Goal: Task Accomplishment & Management: Use online tool/utility

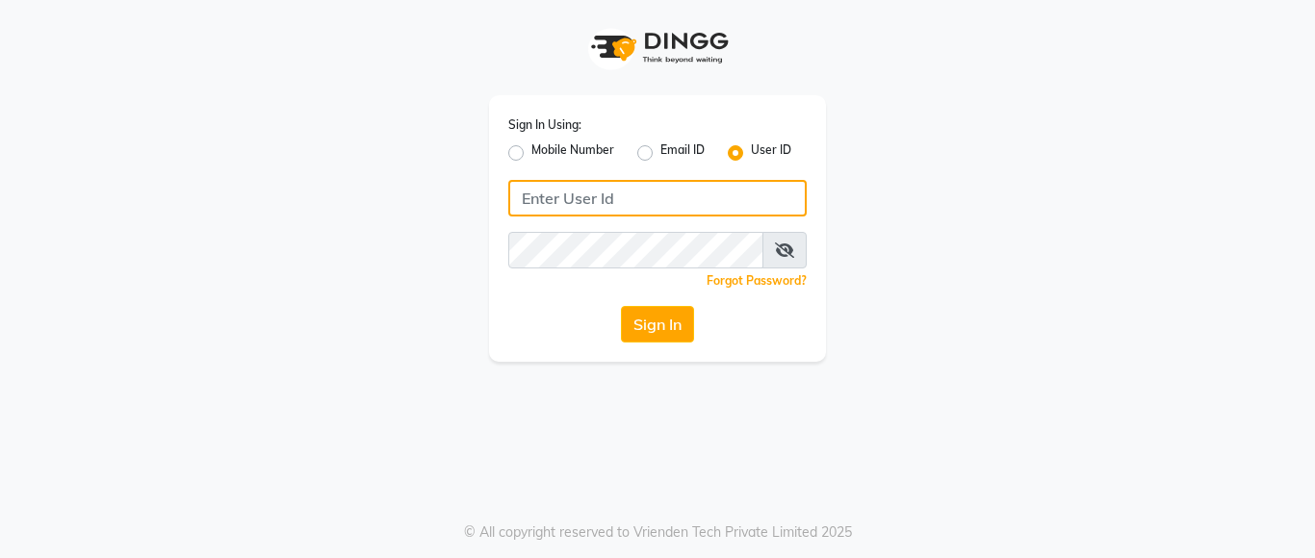
click at [584, 201] on input "Username" at bounding box center [657, 198] width 298 height 37
drag, startPoint x: 518, startPoint y: 195, endPoint x: 649, endPoint y: 211, distance: 131.8
click at [649, 211] on input "lustersalon" at bounding box center [657, 198] width 298 height 37
type input "lustersalon"
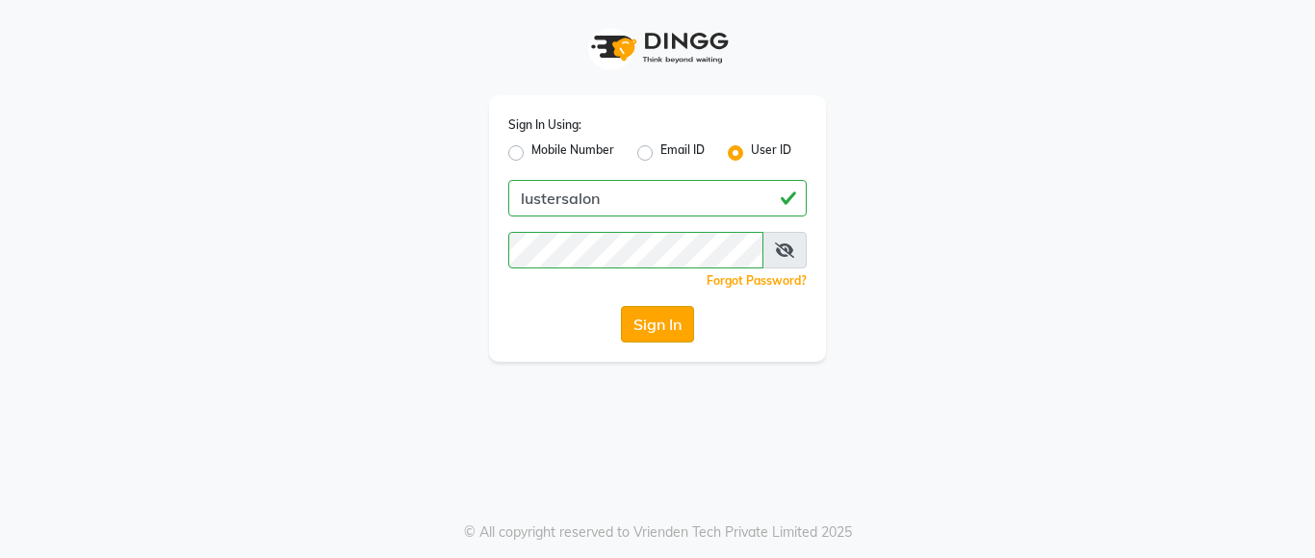
click at [649, 321] on button "Sign In" at bounding box center [657, 324] width 73 height 37
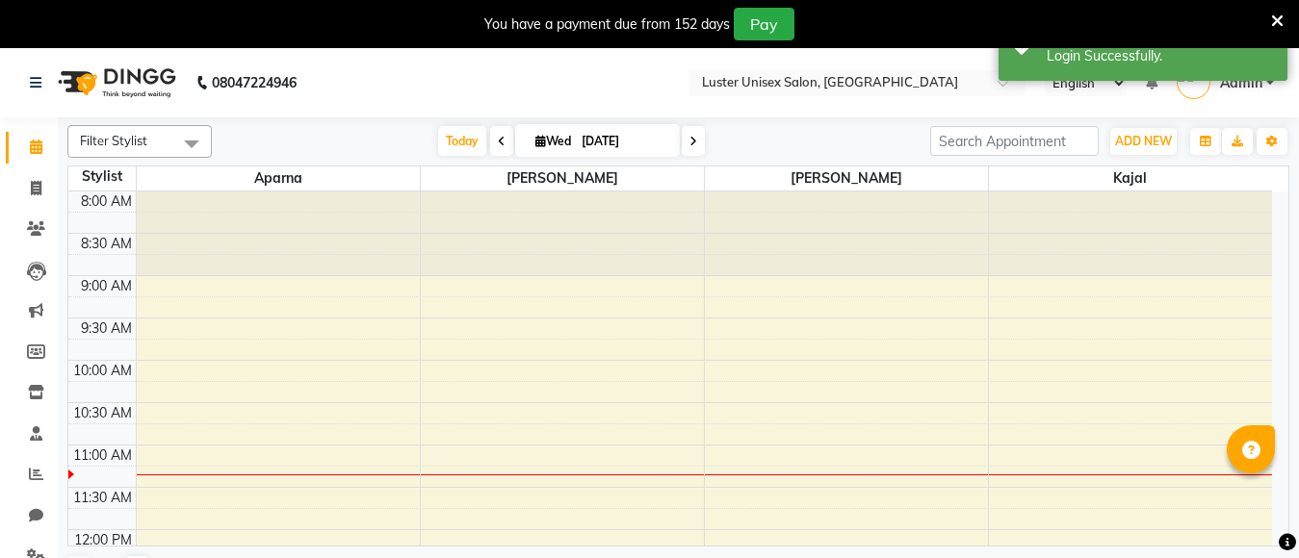
select select "en"
click at [27, 191] on span at bounding box center [36, 189] width 34 height 22
select select "service"
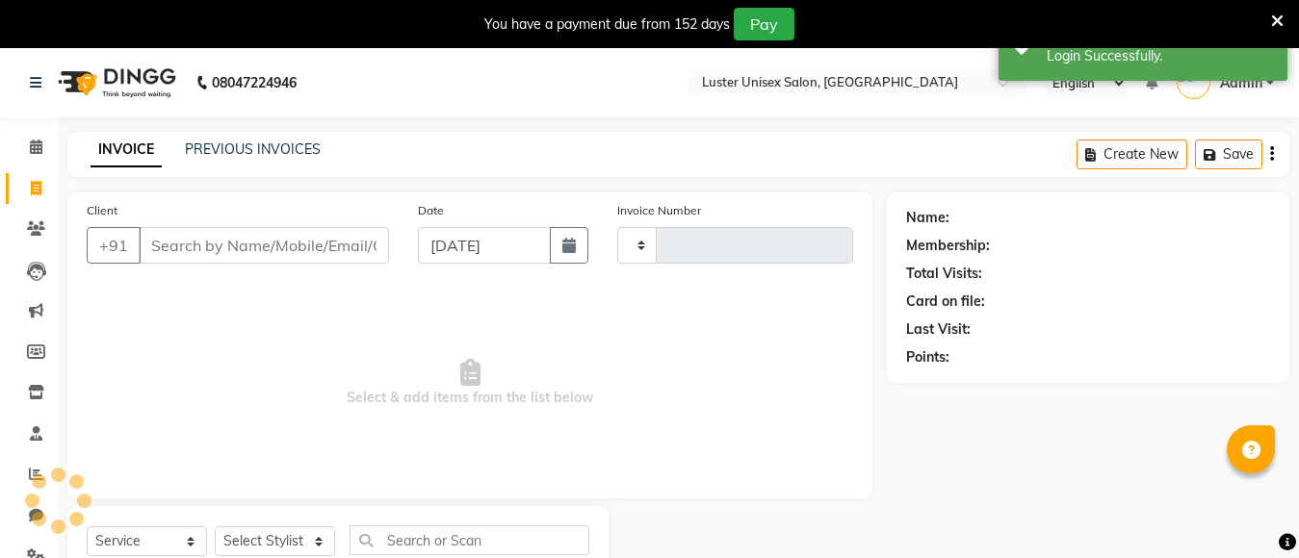
type input "0499"
select select "7467"
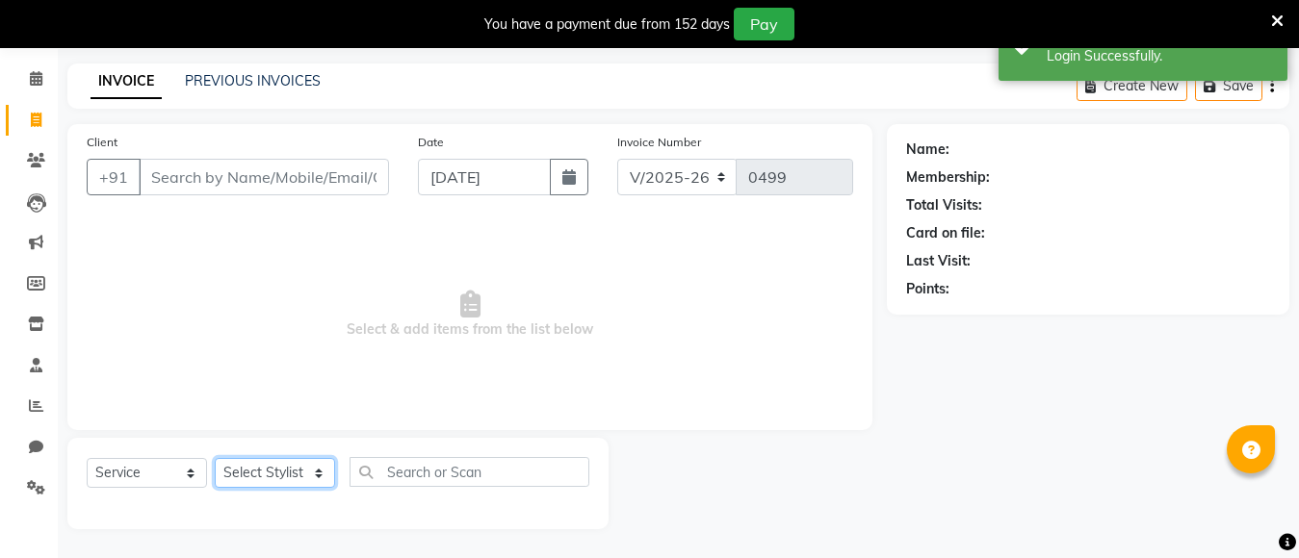
click at [273, 474] on select "Select Stylist" at bounding box center [275, 473] width 120 height 30
select select "68086"
click at [215, 458] on select "Select Stylist [PERSON_NAME] kajal [PERSON_NAME]" at bounding box center [275, 473] width 120 height 30
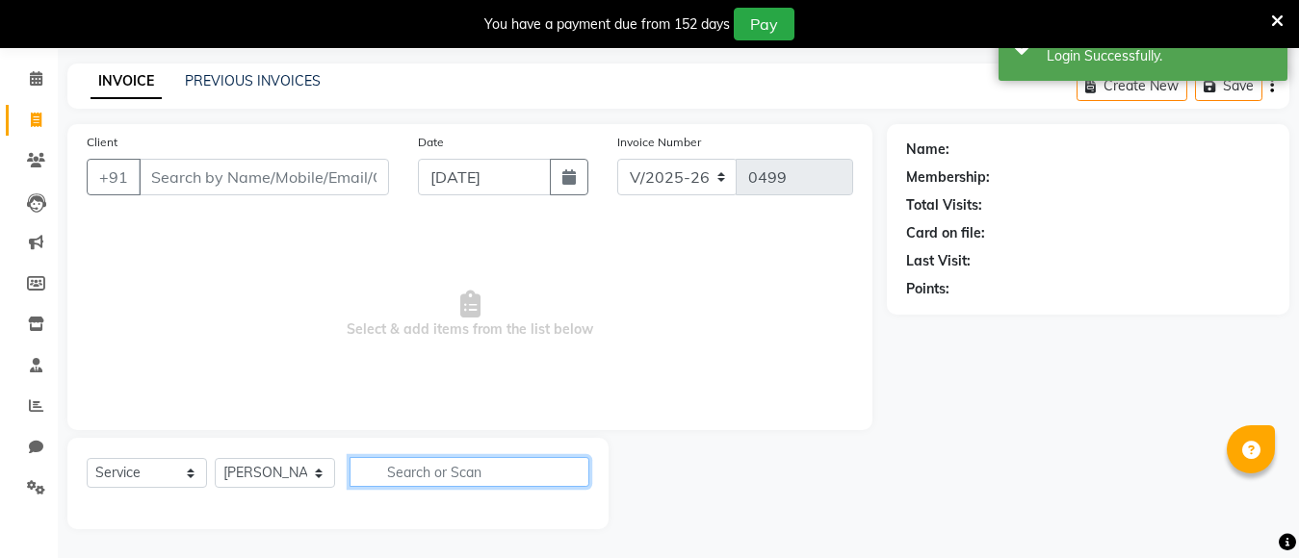
click at [412, 468] on input "text" at bounding box center [469, 472] width 240 height 30
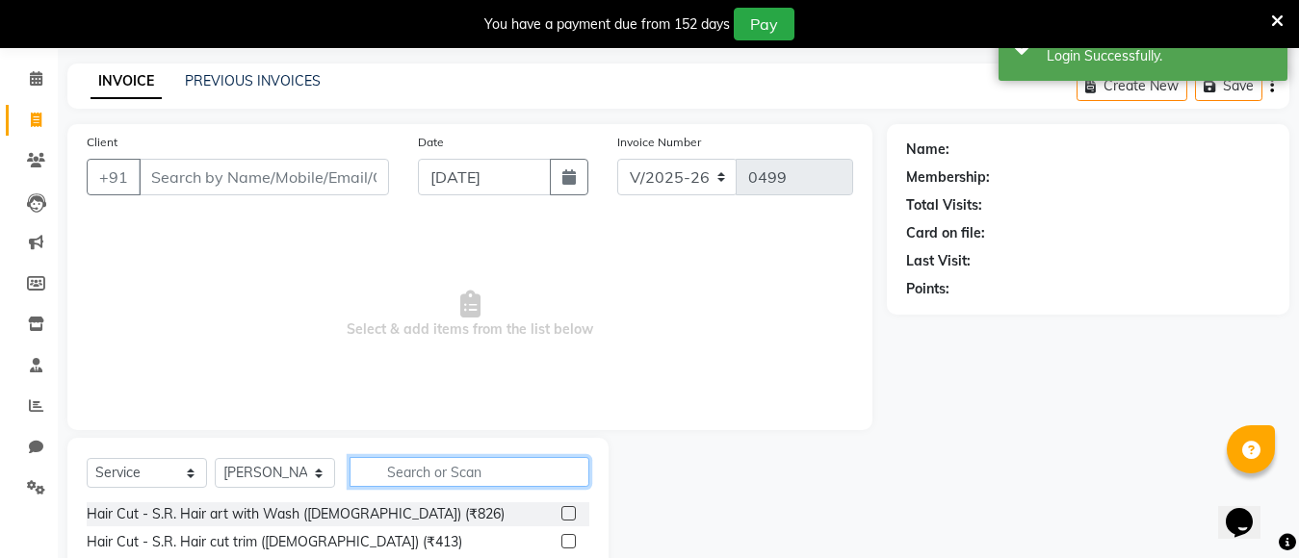
scroll to position [0, 0]
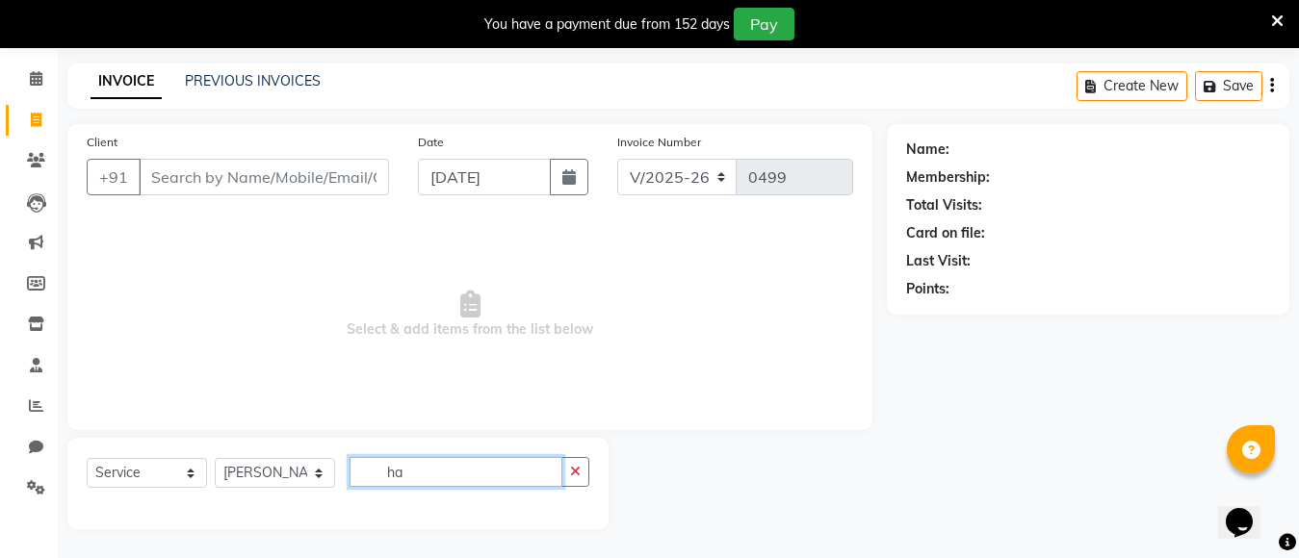
type input "h"
type input "[DEMOGRAPHIC_DATA] hai"
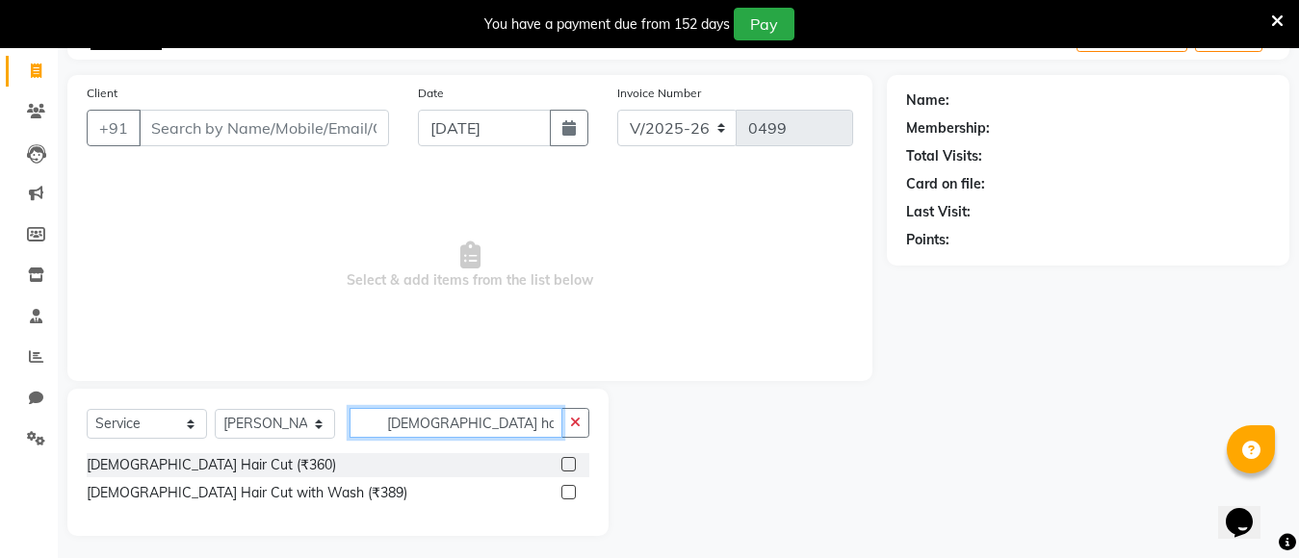
scroll to position [124, 0]
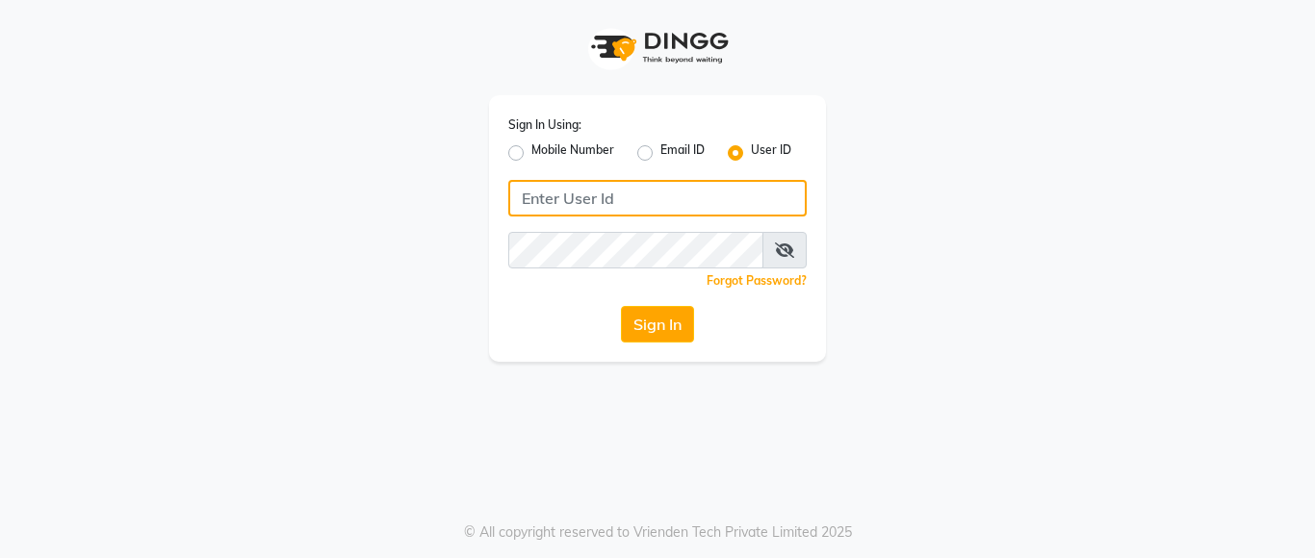
click at [564, 207] on input "Username" at bounding box center [657, 198] width 298 height 37
drag, startPoint x: 516, startPoint y: 201, endPoint x: 610, endPoint y: 202, distance: 94.4
click at [610, 202] on input "lustersalon" at bounding box center [657, 198] width 298 height 37
type input "lustersalon"
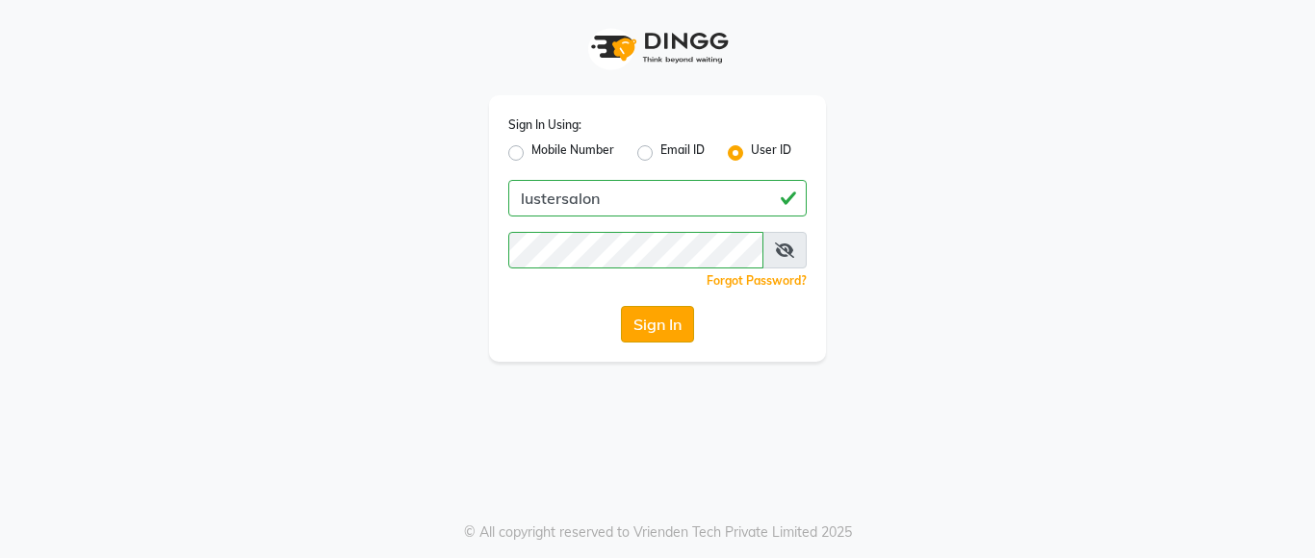
click at [637, 325] on button "Sign In" at bounding box center [657, 324] width 73 height 37
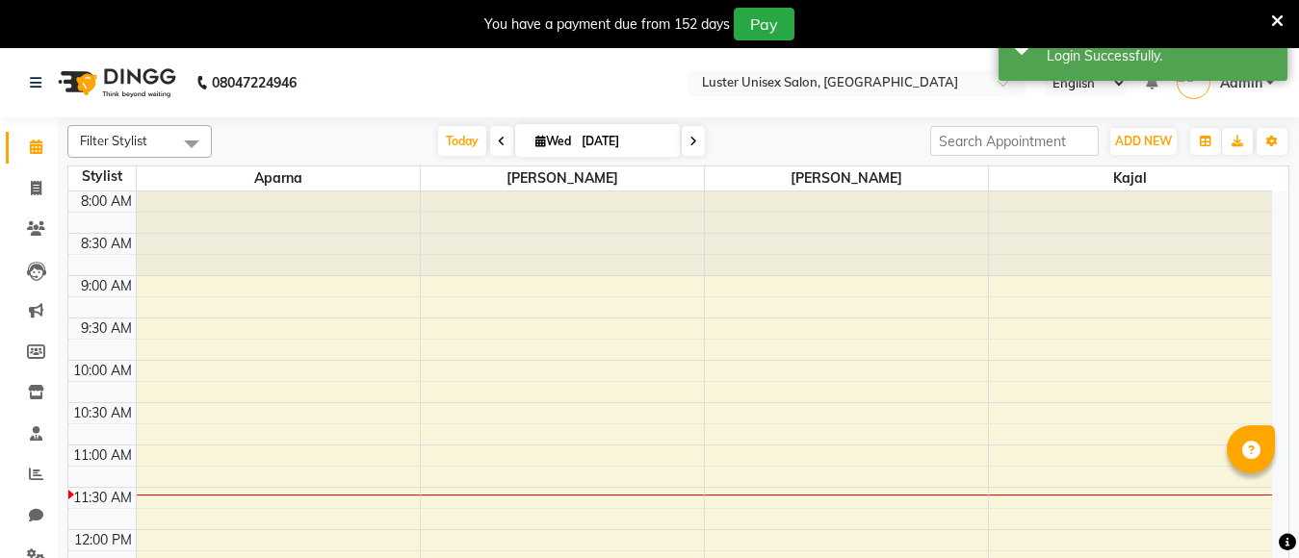
select select "en"
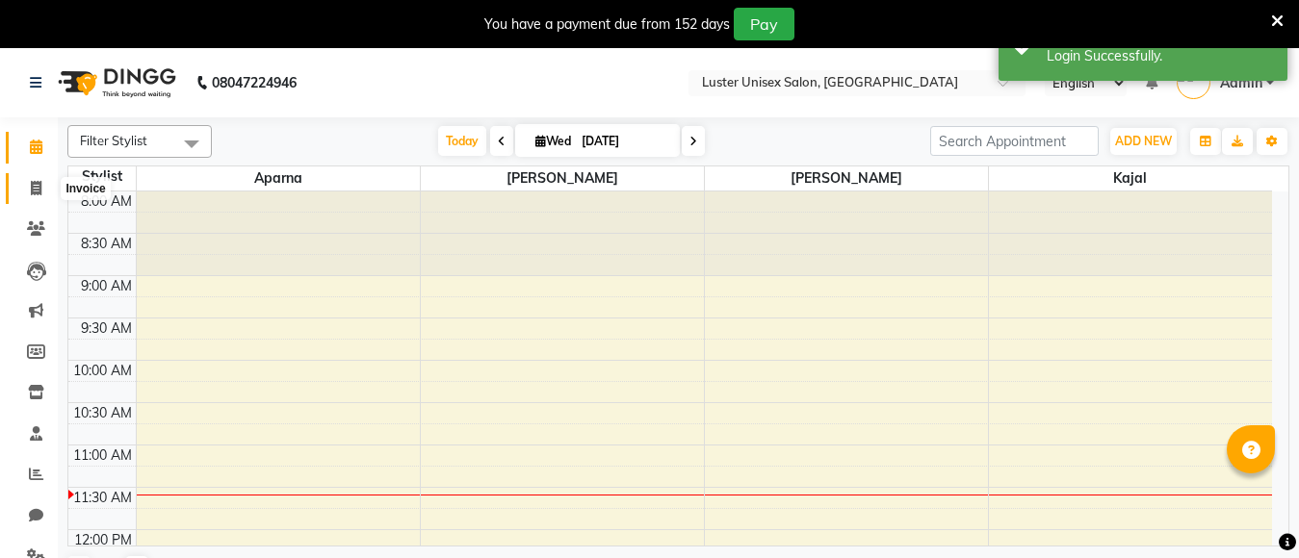
click at [36, 189] on icon at bounding box center [36, 188] width 11 height 14
select select "service"
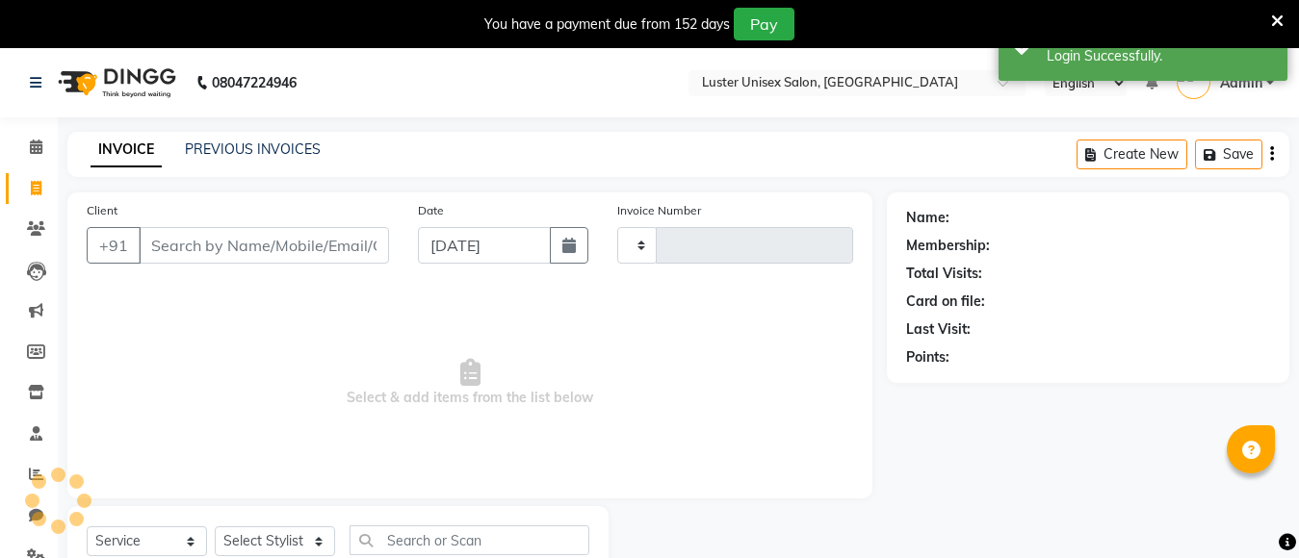
type input "0499"
select select "7467"
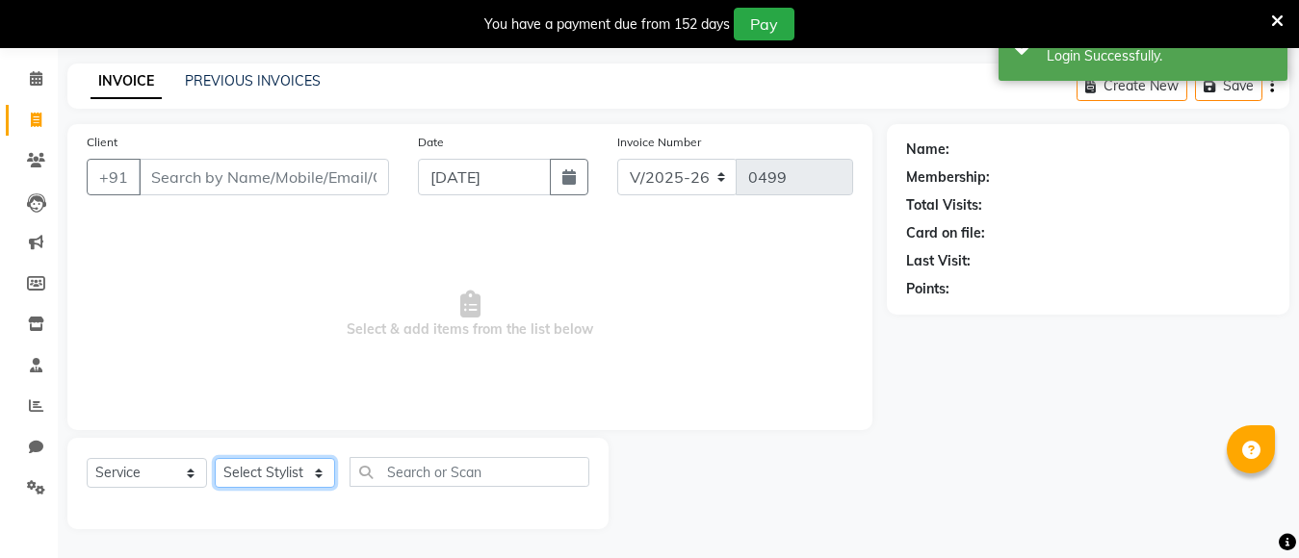
drag, startPoint x: 259, startPoint y: 469, endPoint x: 257, endPoint y: 438, distance: 30.9
click at [259, 469] on select "Select Stylist" at bounding box center [275, 473] width 120 height 30
click at [247, 467] on select "Select Stylist [PERSON_NAME] kajal [PERSON_NAME]" at bounding box center [275, 473] width 120 height 30
click at [321, 474] on select "Select Stylist [PERSON_NAME] kajal [PERSON_NAME]" at bounding box center [275, 473] width 120 height 30
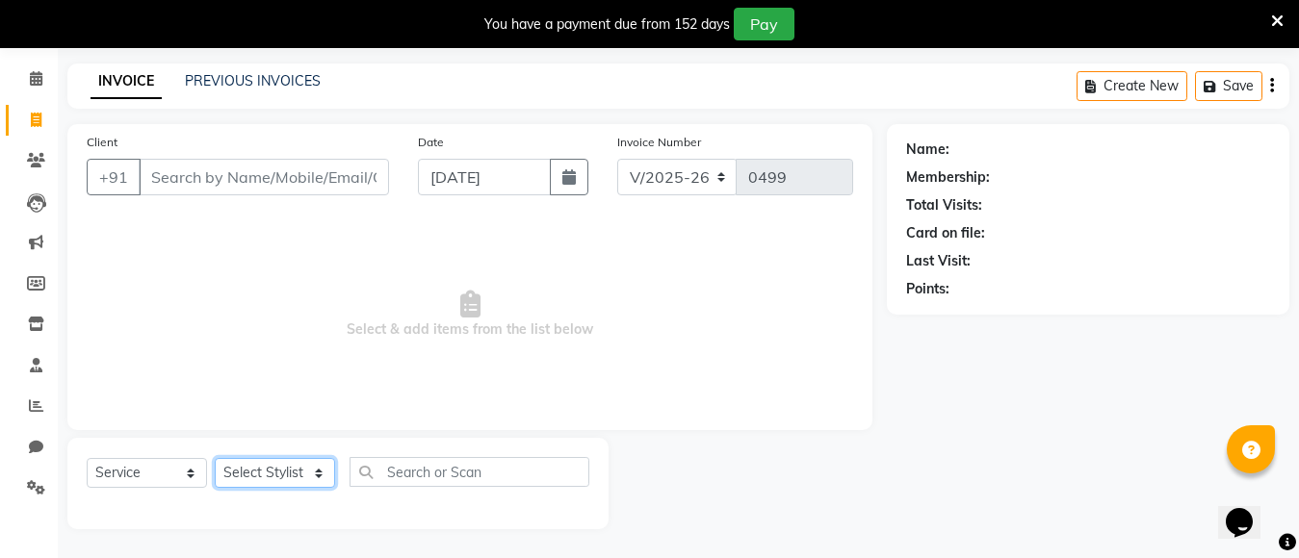
select select "68086"
click at [215, 458] on select "Select Stylist [PERSON_NAME] kajal [PERSON_NAME]" at bounding box center [275, 473] width 120 height 30
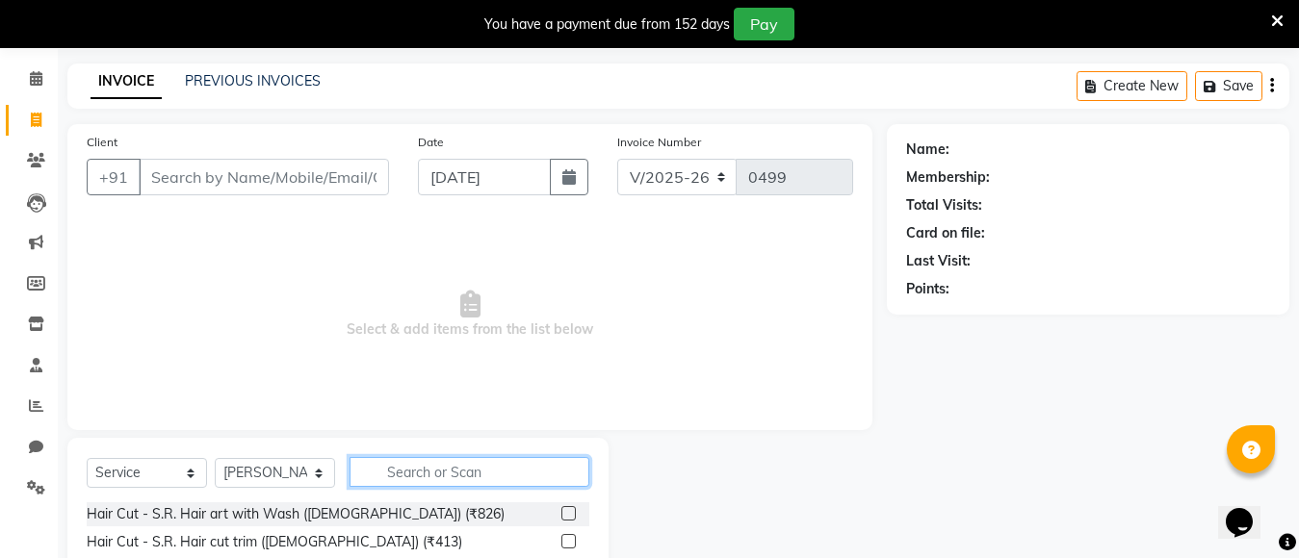
click at [428, 478] on input "text" at bounding box center [469, 472] width 240 height 30
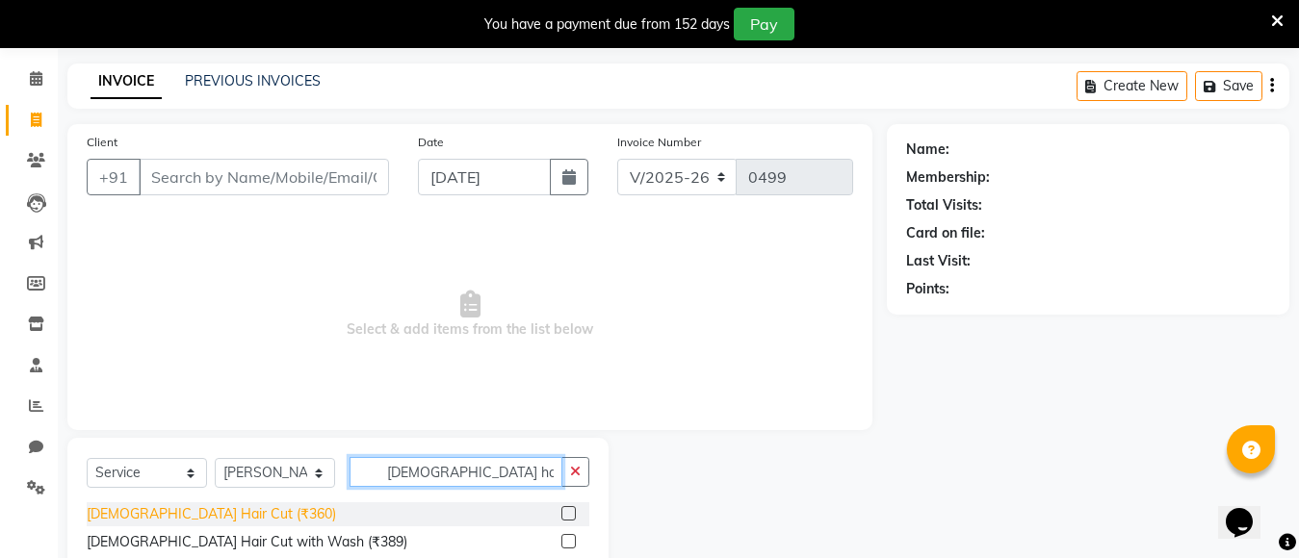
type input "[DEMOGRAPHIC_DATA] hair"
click at [161, 516] on div "[DEMOGRAPHIC_DATA] Hair Cut (₹360)" at bounding box center [211, 514] width 249 height 20
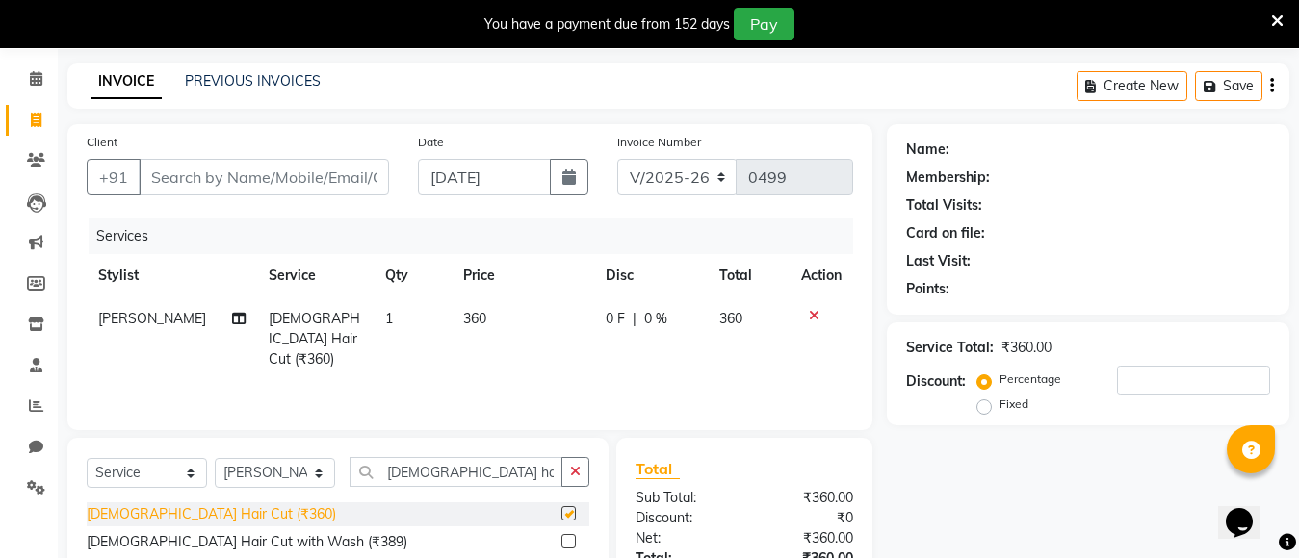
checkbox input "false"
click at [581, 482] on button "button" at bounding box center [575, 472] width 28 height 30
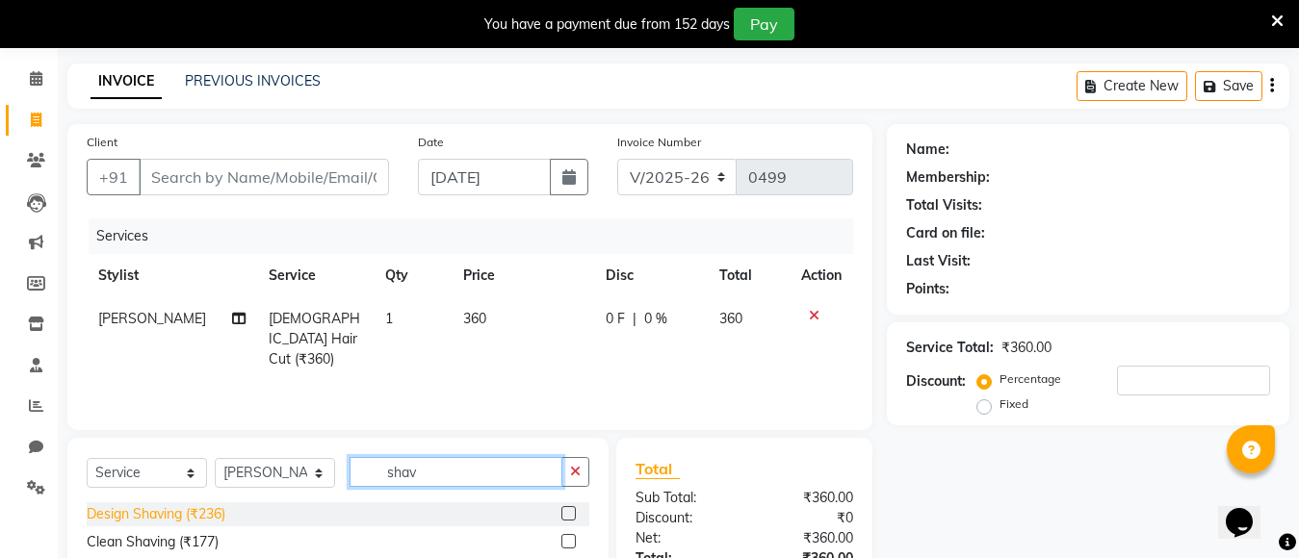
type input "shav"
click at [151, 511] on div "Design Shaving (₹236)" at bounding box center [156, 514] width 139 height 20
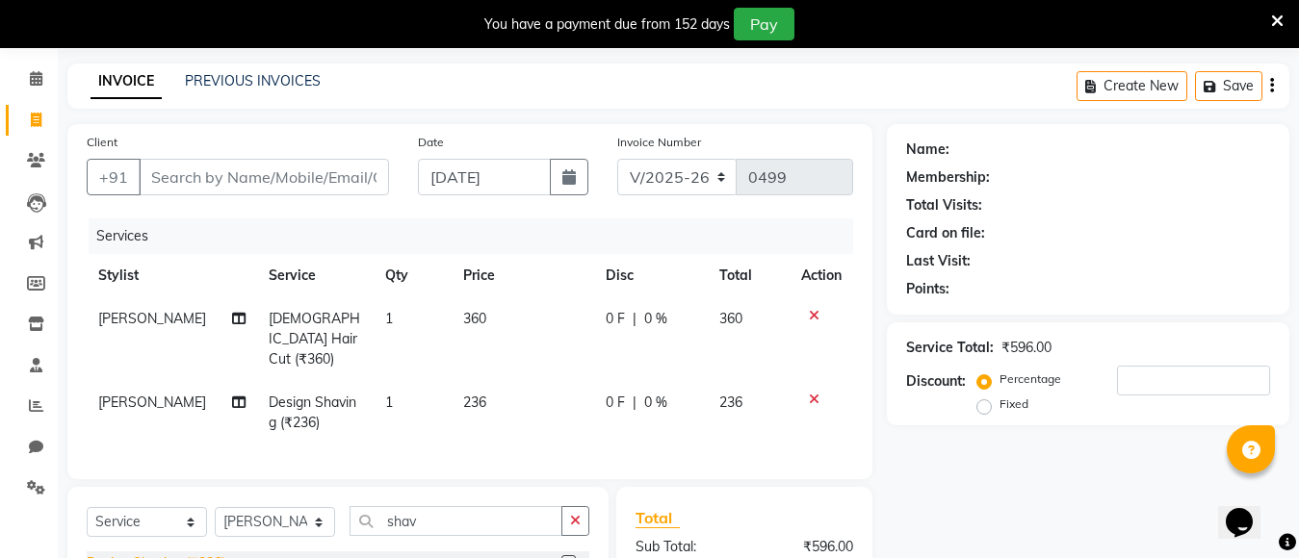
checkbox input "false"
click at [570, 526] on button "button" at bounding box center [575, 521] width 28 height 30
click at [321, 182] on input "Client" at bounding box center [264, 177] width 250 height 37
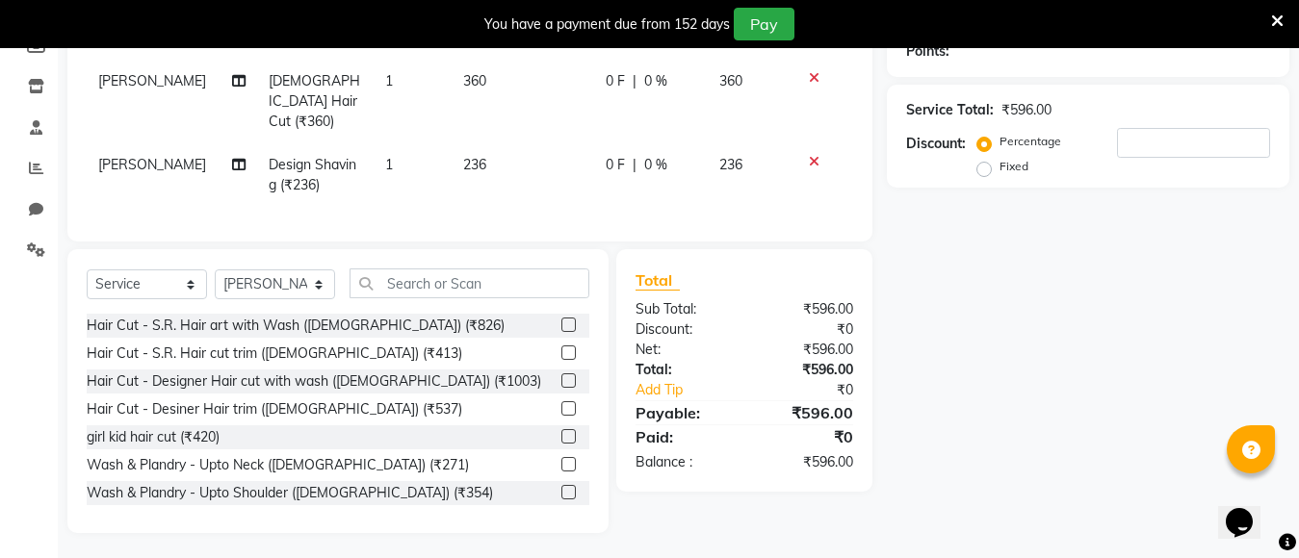
scroll to position [210, 0]
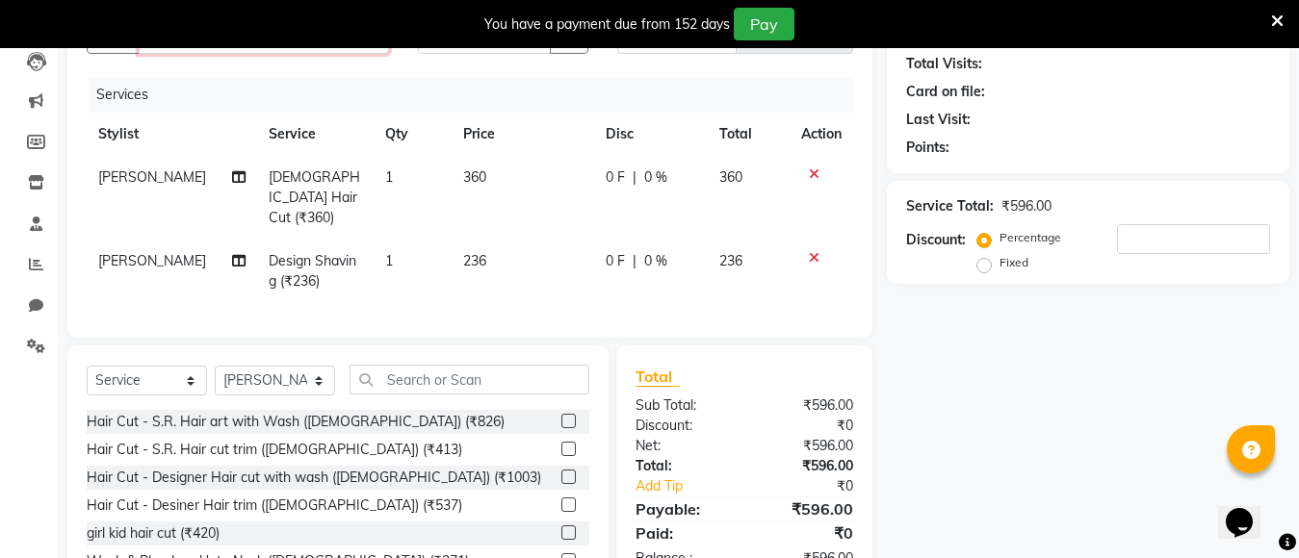
type input "\"
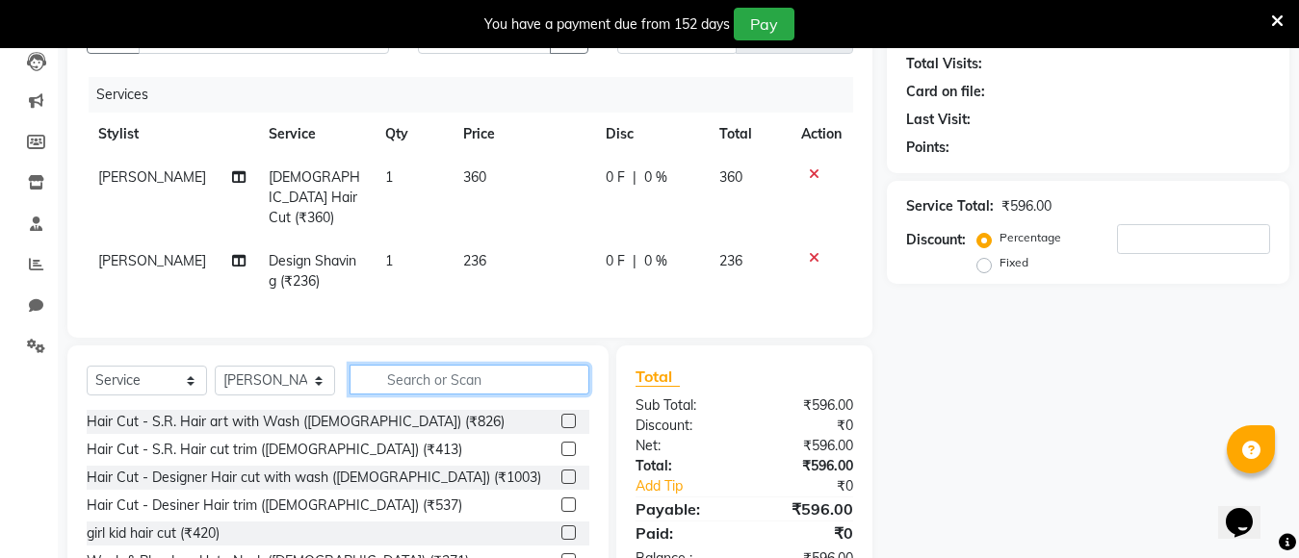
click at [384, 381] on input "text" at bounding box center [469, 380] width 240 height 30
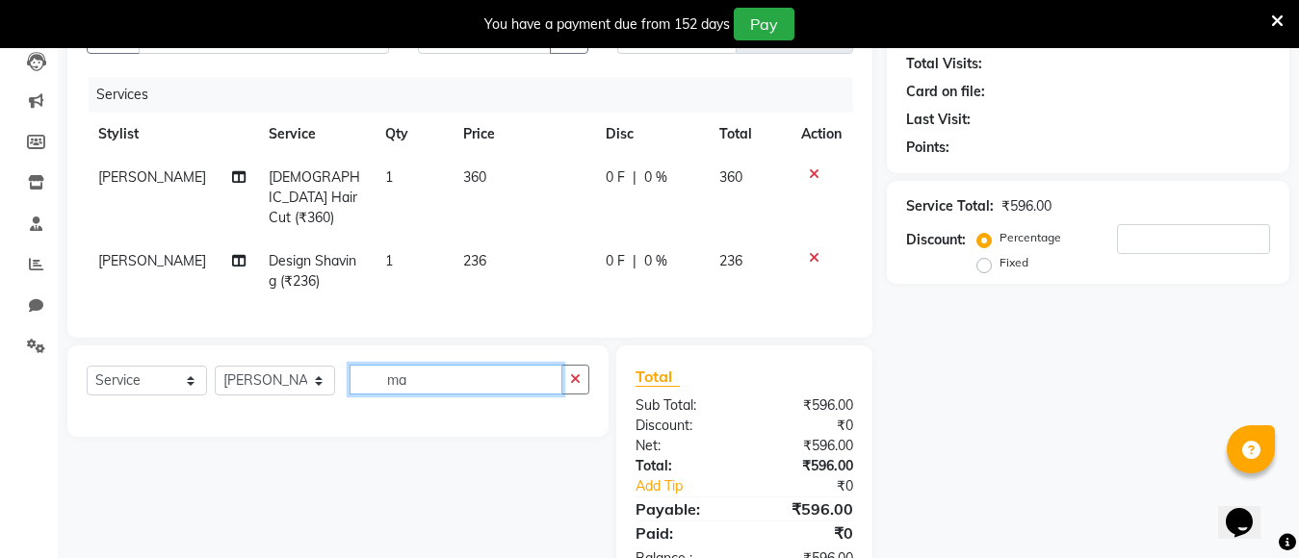
type input "m"
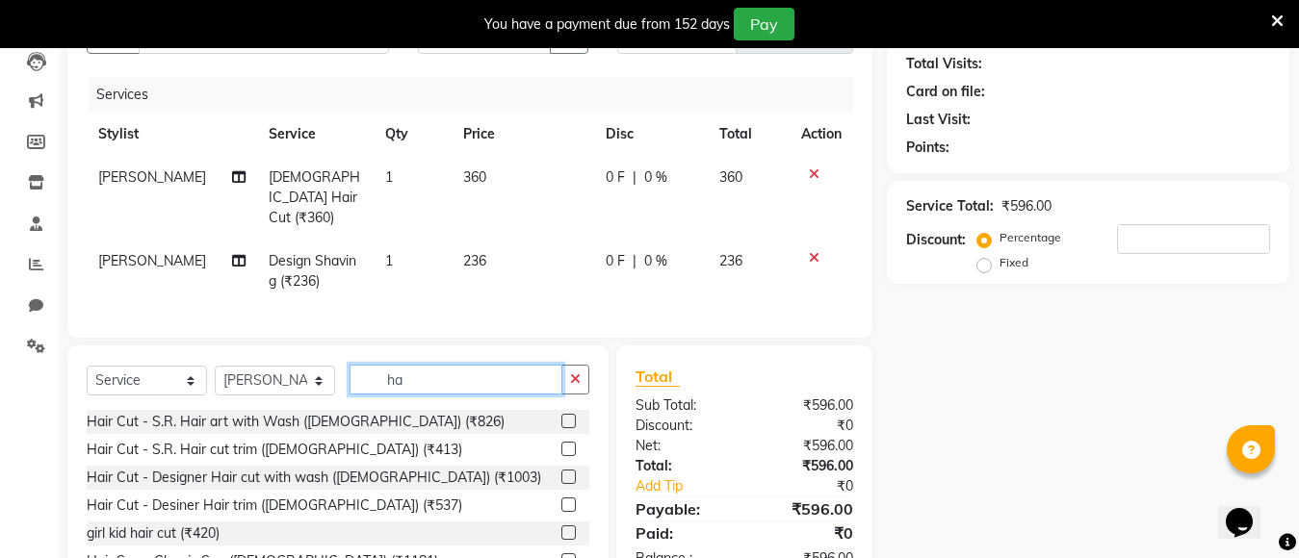
type input "h"
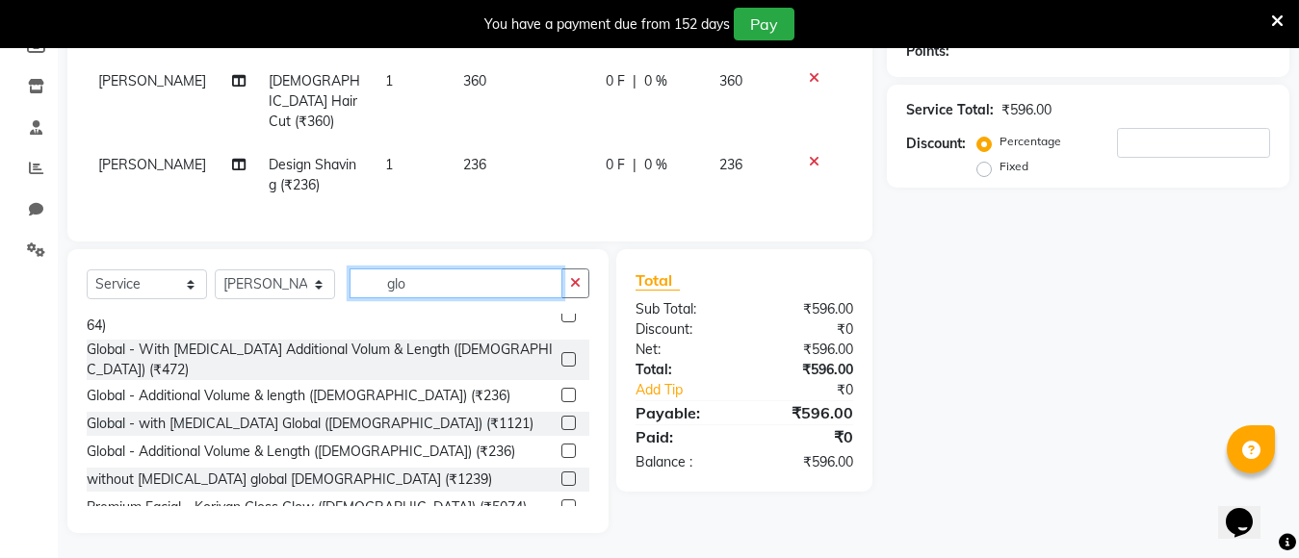
scroll to position [170, 0]
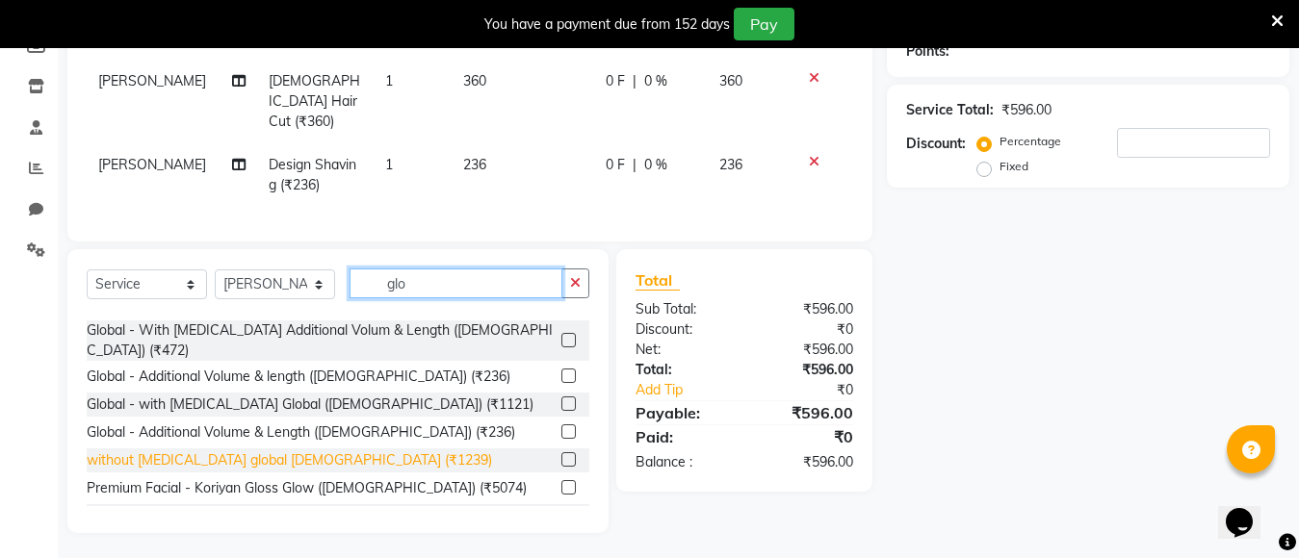
type input "glo"
click at [260, 451] on div "without [MEDICAL_DATA] global [DEMOGRAPHIC_DATA] (₹1239)" at bounding box center [289, 461] width 405 height 20
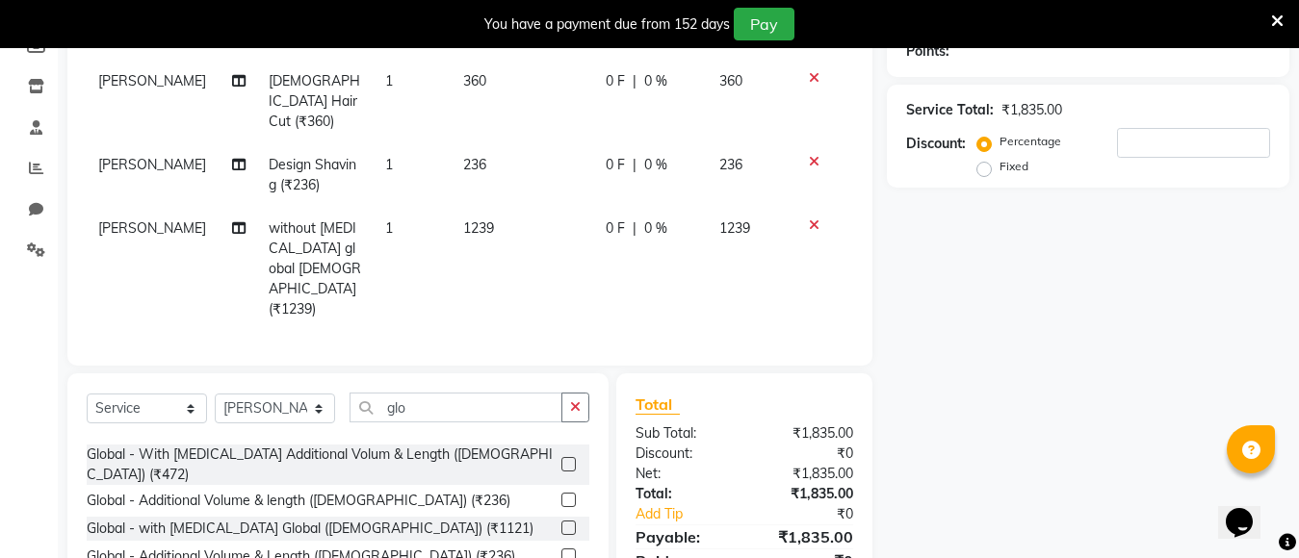
checkbox input "false"
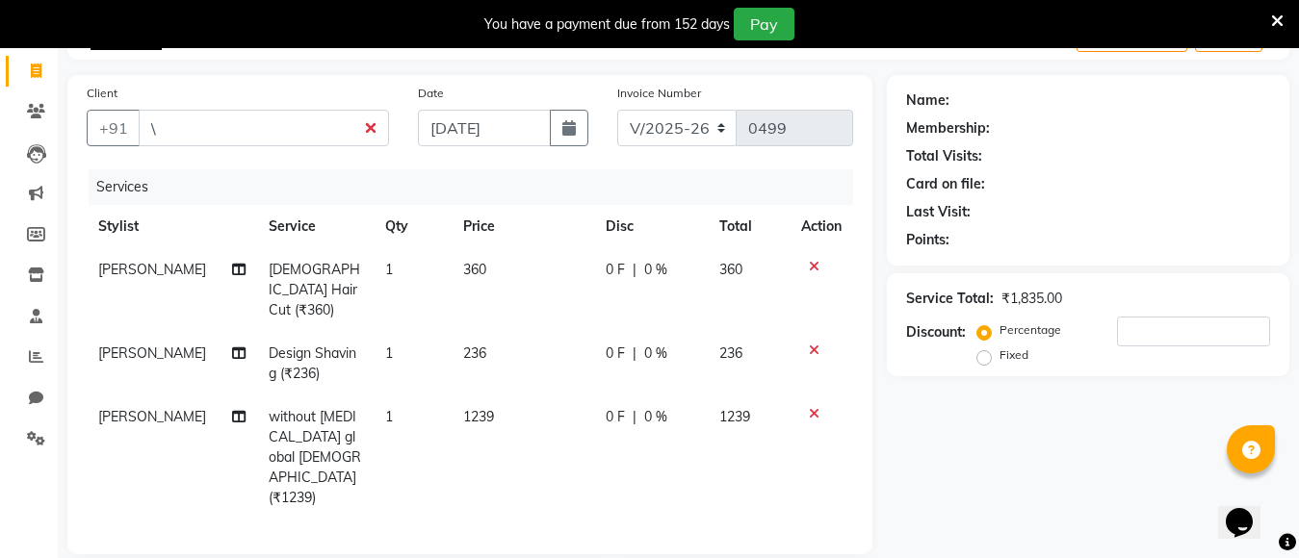
scroll to position [101, 0]
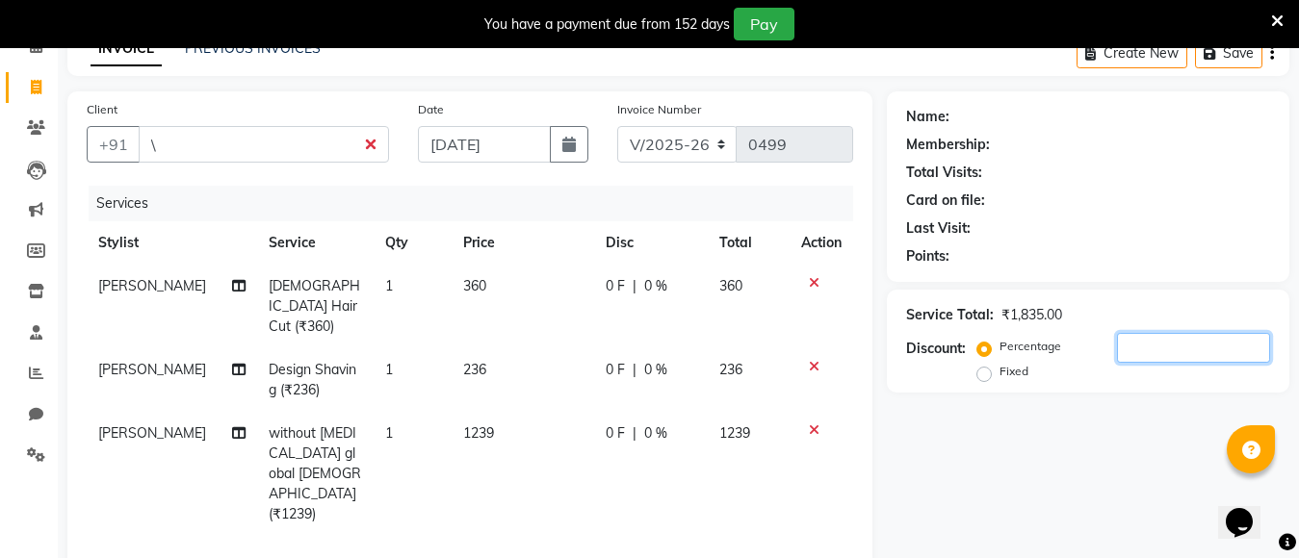
click at [1132, 352] on input "number" at bounding box center [1193, 348] width 153 height 30
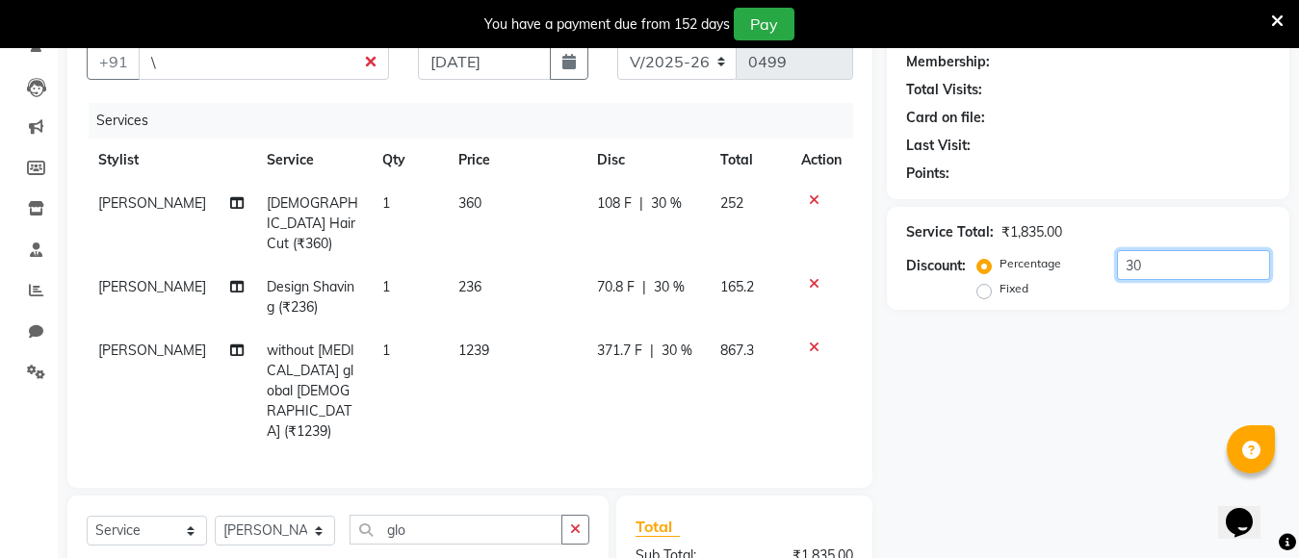
scroll to position [390, 0]
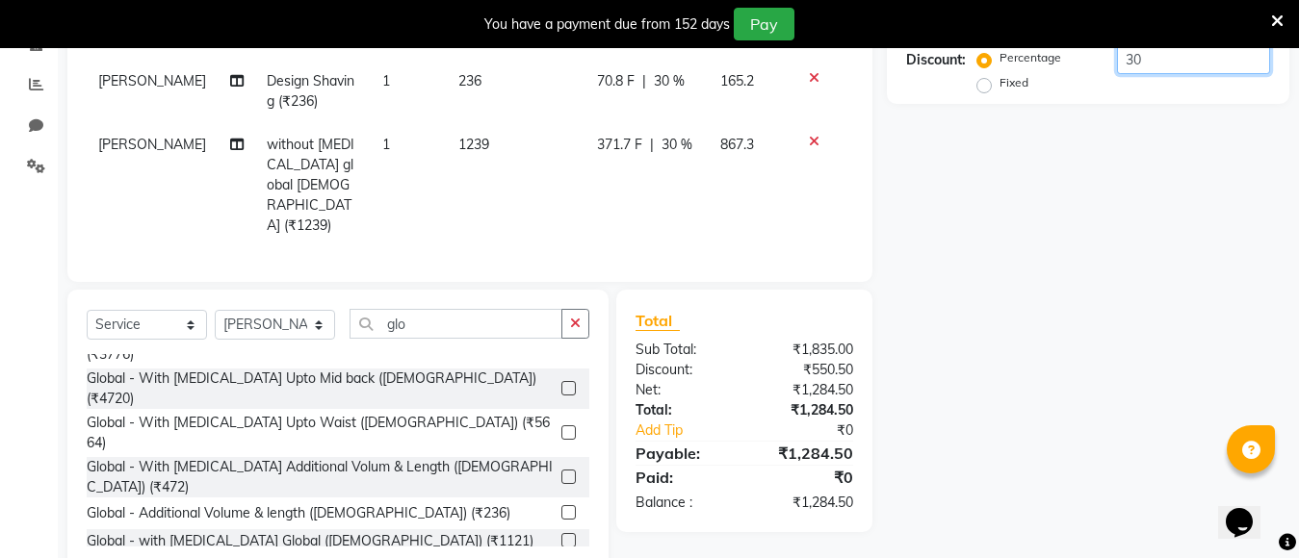
type input "30"
click at [1275, 25] on icon at bounding box center [1277, 21] width 13 height 17
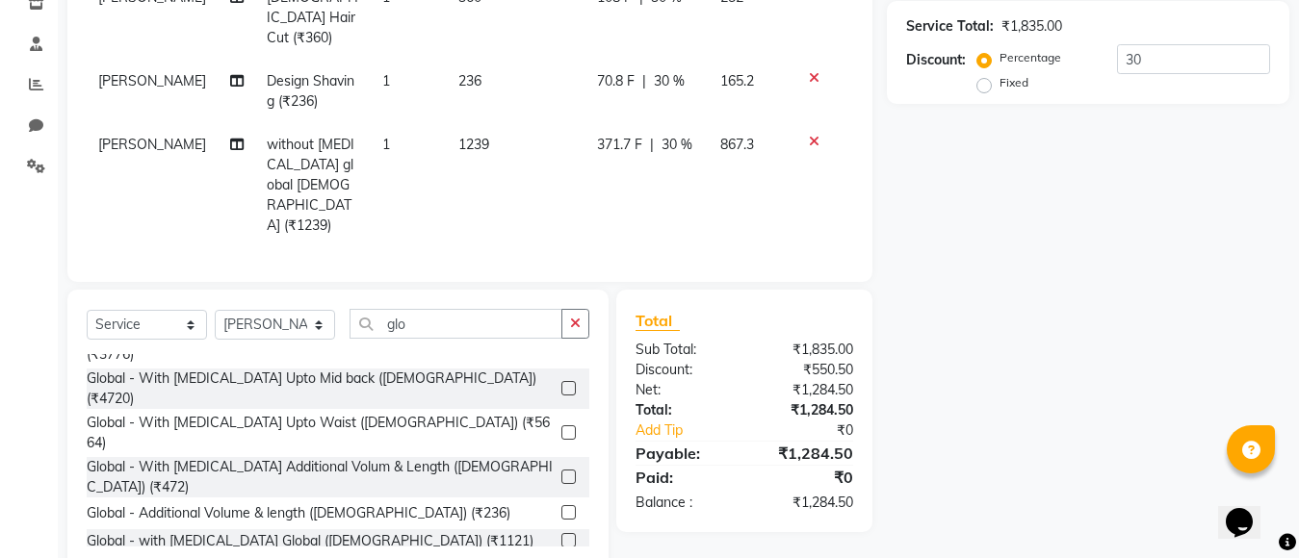
drag, startPoint x: 996, startPoint y: 432, endPoint x: 1010, endPoint y: 417, distance: 20.5
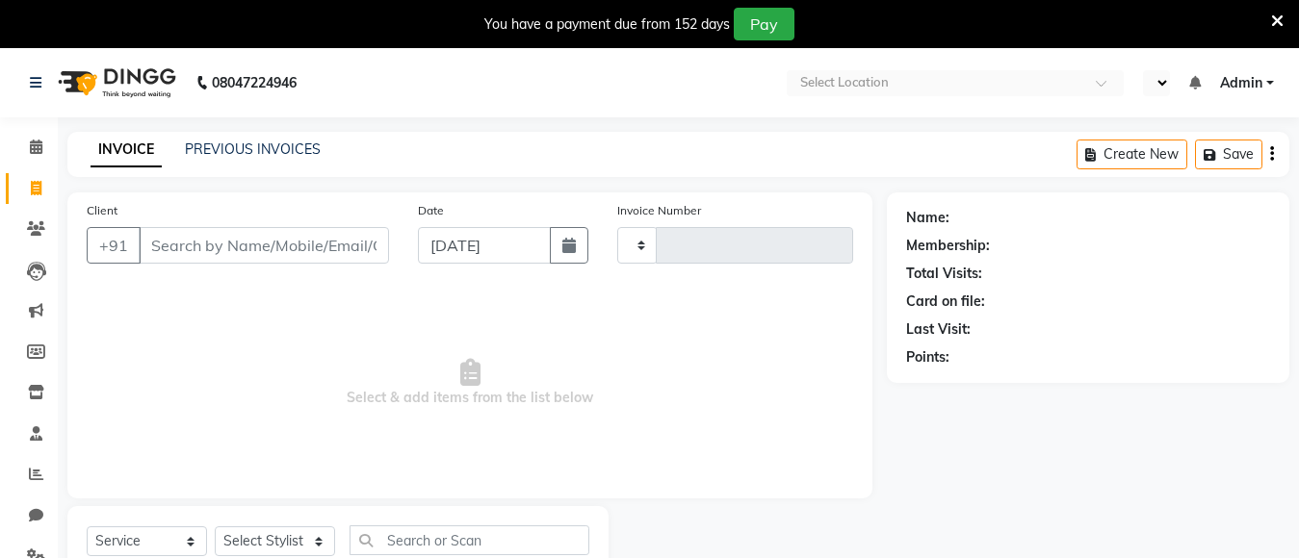
select select "service"
type input "0499"
select select "en"
select select "7467"
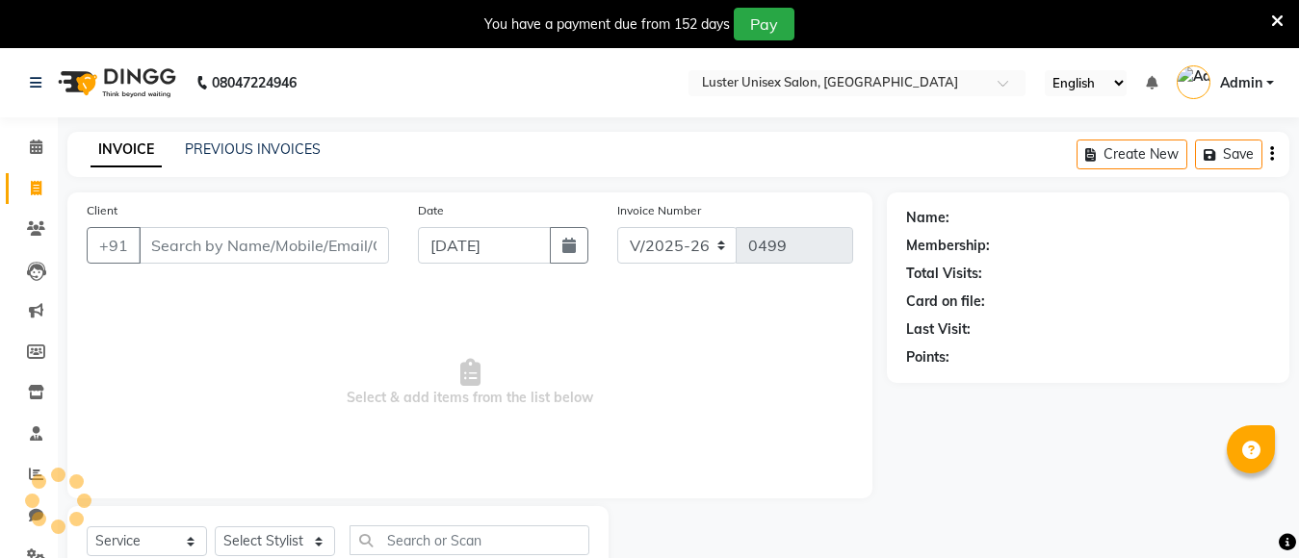
click at [264, 251] on input "Client" at bounding box center [264, 245] width 250 height 37
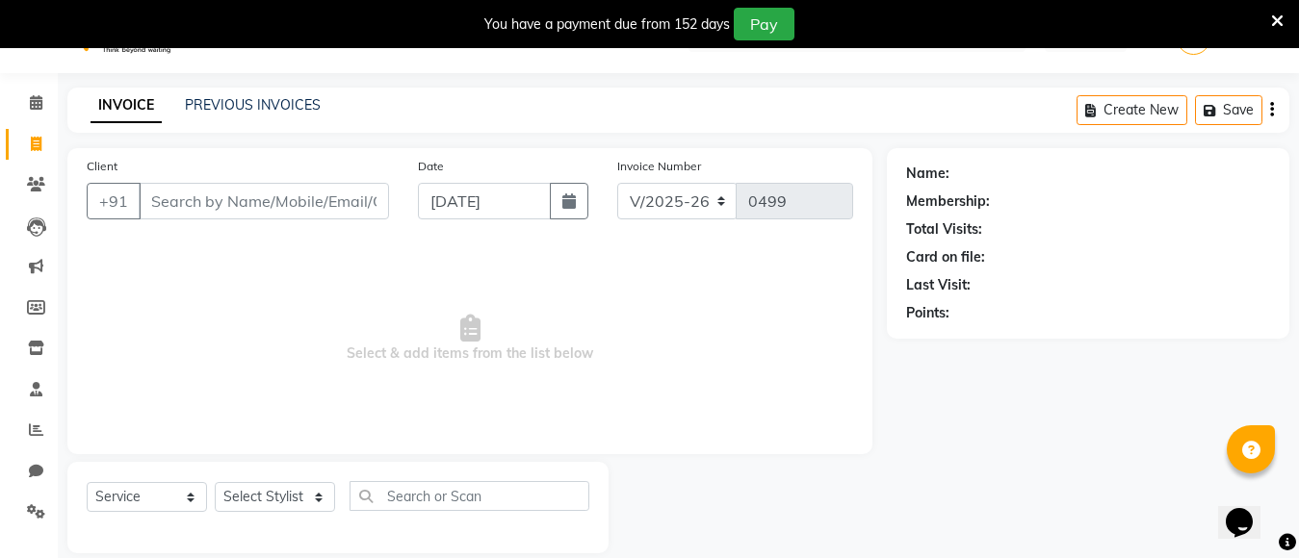
scroll to position [68, 0]
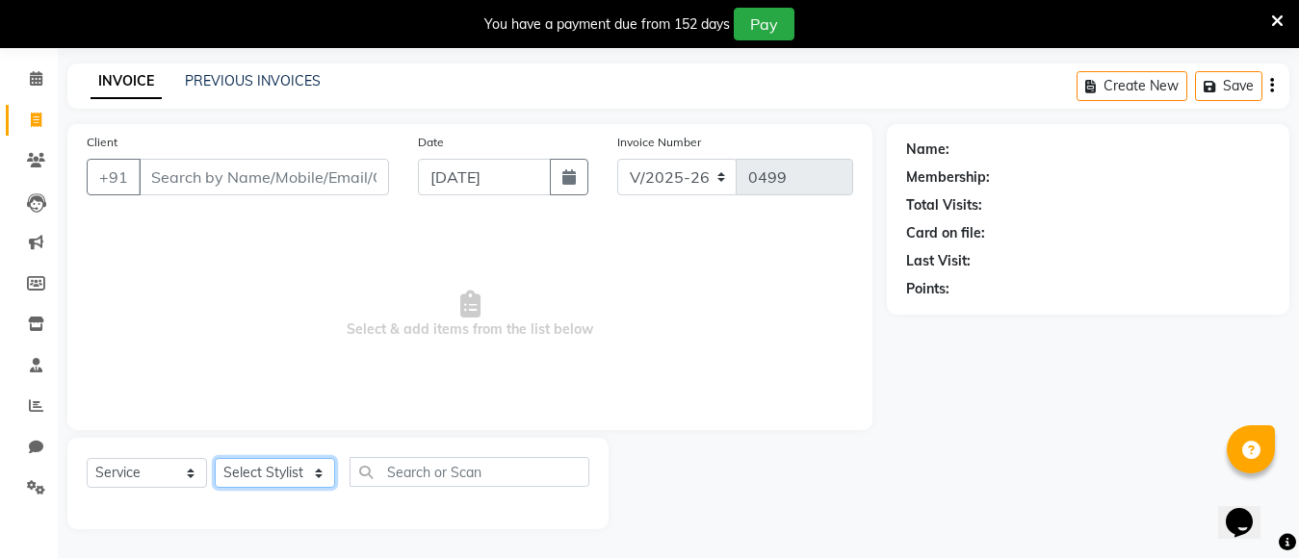
click at [322, 468] on select "Select Stylist [PERSON_NAME] kajal [PERSON_NAME]" at bounding box center [275, 473] width 120 height 30
select select "68086"
click at [215, 458] on select "Select Stylist [PERSON_NAME] kajal [PERSON_NAME]" at bounding box center [275, 473] width 120 height 30
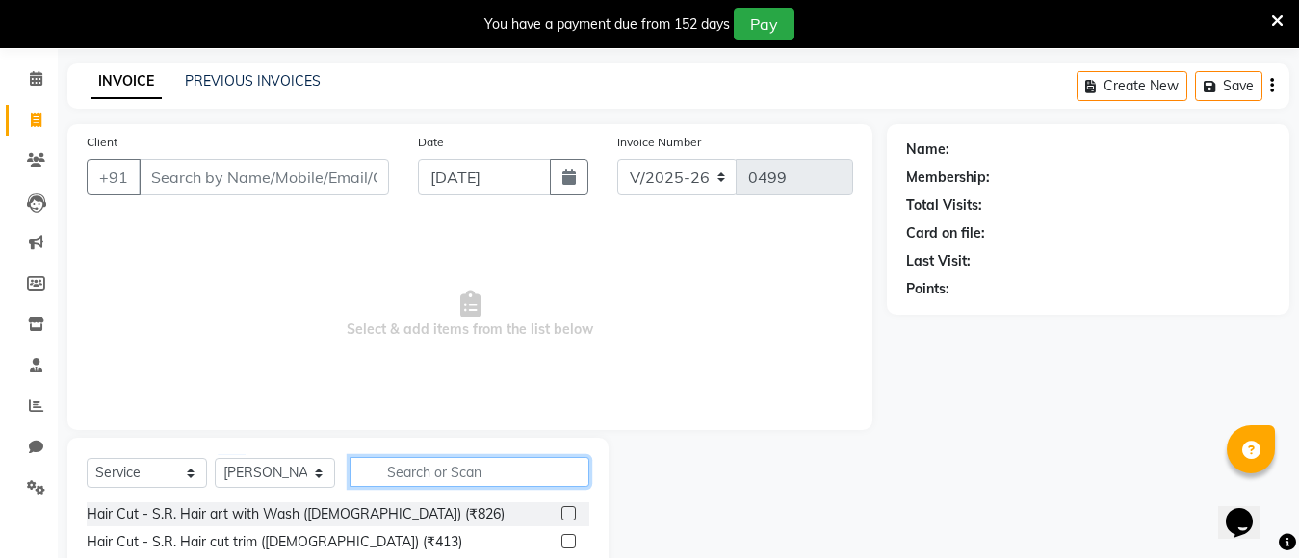
click at [410, 468] on input "text" at bounding box center [469, 472] width 240 height 30
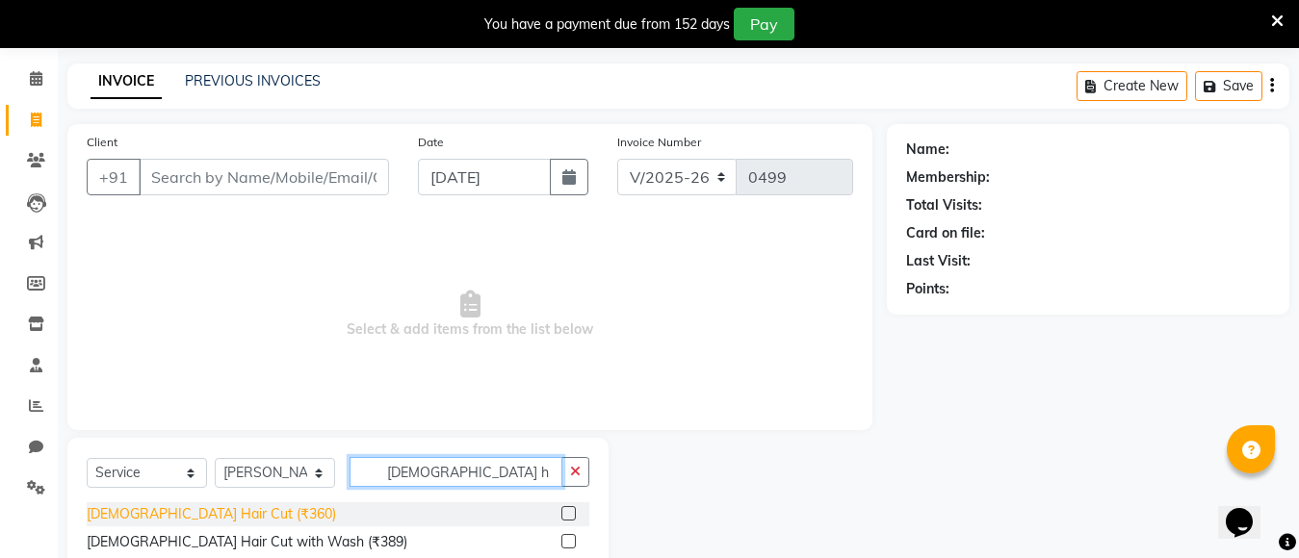
type input "[DEMOGRAPHIC_DATA] h"
click at [181, 509] on div "[DEMOGRAPHIC_DATA] Hair Cut (₹360)" at bounding box center [211, 514] width 249 height 20
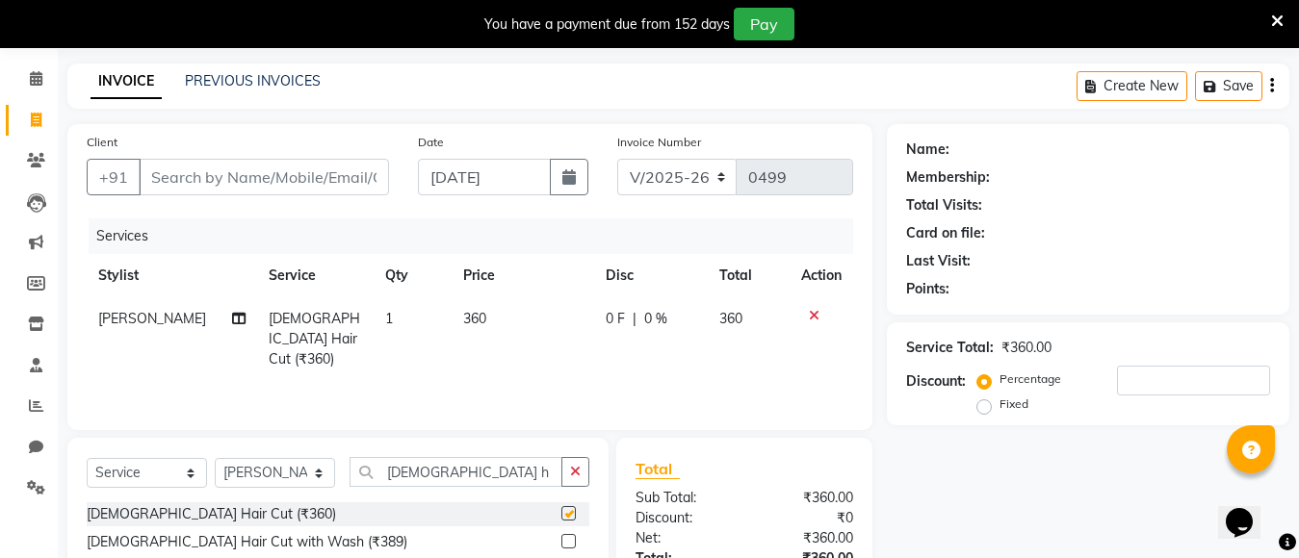
checkbox input "false"
click at [475, 469] on input "[DEMOGRAPHIC_DATA] h" at bounding box center [455, 472] width 213 height 30
type input "m"
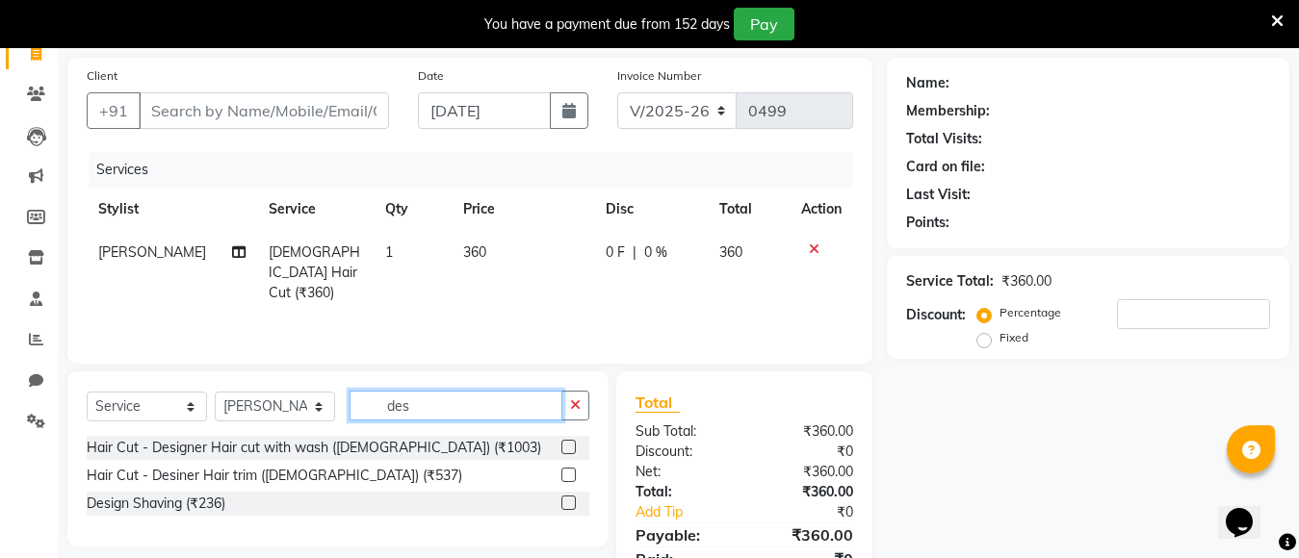
scroll to position [220, 0]
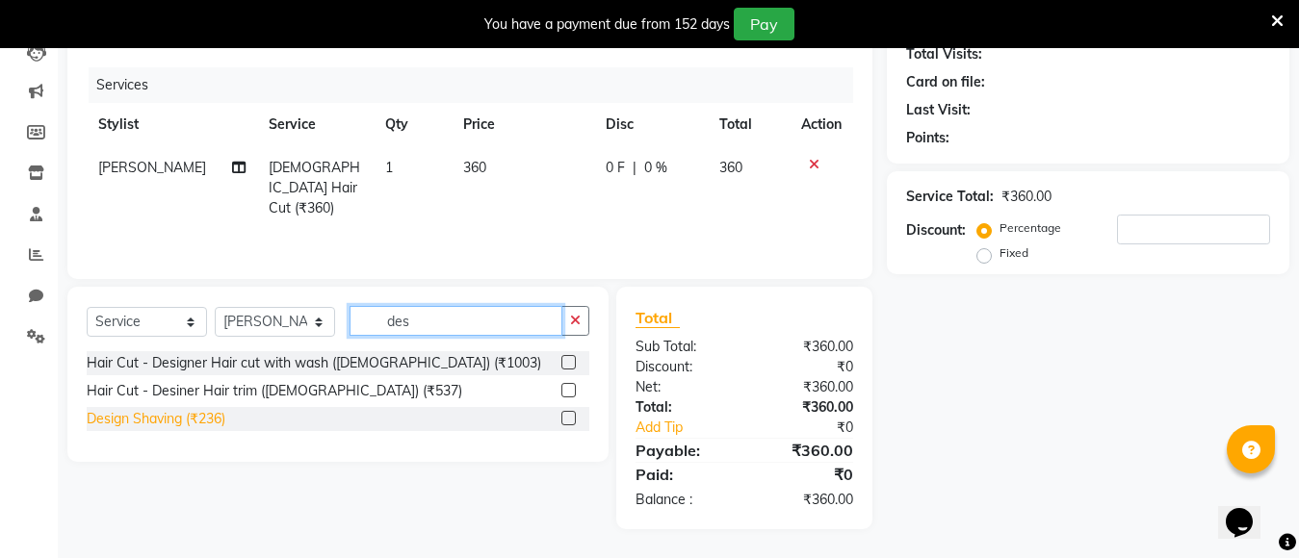
type input "des"
click at [188, 414] on div "Design Shaving (₹236)" at bounding box center [156, 419] width 139 height 20
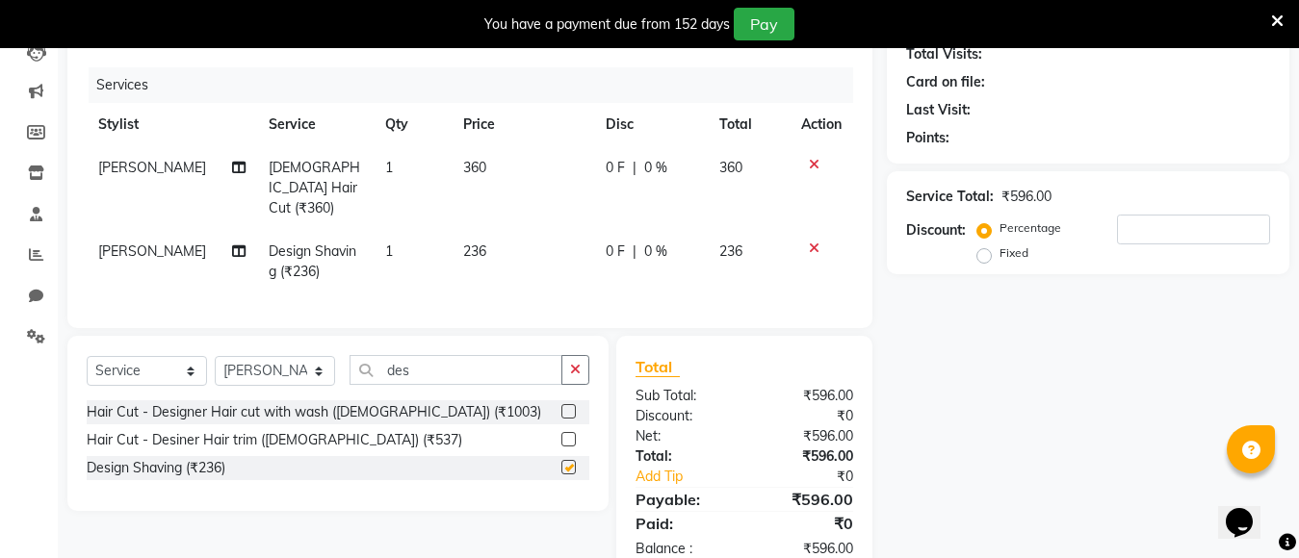
checkbox input "false"
click at [450, 374] on input "des" at bounding box center [455, 370] width 213 height 30
type input "d"
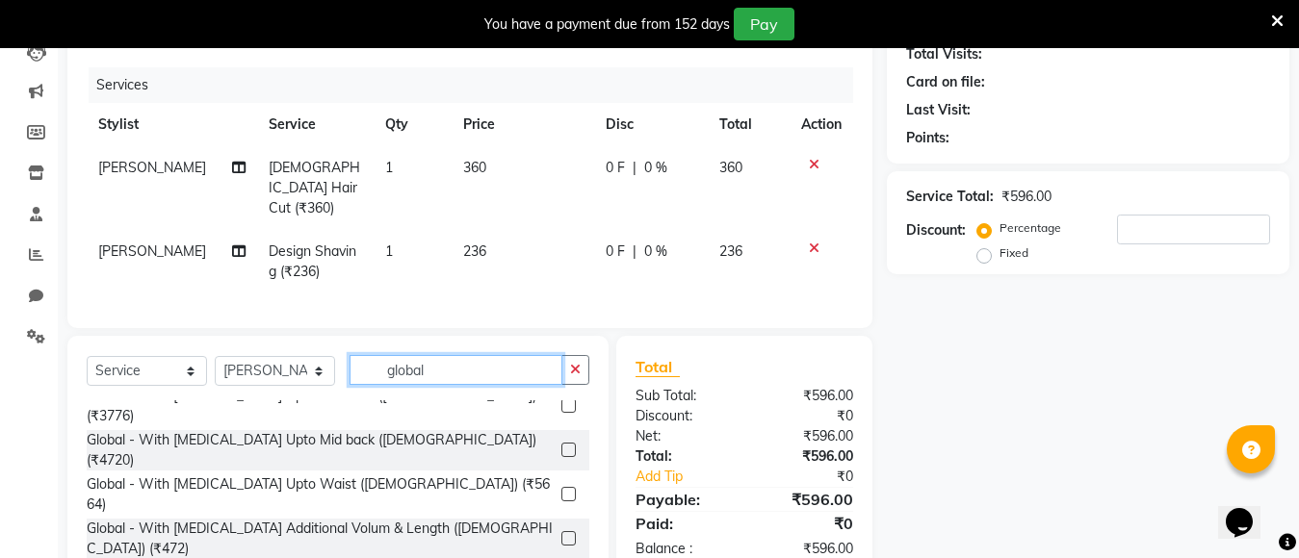
scroll to position [306, 0]
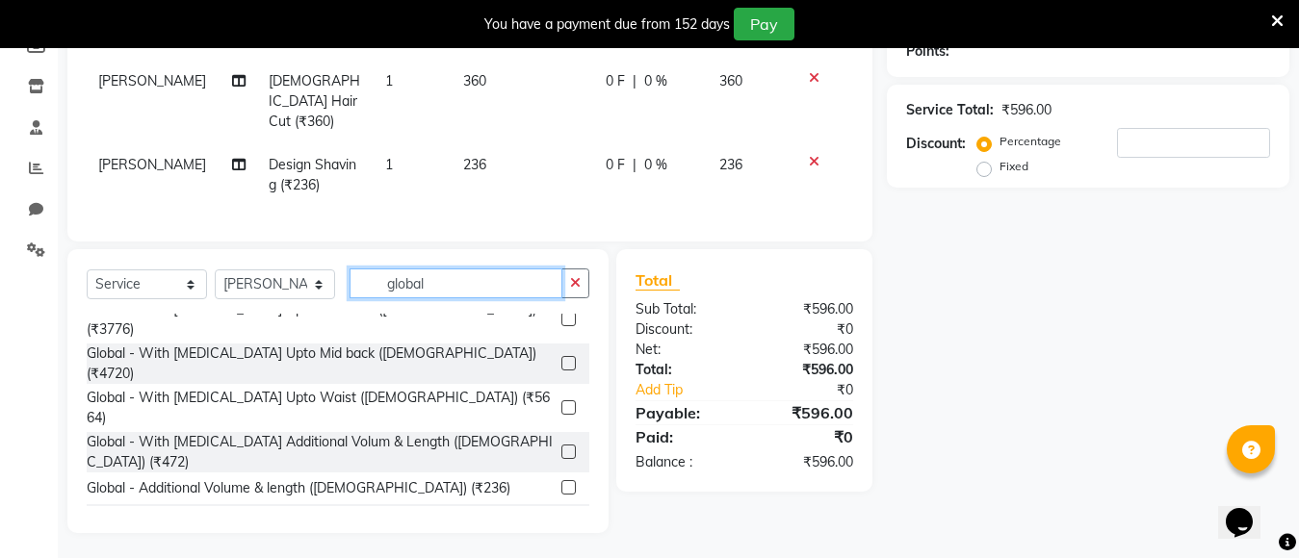
type input "global"
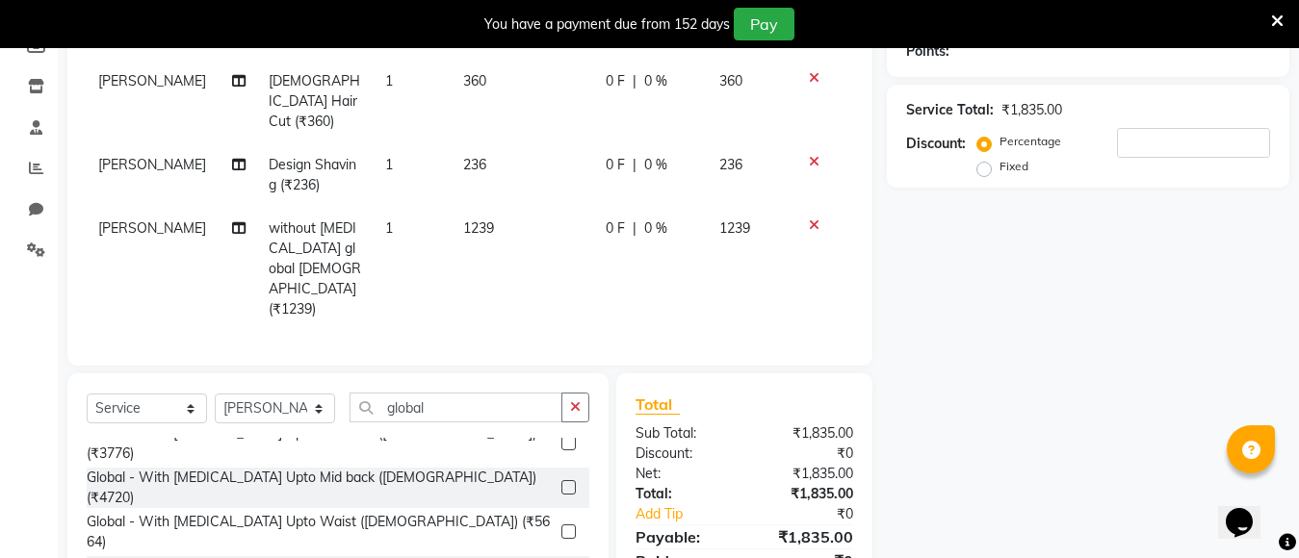
checkbox input "false"
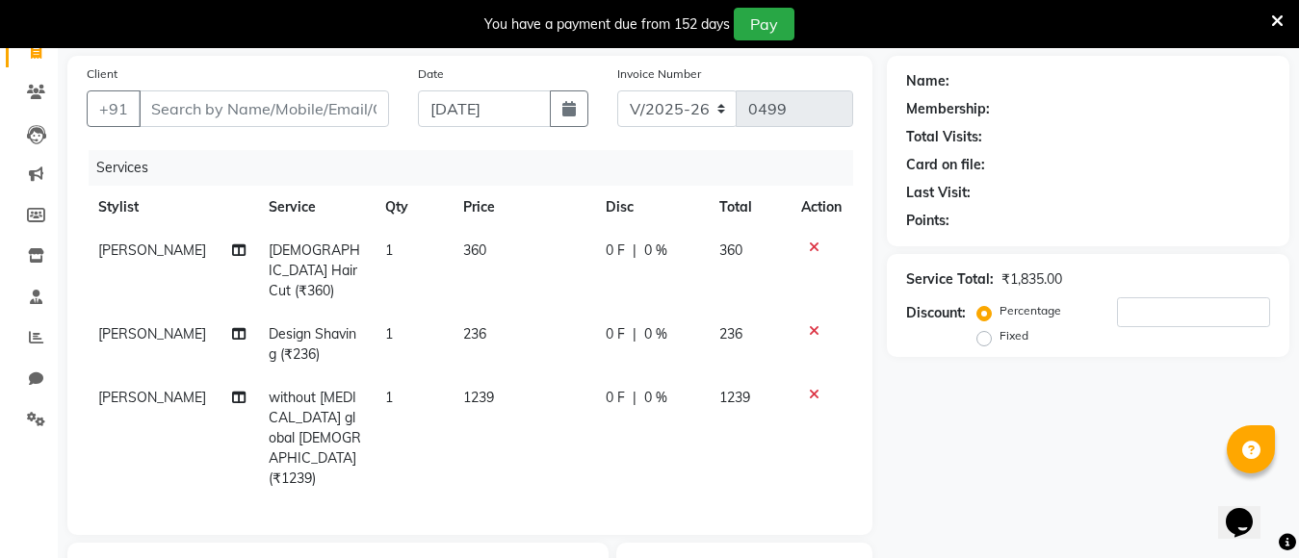
scroll to position [0, 0]
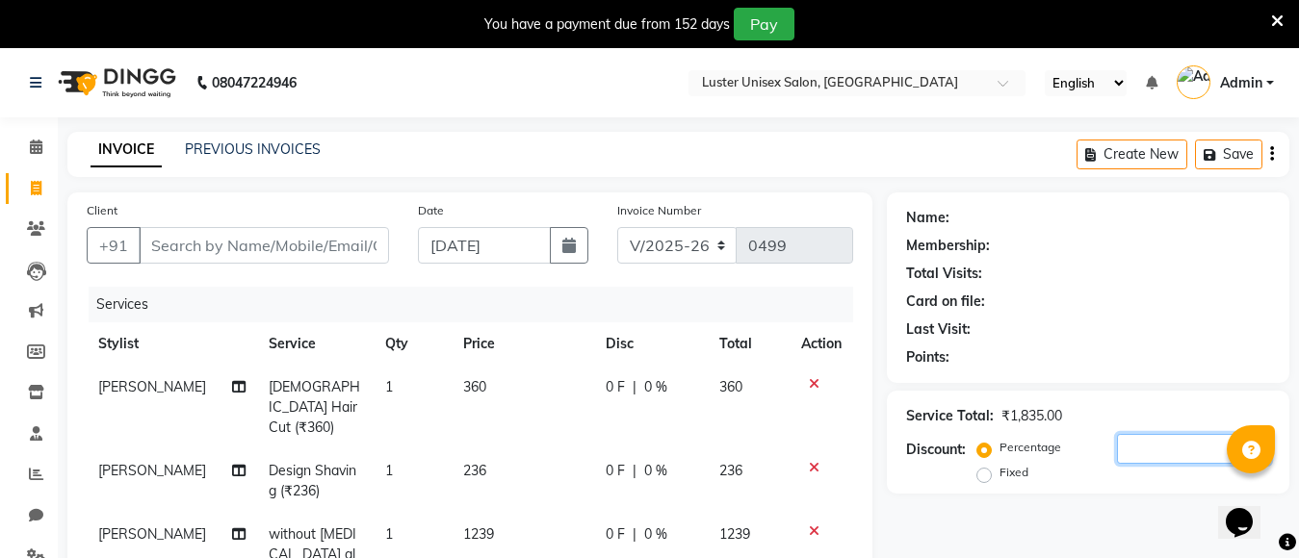
drag, startPoint x: 1114, startPoint y: 455, endPoint x: 1124, endPoint y: 451, distance: 11.6
click at [1117, 454] on input "number" at bounding box center [1193, 449] width 153 height 30
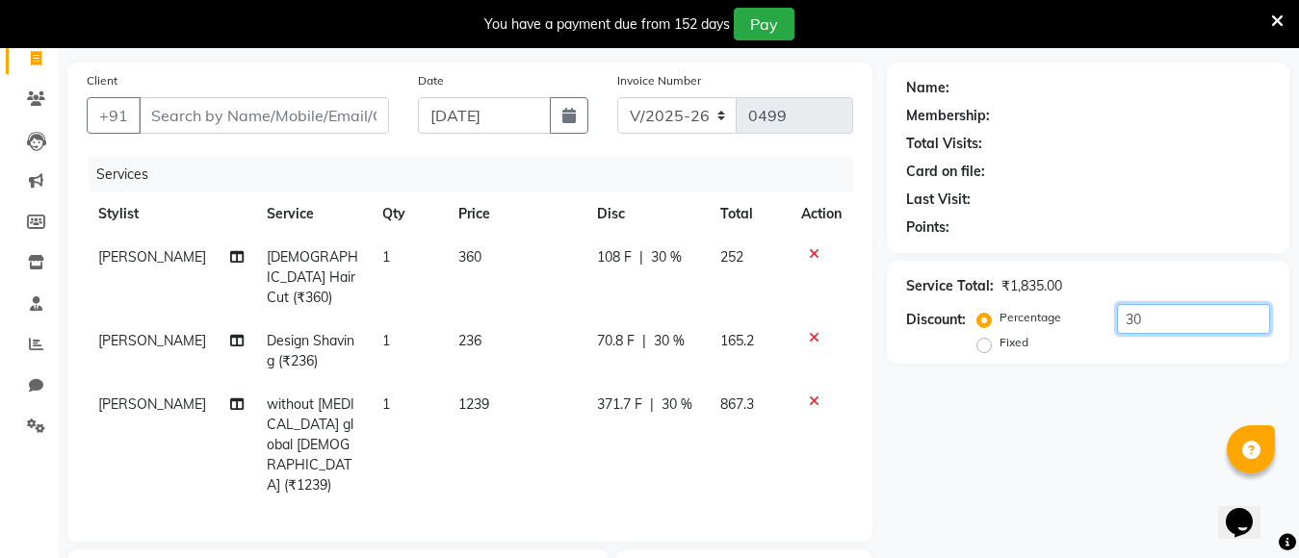
scroll to position [96, 0]
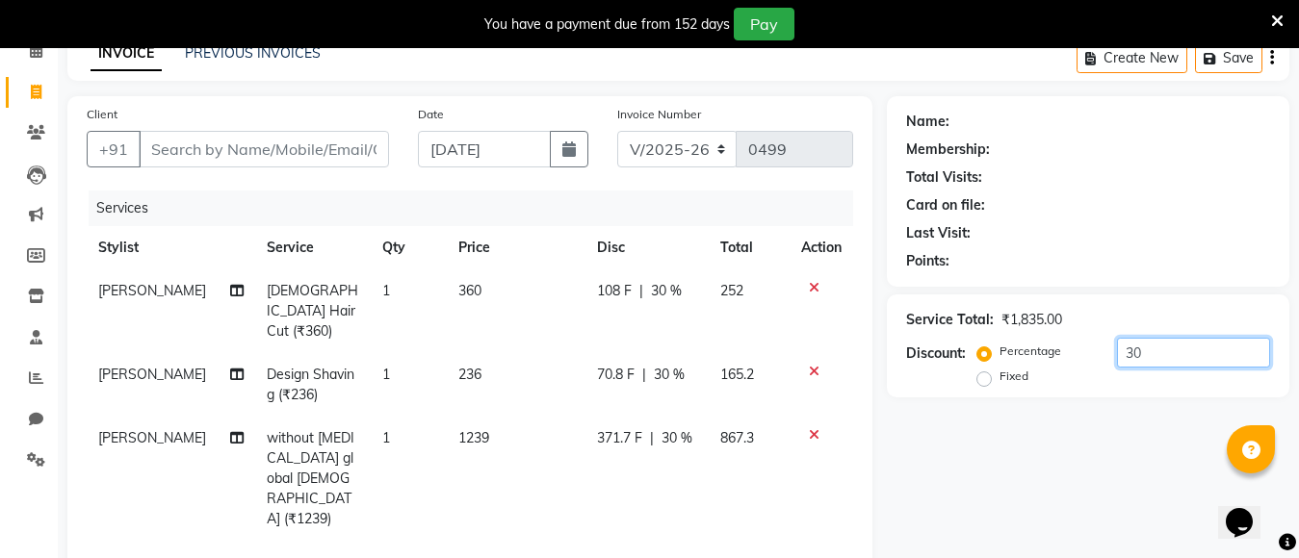
type input "30"
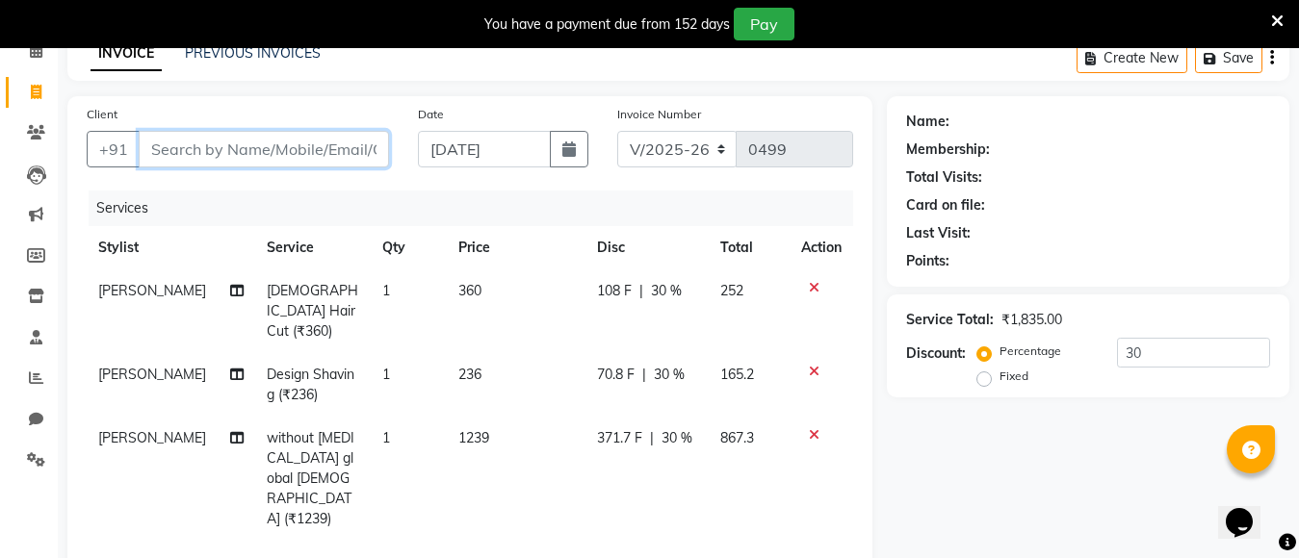
click at [201, 150] on input "Client" at bounding box center [264, 149] width 250 height 37
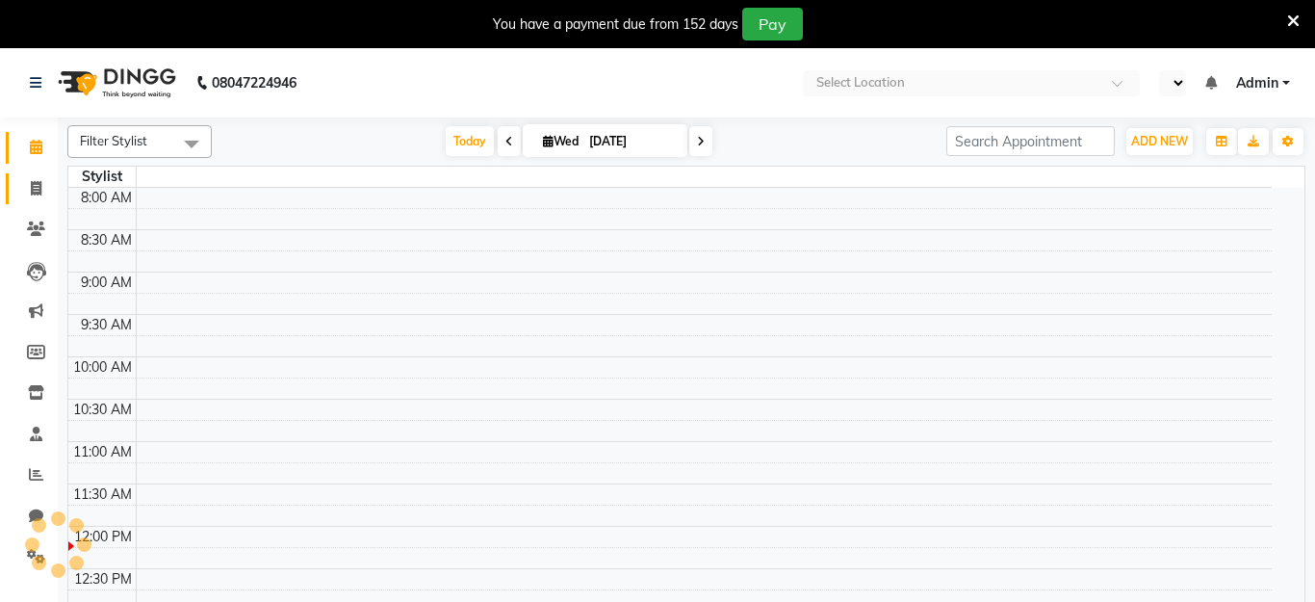
click at [33, 186] on icon at bounding box center [36, 188] width 11 height 14
select select "en"
select select "service"
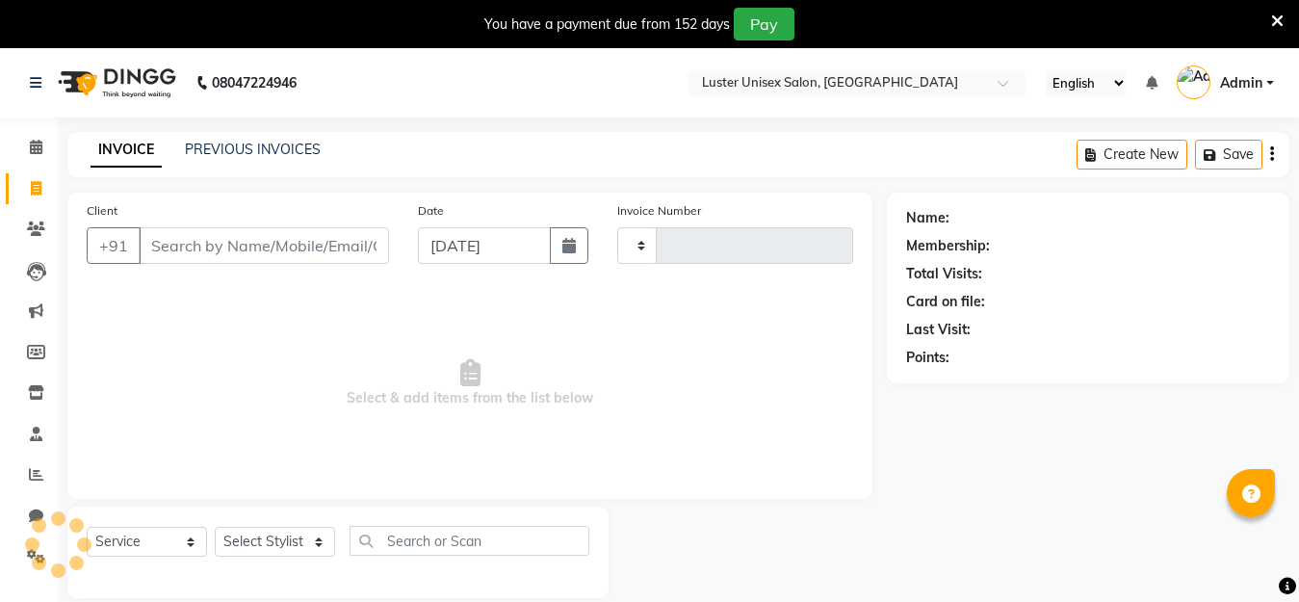
type input "0499"
select select "7467"
click at [292, 541] on select "Select Stylist" at bounding box center [275, 542] width 120 height 30
click at [295, 539] on select "Select Stylist [PERSON_NAME] kajal [PERSON_NAME]" at bounding box center [275, 542] width 120 height 30
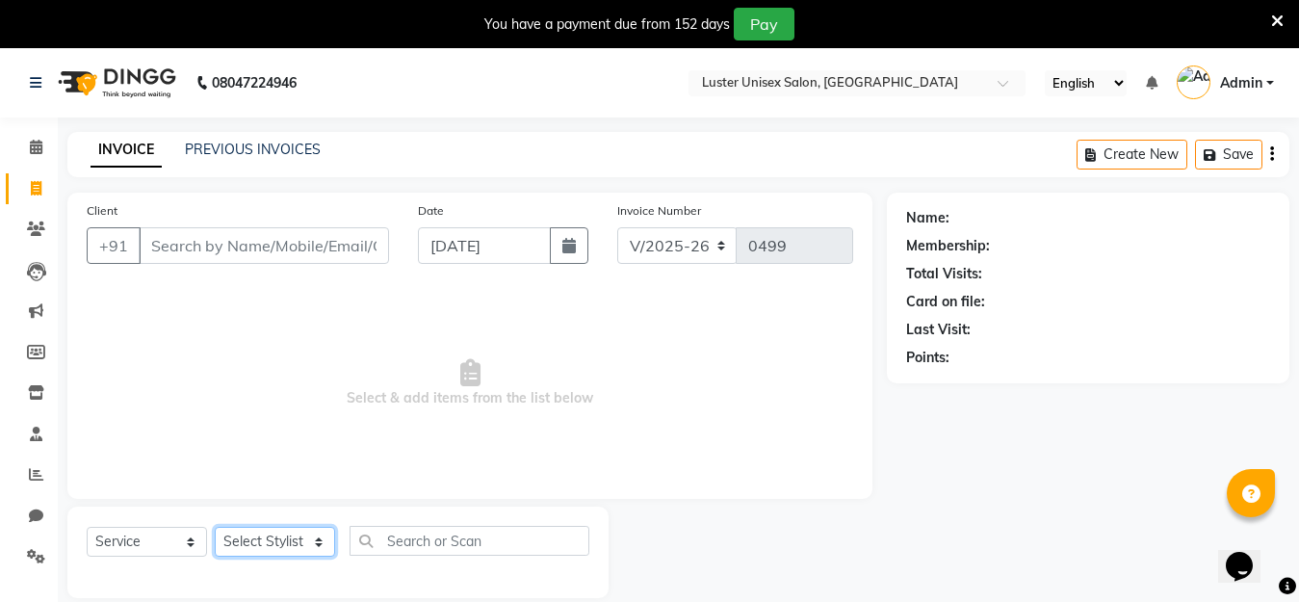
click at [315, 533] on select "Select Stylist [PERSON_NAME] kajal [PERSON_NAME]" at bounding box center [275, 542] width 120 height 30
select select "68086"
click at [215, 527] on select "Select Stylist [PERSON_NAME] kajal [PERSON_NAME]" at bounding box center [275, 542] width 120 height 30
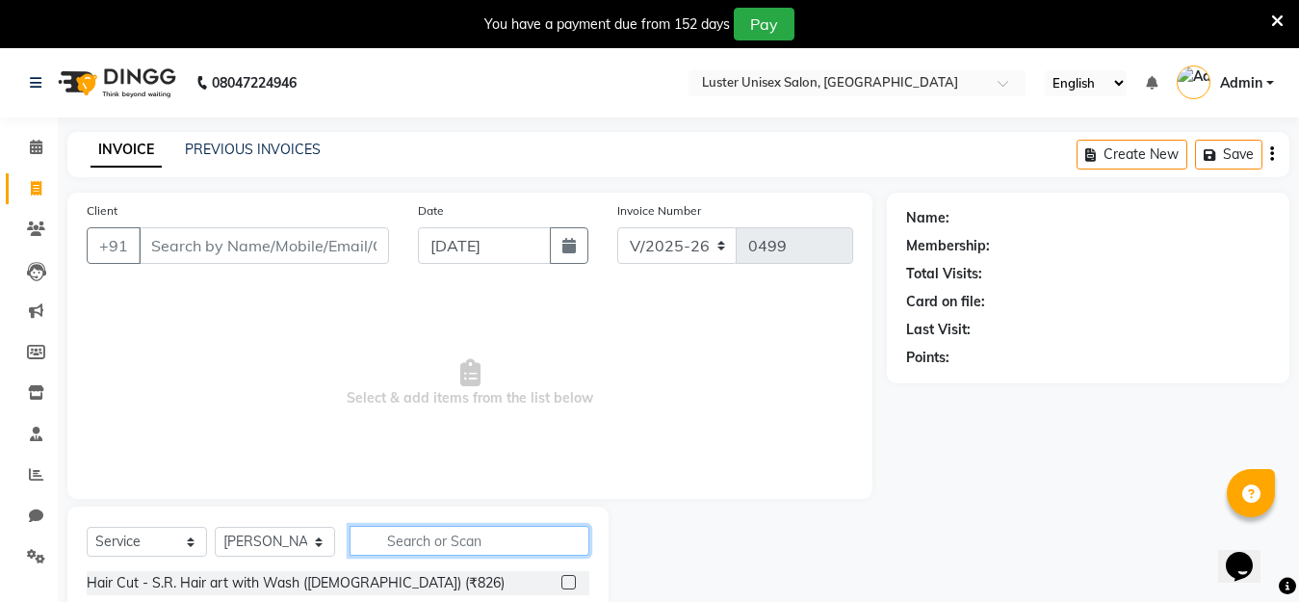
click at [425, 537] on input "text" at bounding box center [469, 541] width 240 height 30
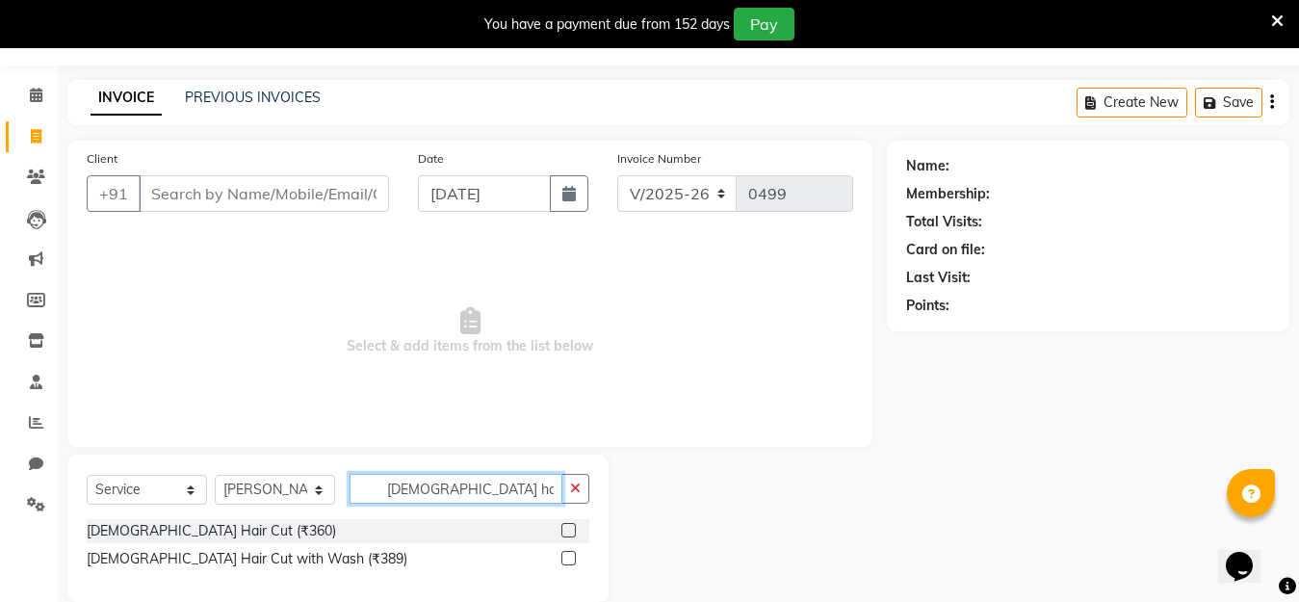
scroll to position [81, 0]
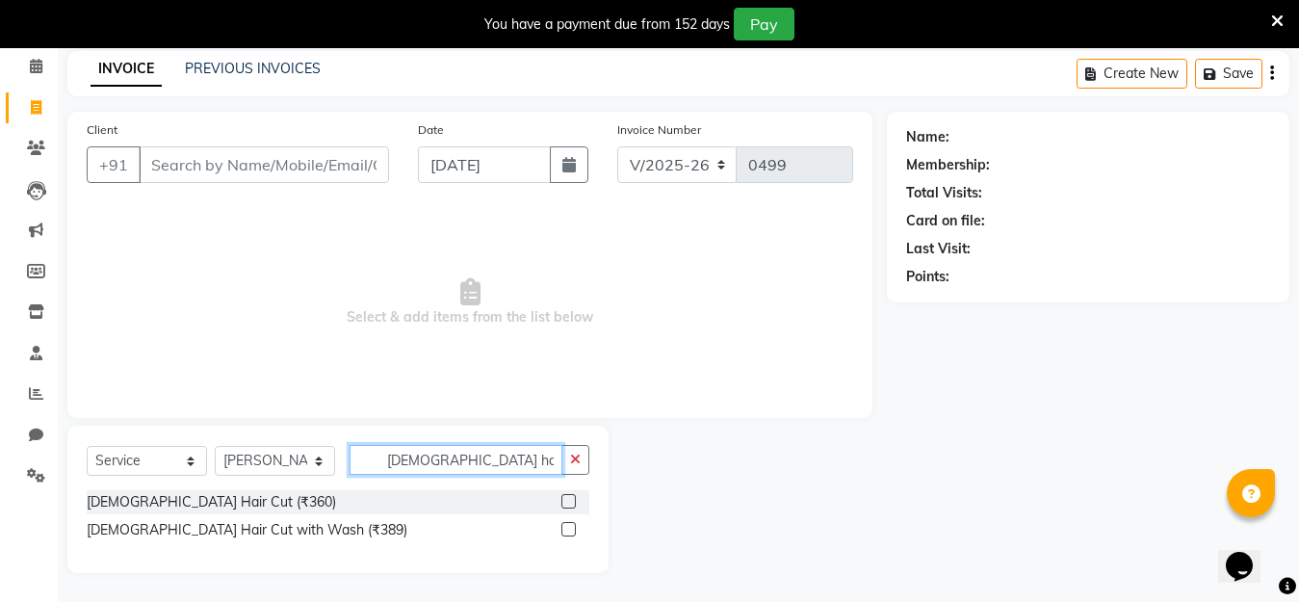
type input "[DEMOGRAPHIC_DATA] hair"
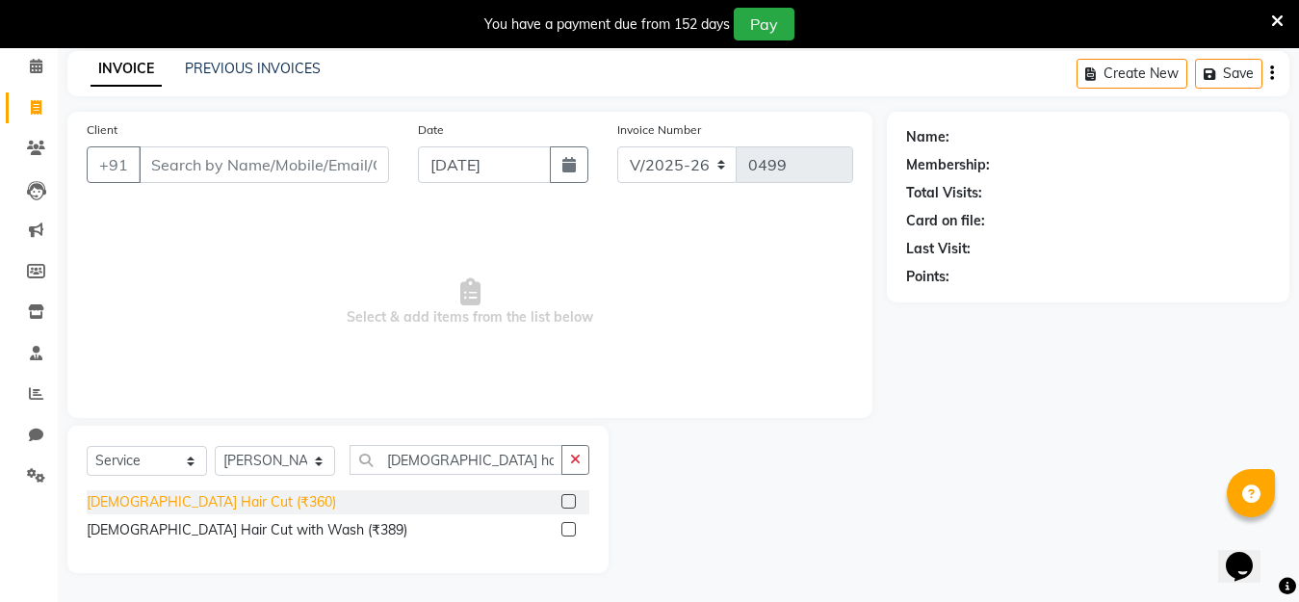
click at [155, 504] on div "[DEMOGRAPHIC_DATA] Hair Cut (₹360)" at bounding box center [211, 502] width 249 height 20
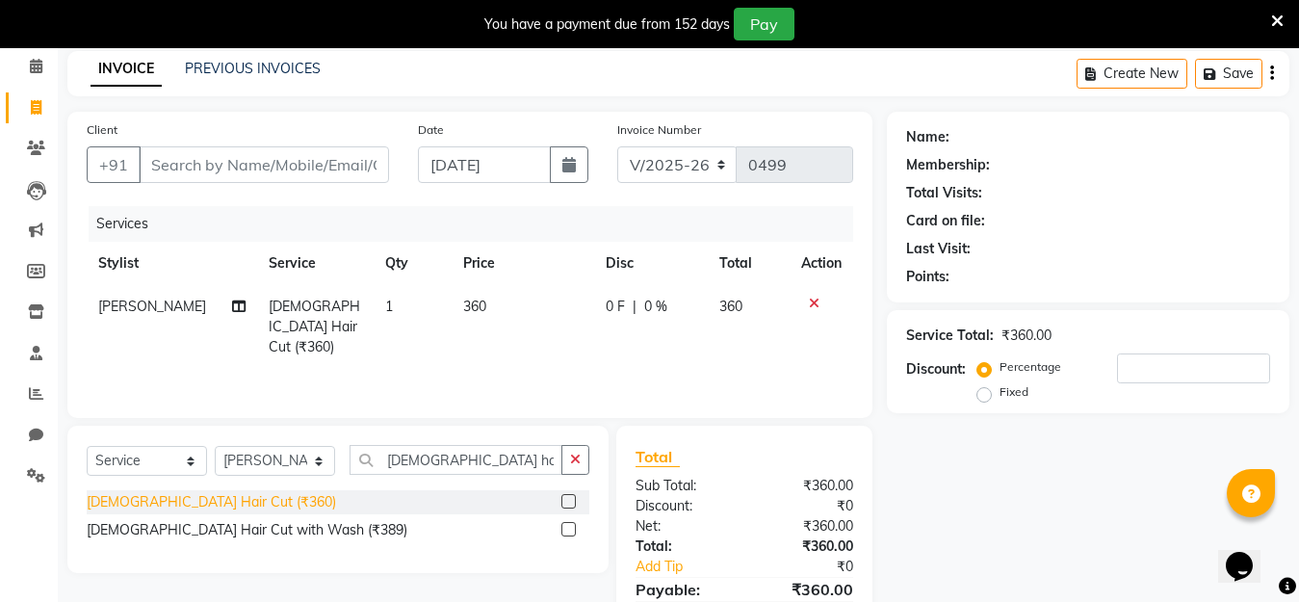
click at [155, 504] on div "[DEMOGRAPHIC_DATA] Hair Cut (₹360)" at bounding box center [211, 502] width 249 height 20
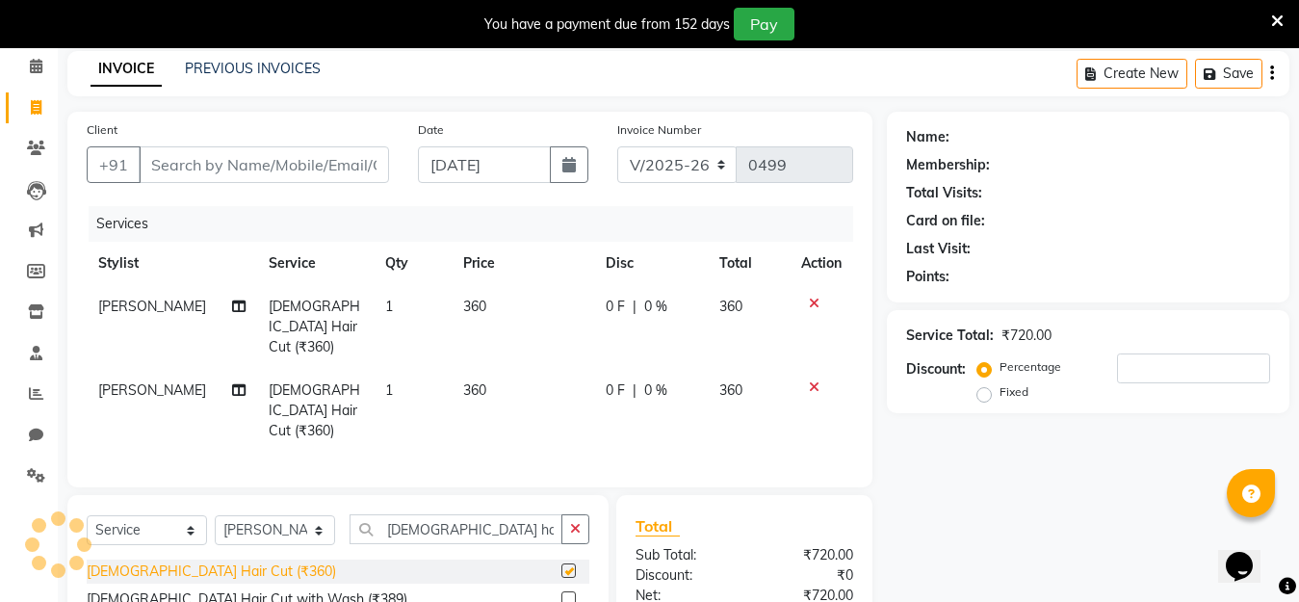
checkbox input "false"
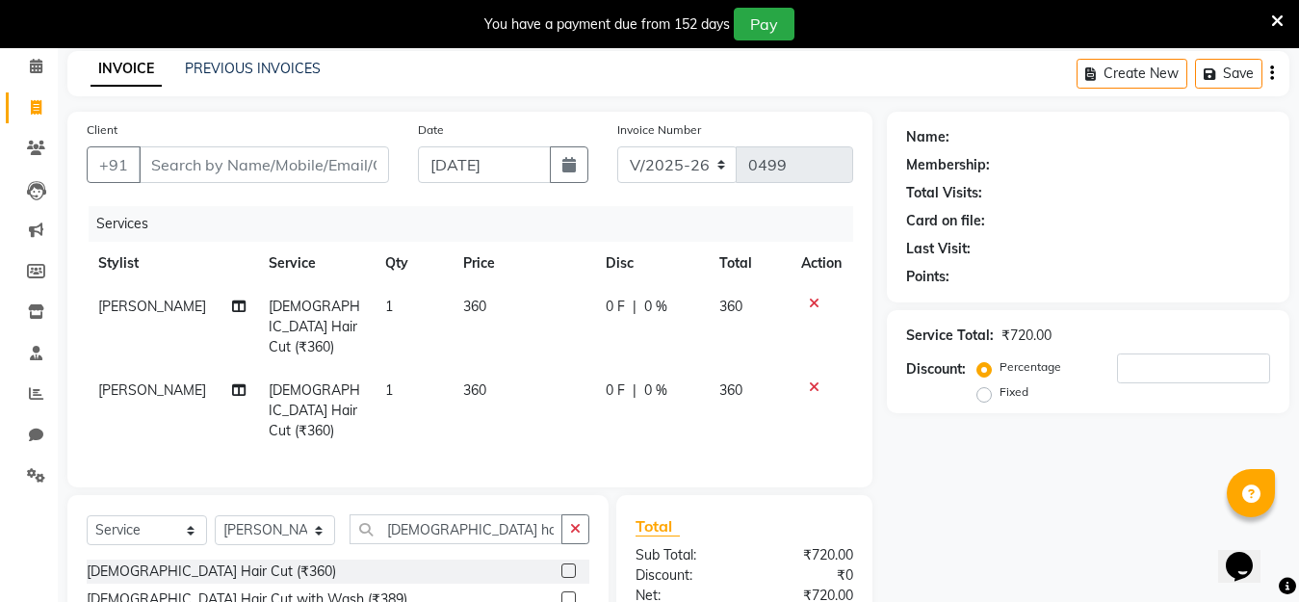
click at [812, 380] on icon at bounding box center [814, 386] width 11 height 13
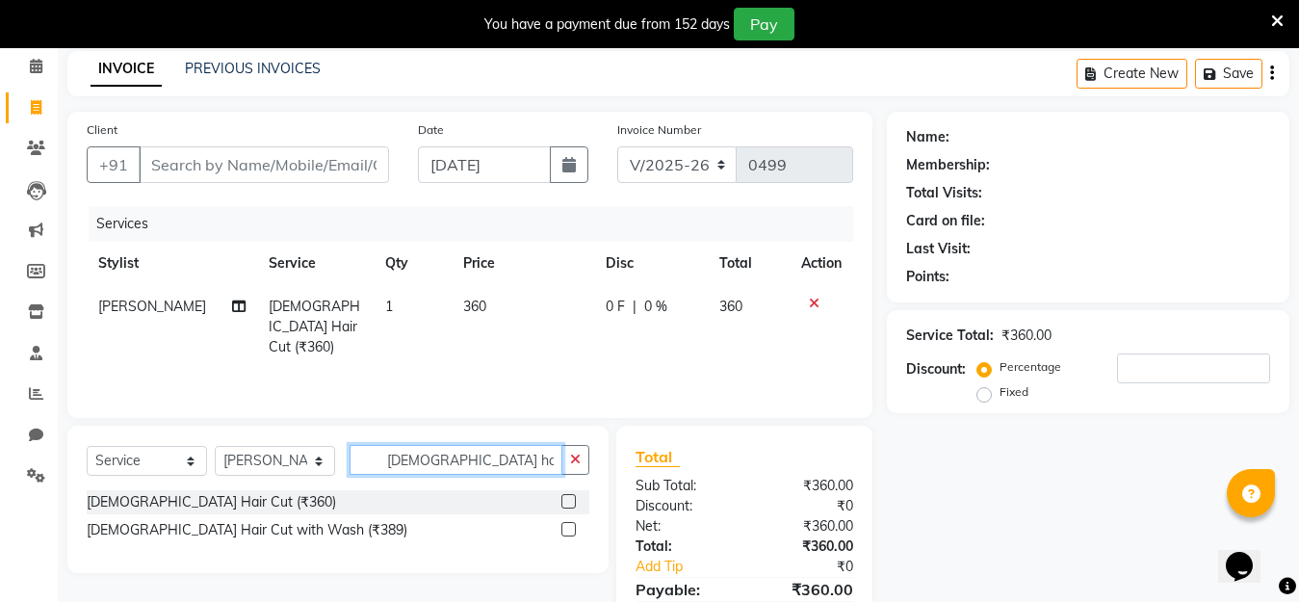
click at [446, 465] on input "[DEMOGRAPHIC_DATA] hair" at bounding box center [455, 460] width 213 height 30
type input "m"
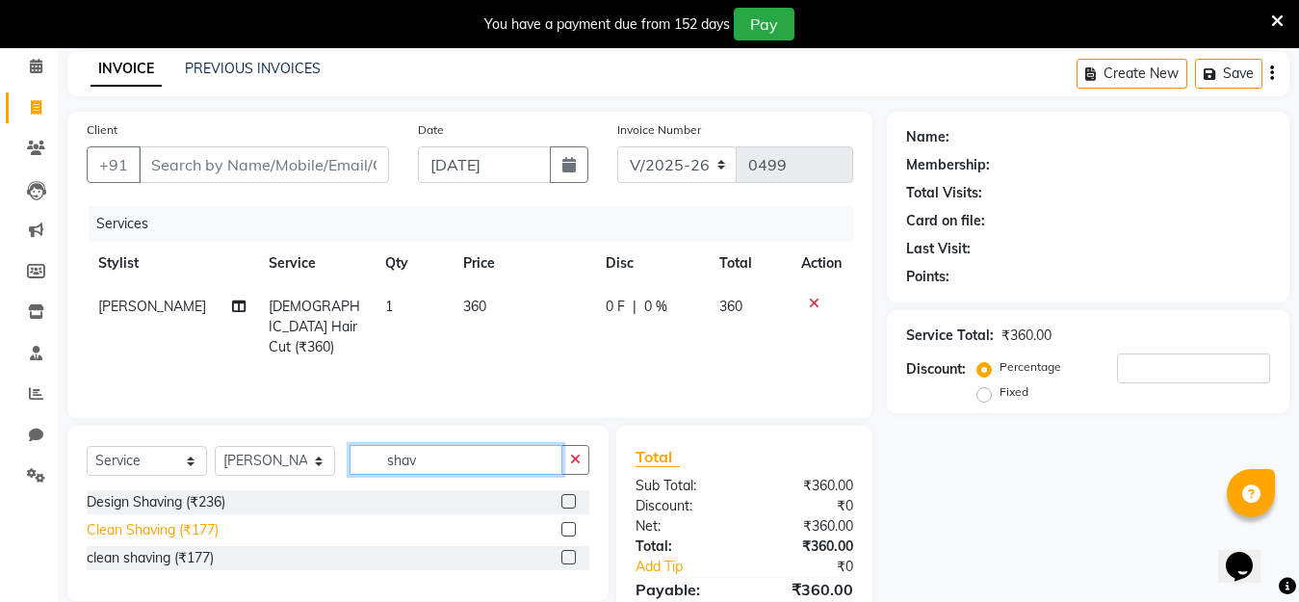
type input "shav"
click at [150, 527] on div "Clean Shaving (₹177)" at bounding box center [153, 530] width 132 height 20
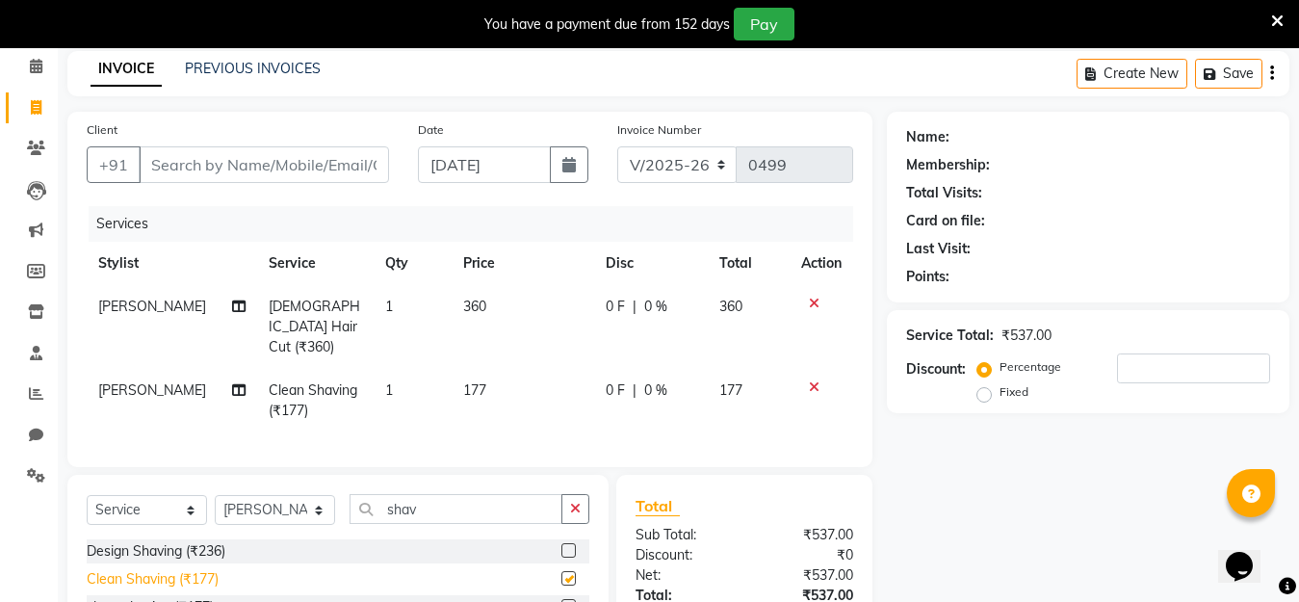
checkbox input "false"
click at [207, 168] on input "Client" at bounding box center [264, 164] width 250 height 37
type input "9"
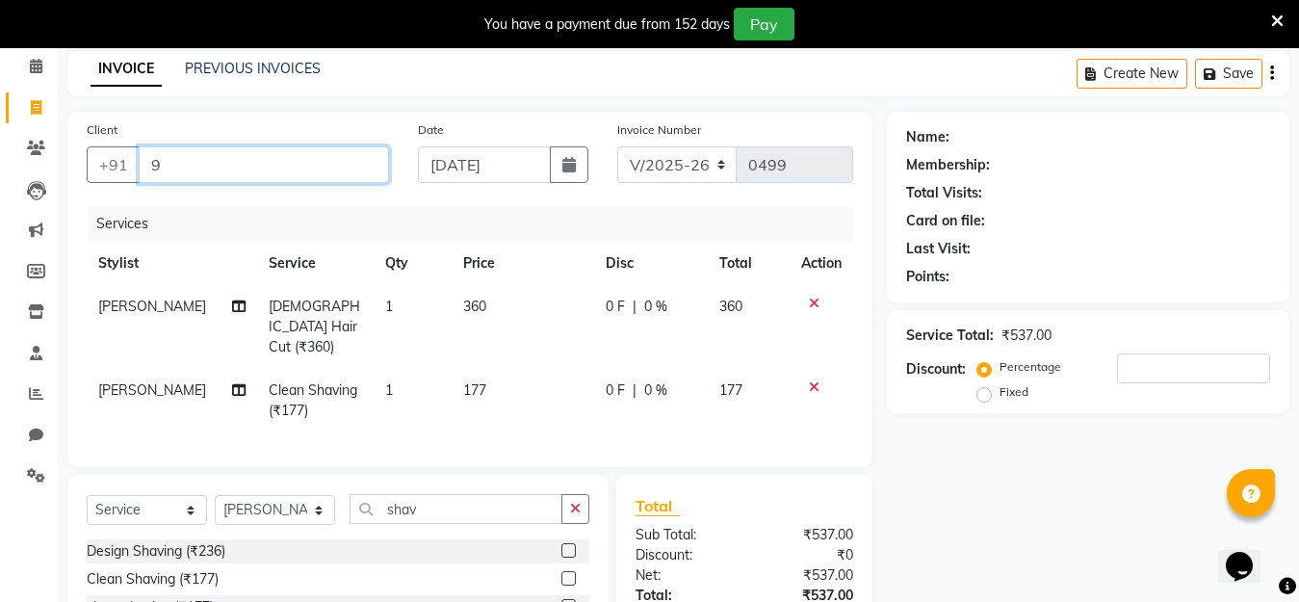
type input "0"
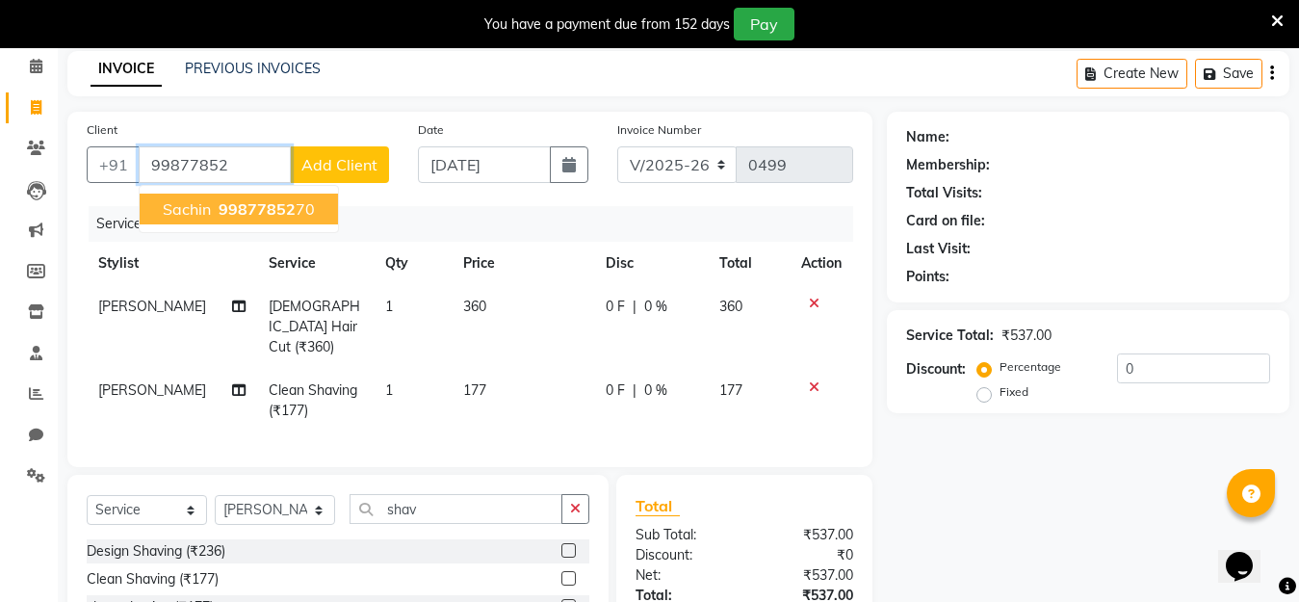
click at [234, 211] on span "99877852" at bounding box center [257, 208] width 77 height 19
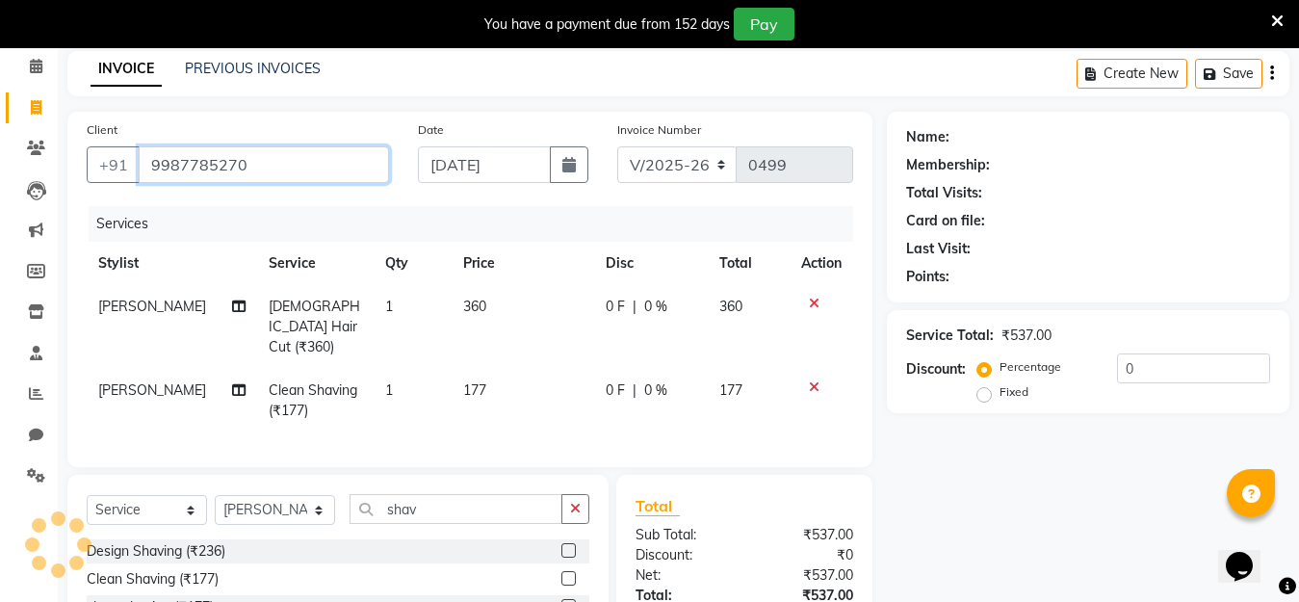
type input "9987785270"
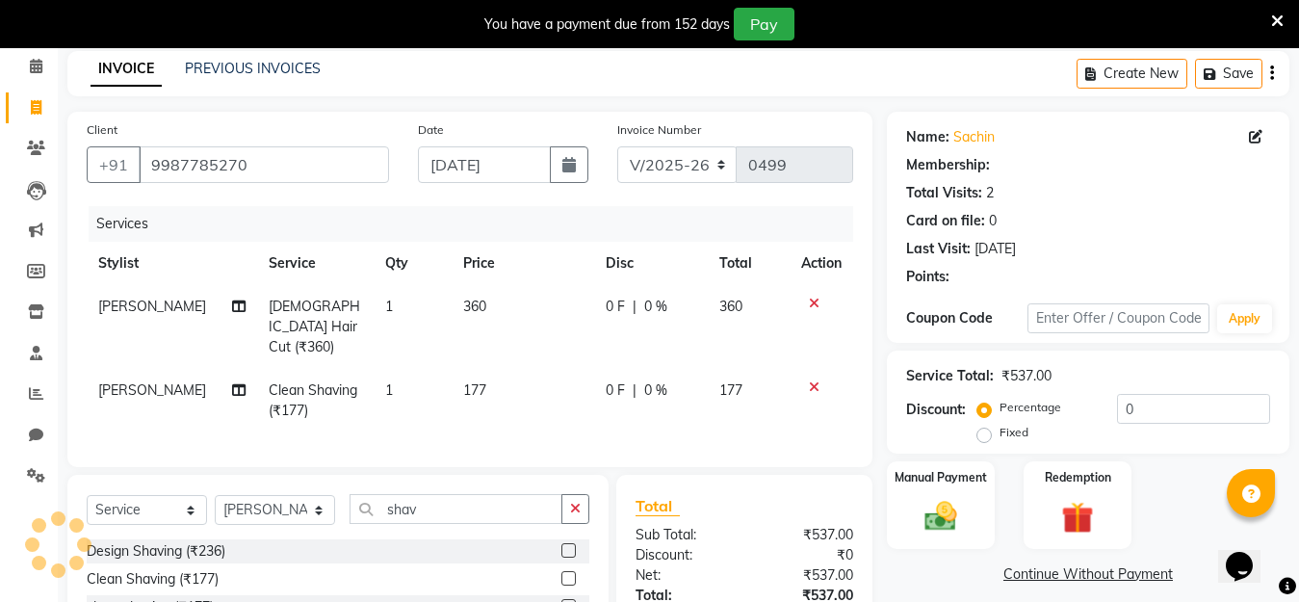
type input "20"
select select "1: Object"
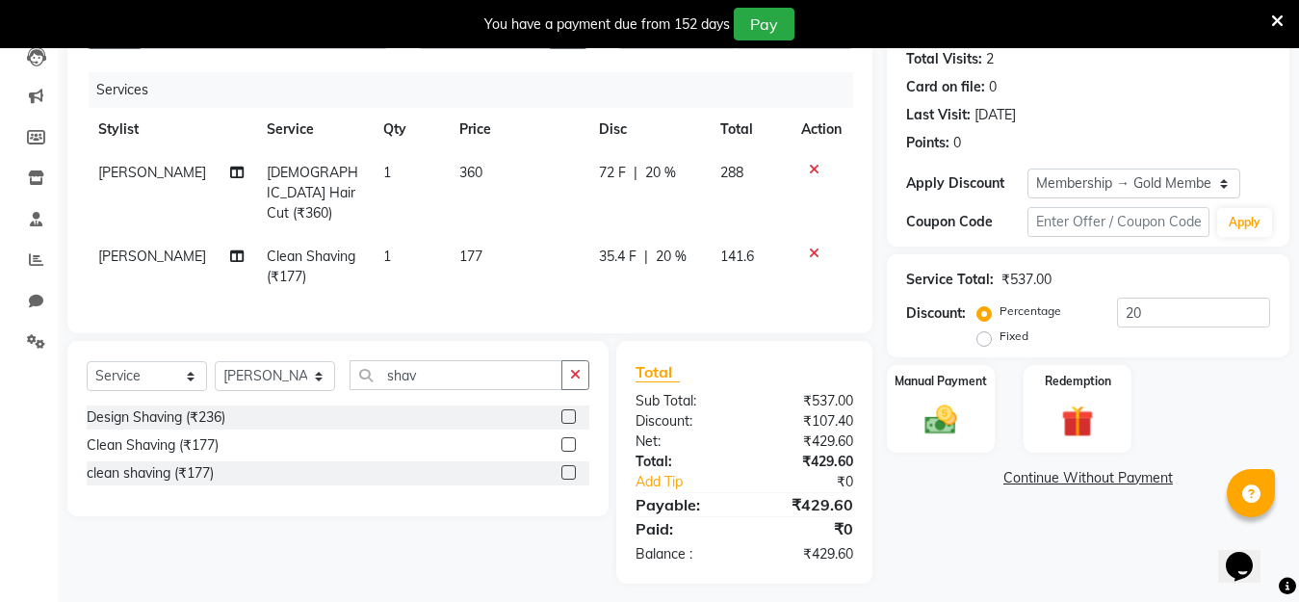
scroll to position [221, 0]
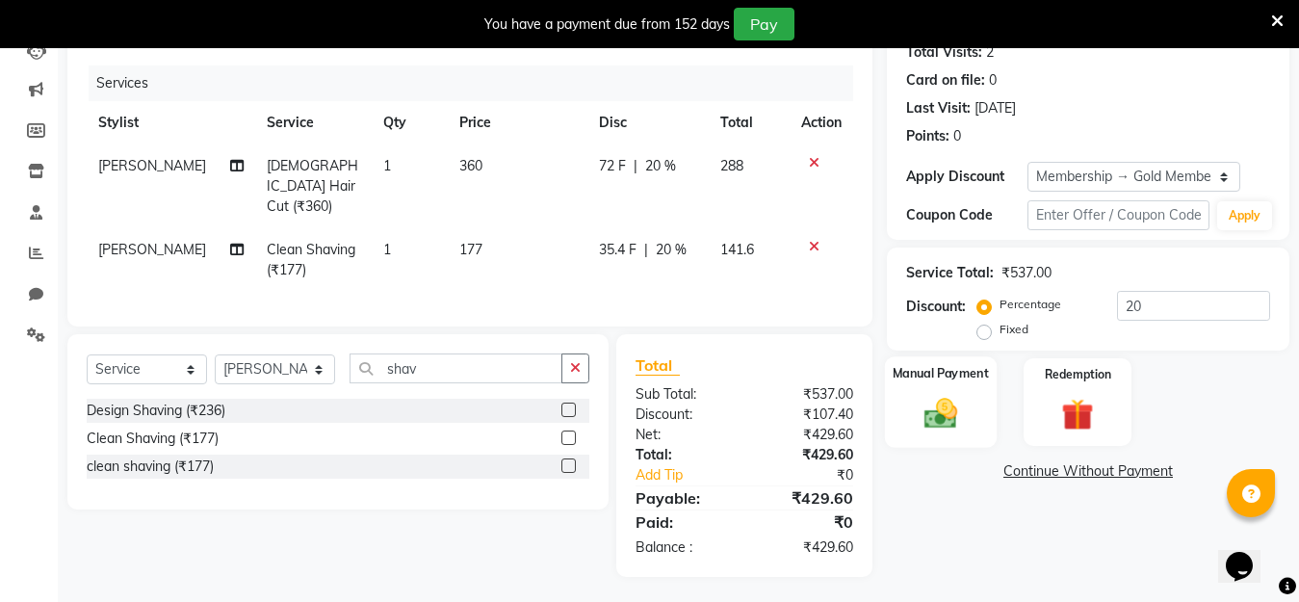
click at [941, 395] on img at bounding box center [941, 413] width 54 height 39
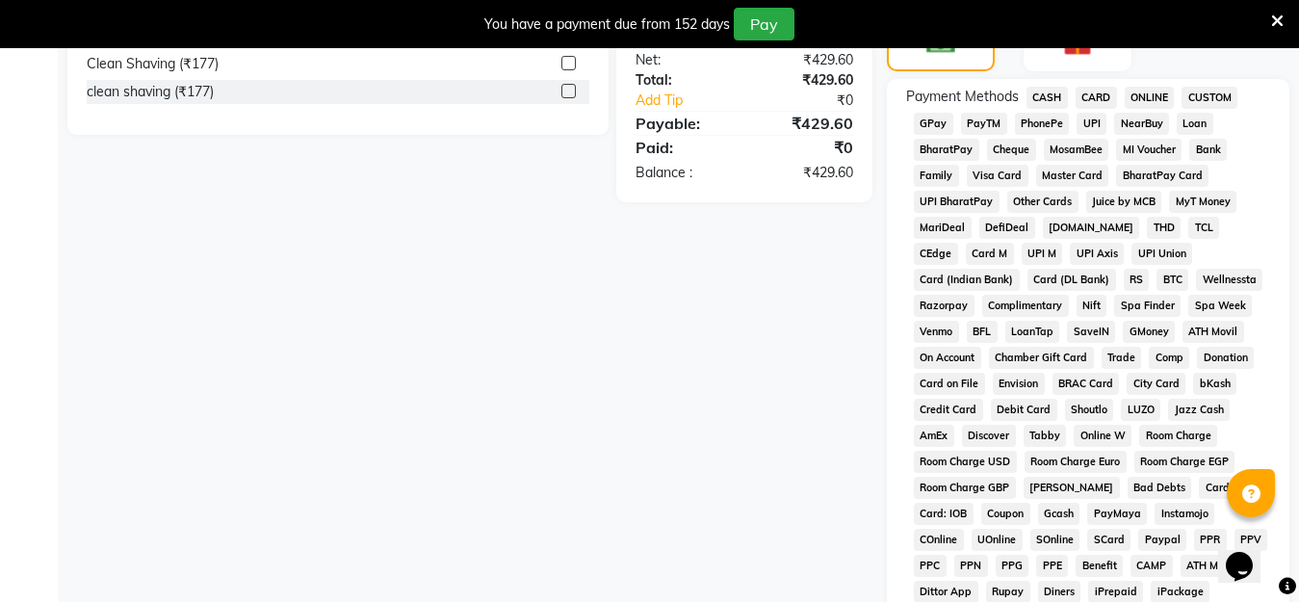
scroll to position [607, 0]
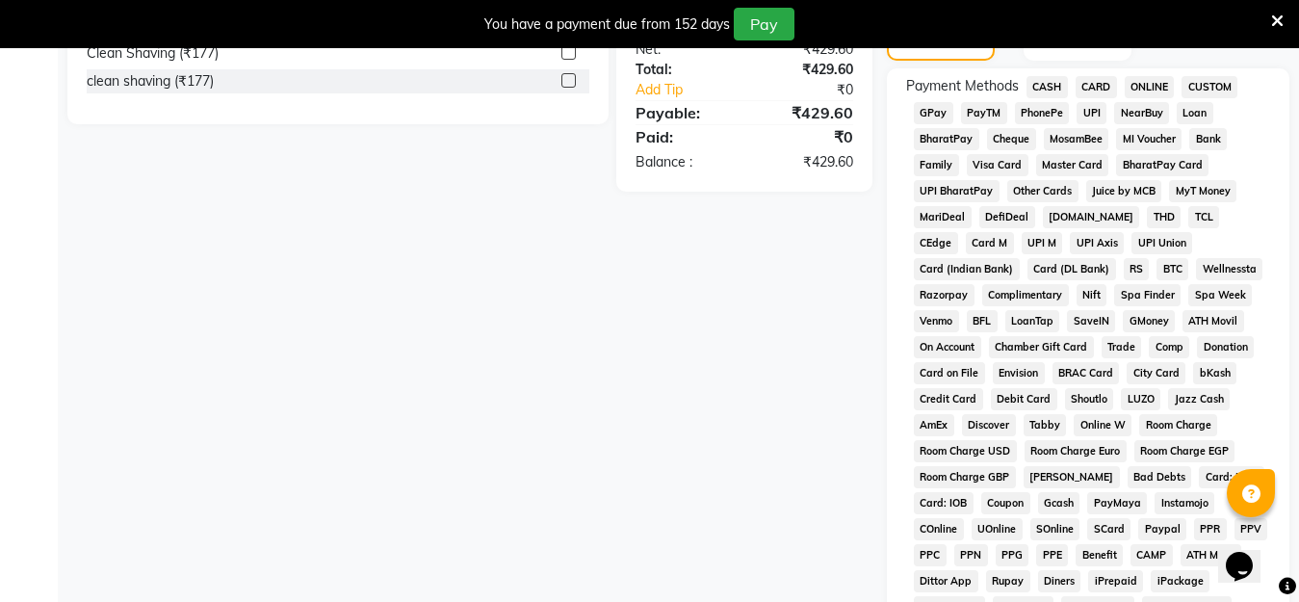
click at [1048, 88] on span "CASH" at bounding box center [1046, 87] width 41 height 22
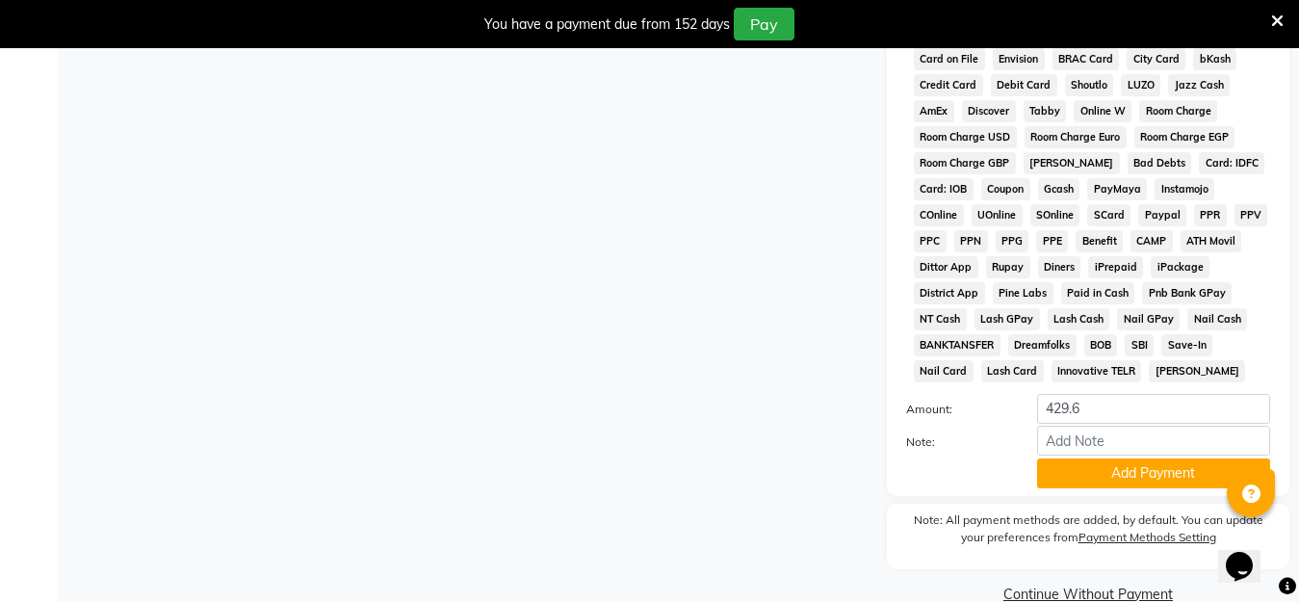
scroll to position [956, 0]
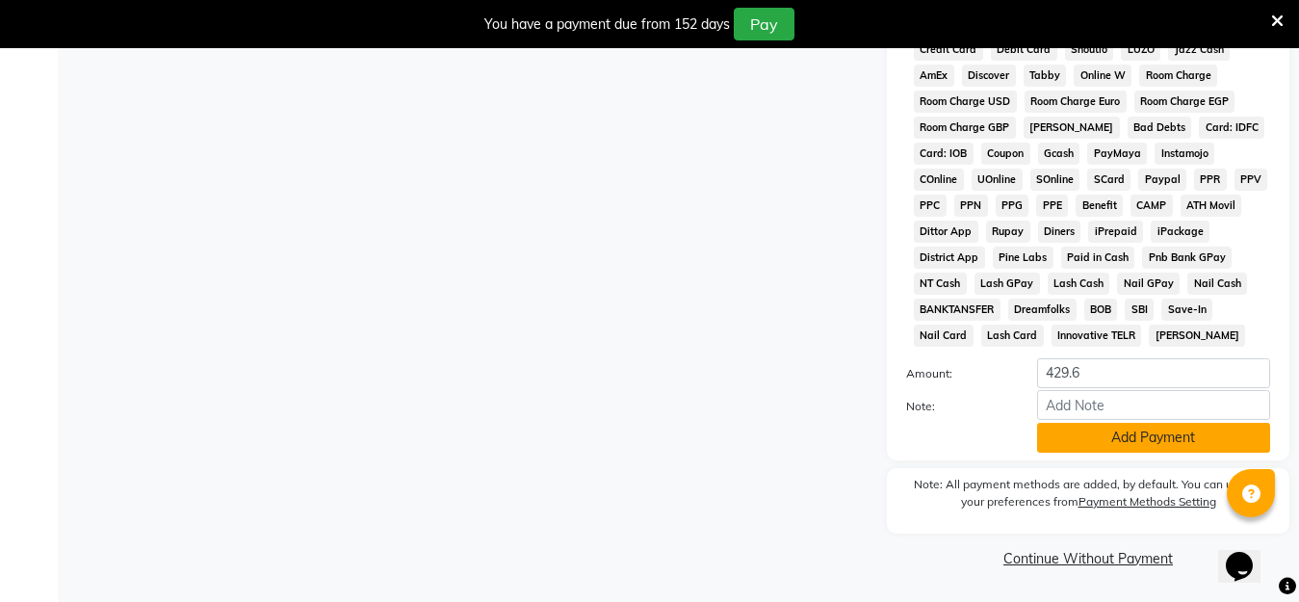
click at [1170, 436] on button "Add Payment" at bounding box center [1153, 438] width 233 height 30
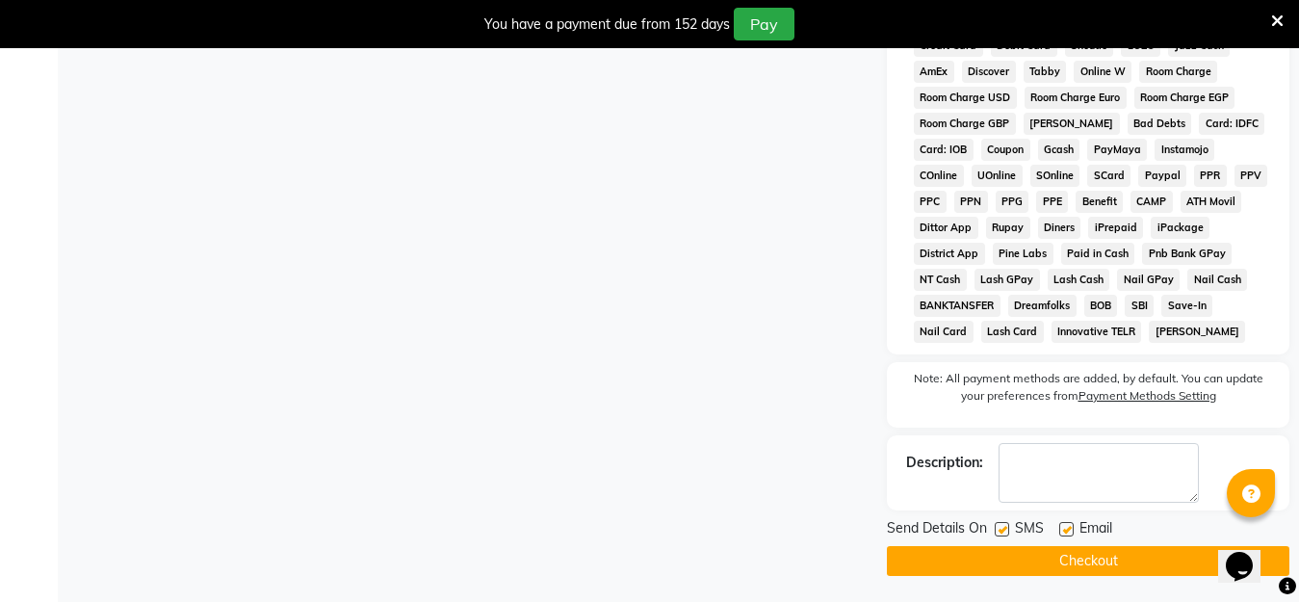
scroll to position [963, 0]
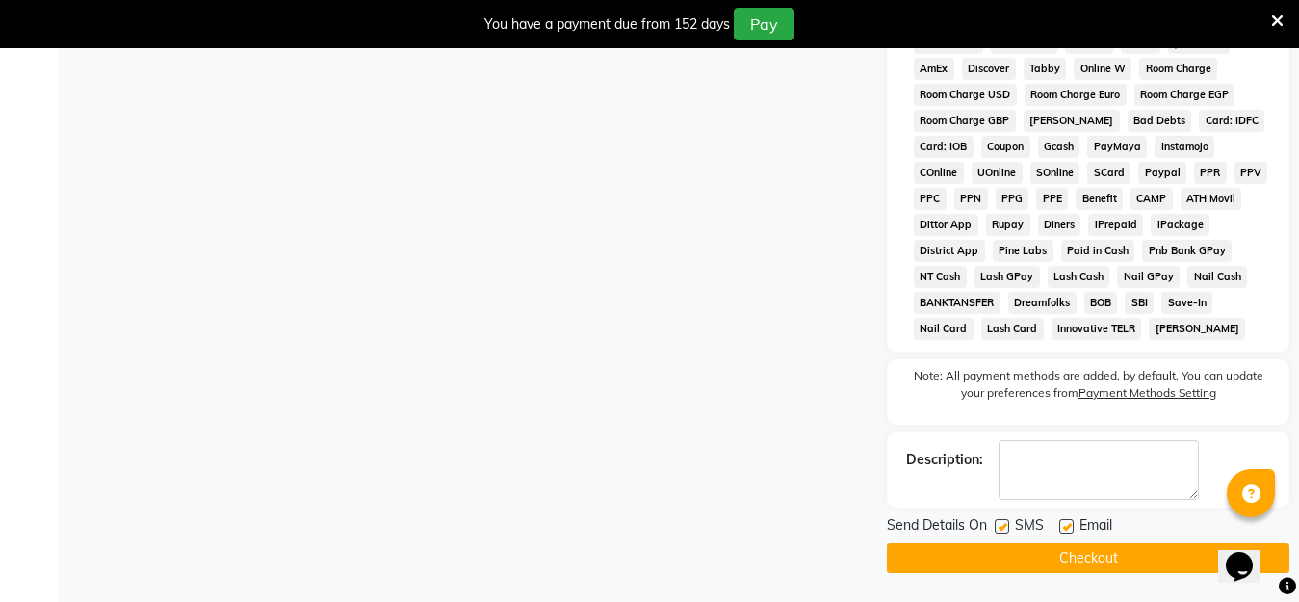
click at [1078, 559] on button "Checkout" at bounding box center [1088, 558] width 402 height 30
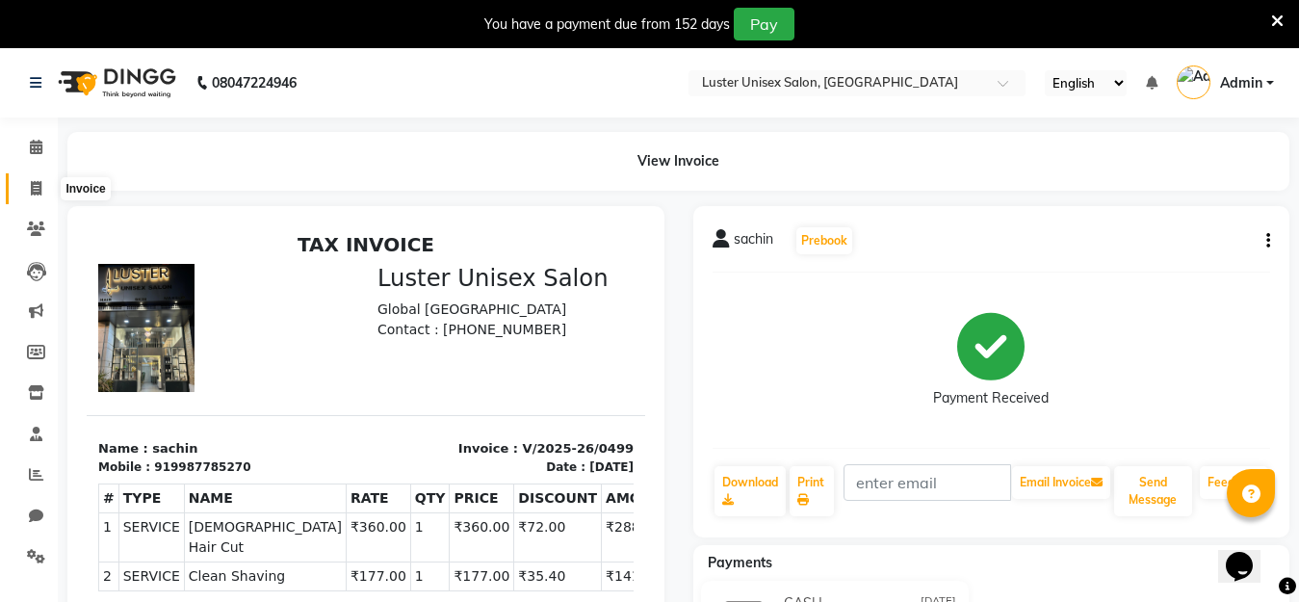
click at [25, 188] on span at bounding box center [36, 189] width 34 height 22
select select "service"
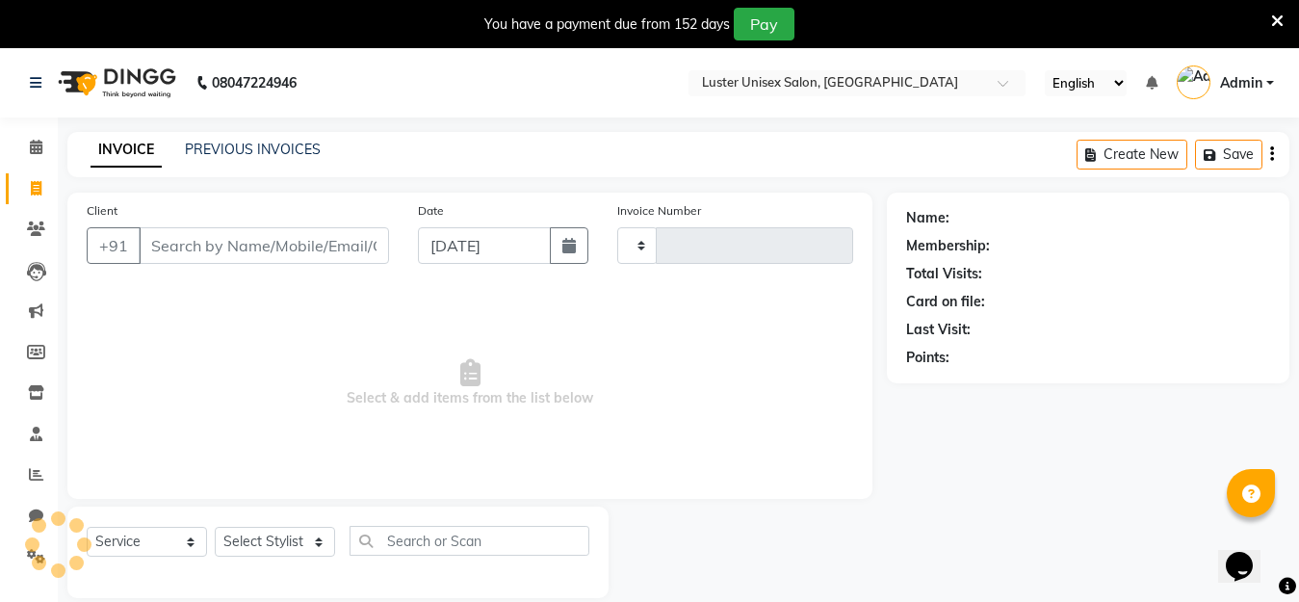
type input "0500"
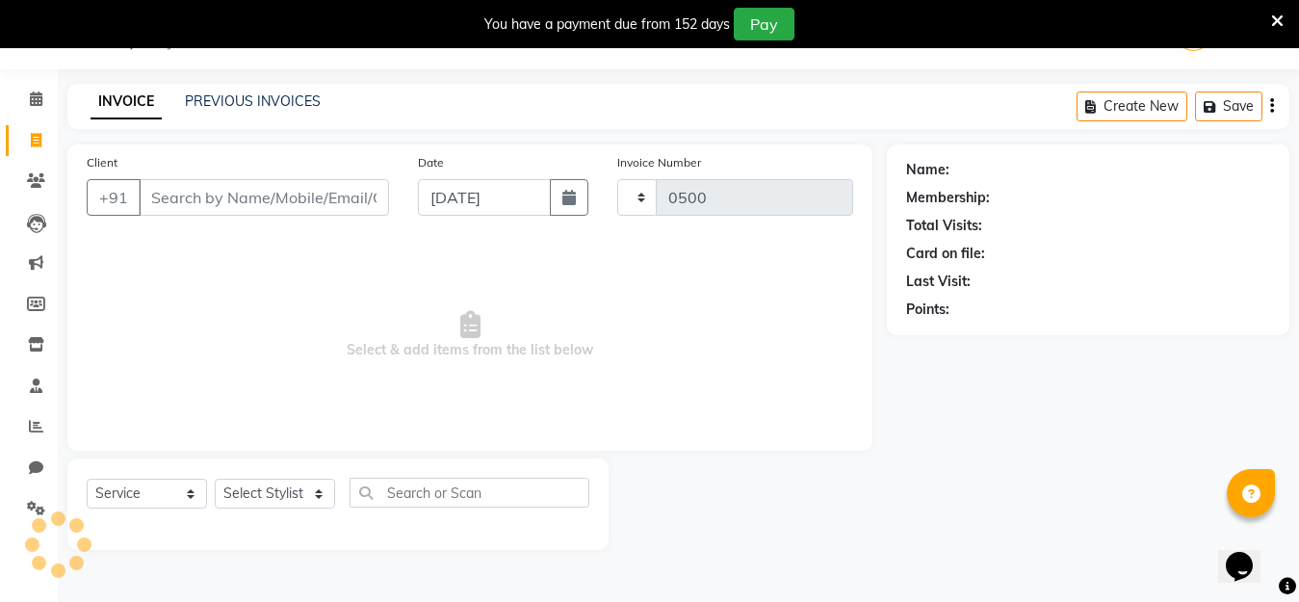
select select "7467"
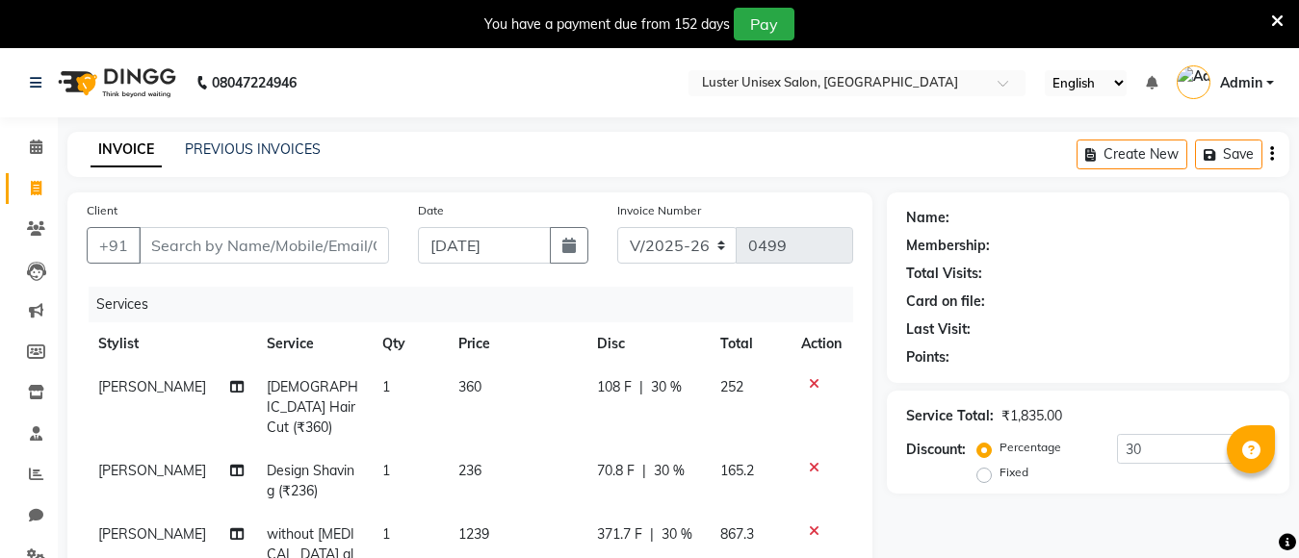
select select "7467"
select select "service"
select select "68086"
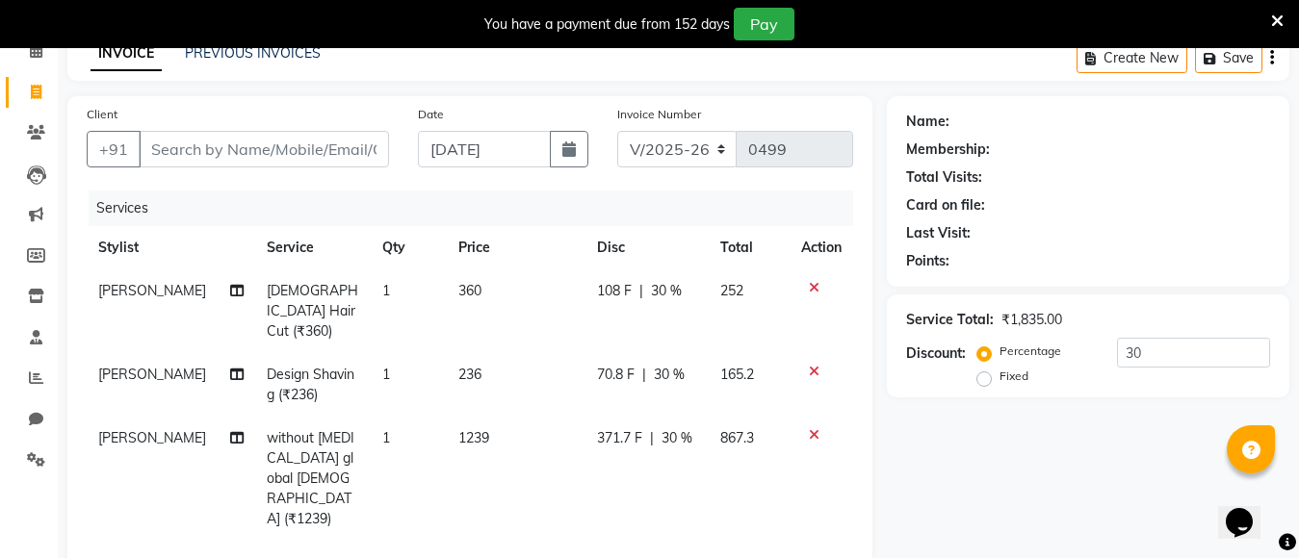
scroll to position [59, 0]
type input "9"
type input "0"
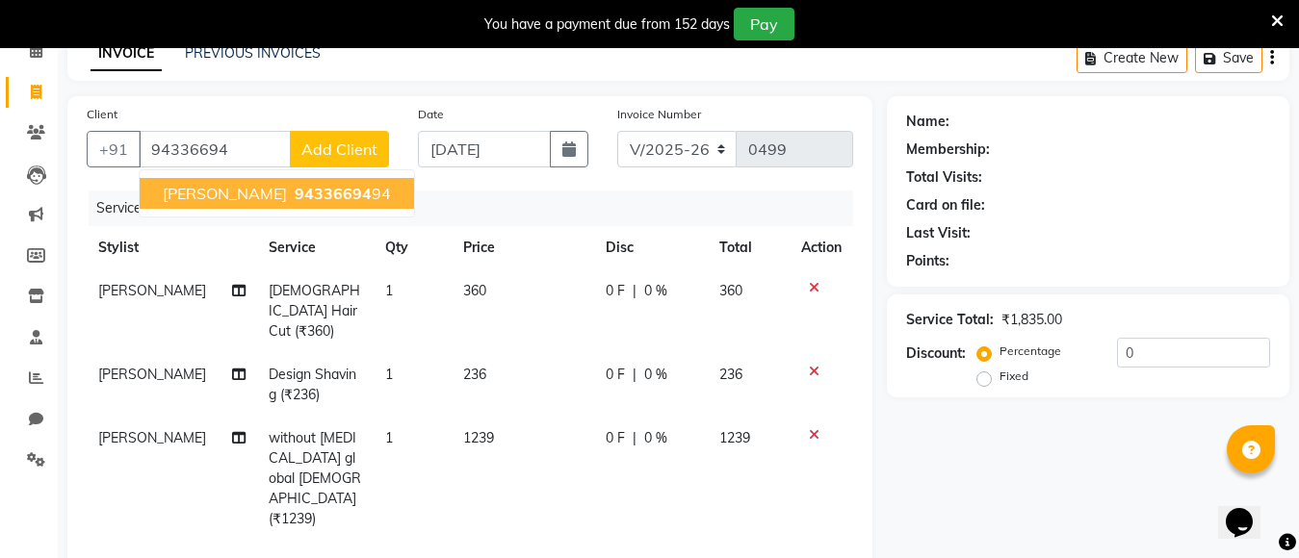
click at [192, 193] on span "[PERSON_NAME]" at bounding box center [225, 193] width 124 height 19
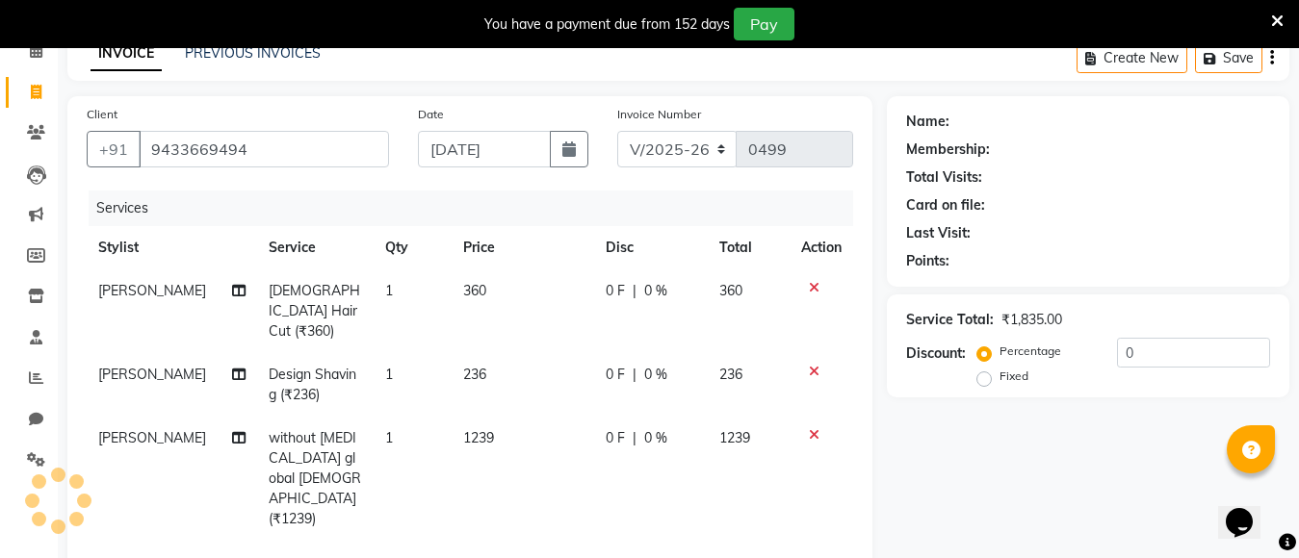
type input "9433669494"
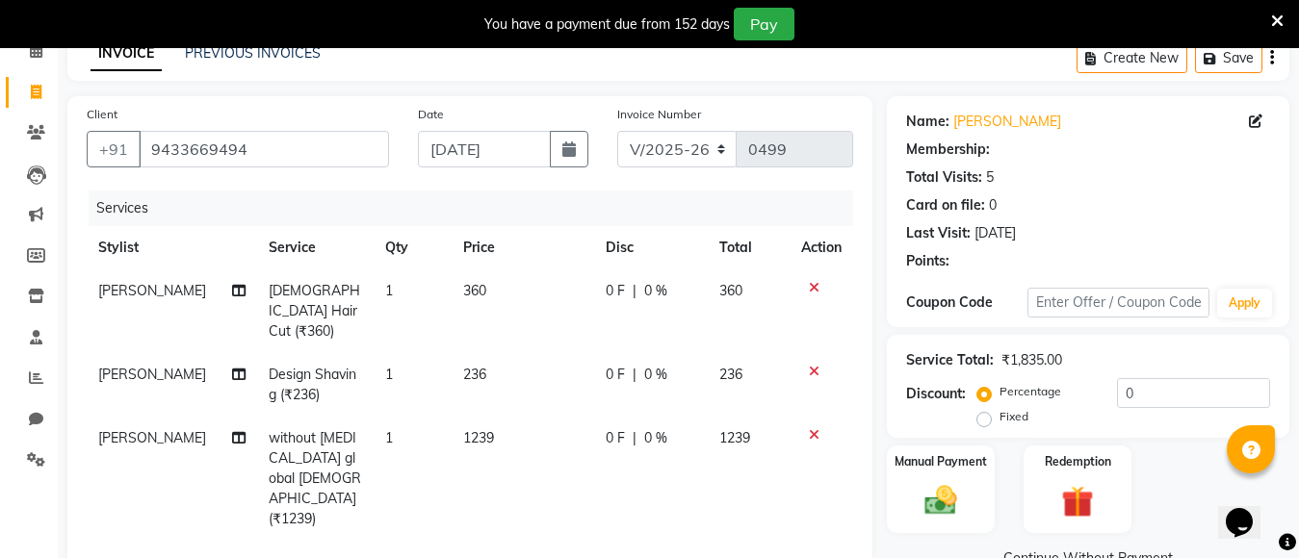
select select "1: Object"
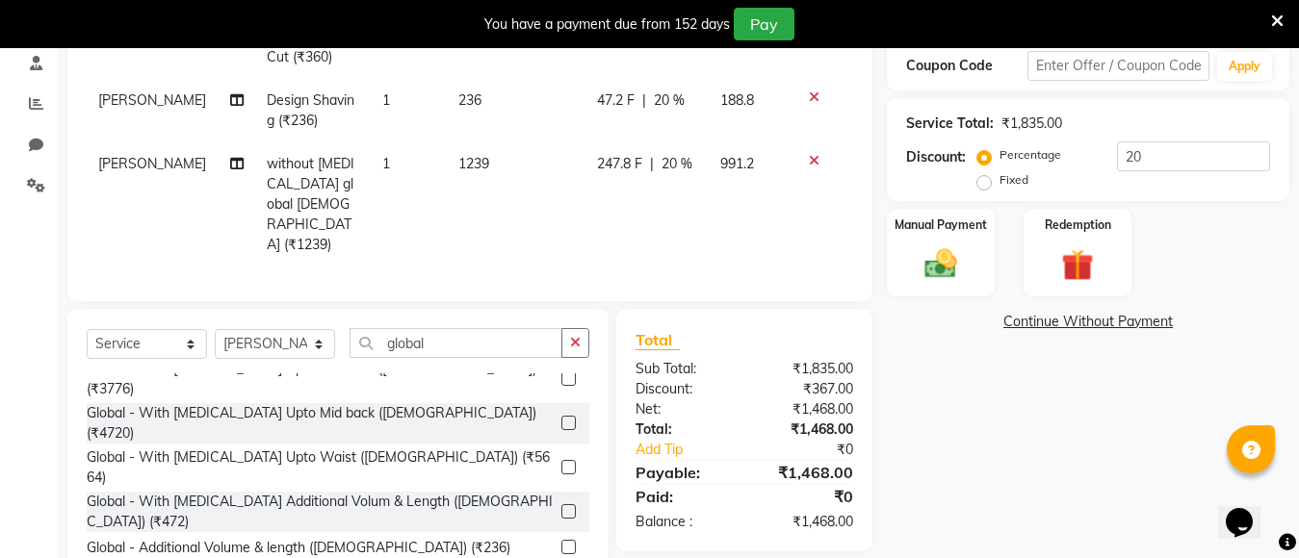
scroll to position [385, 0]
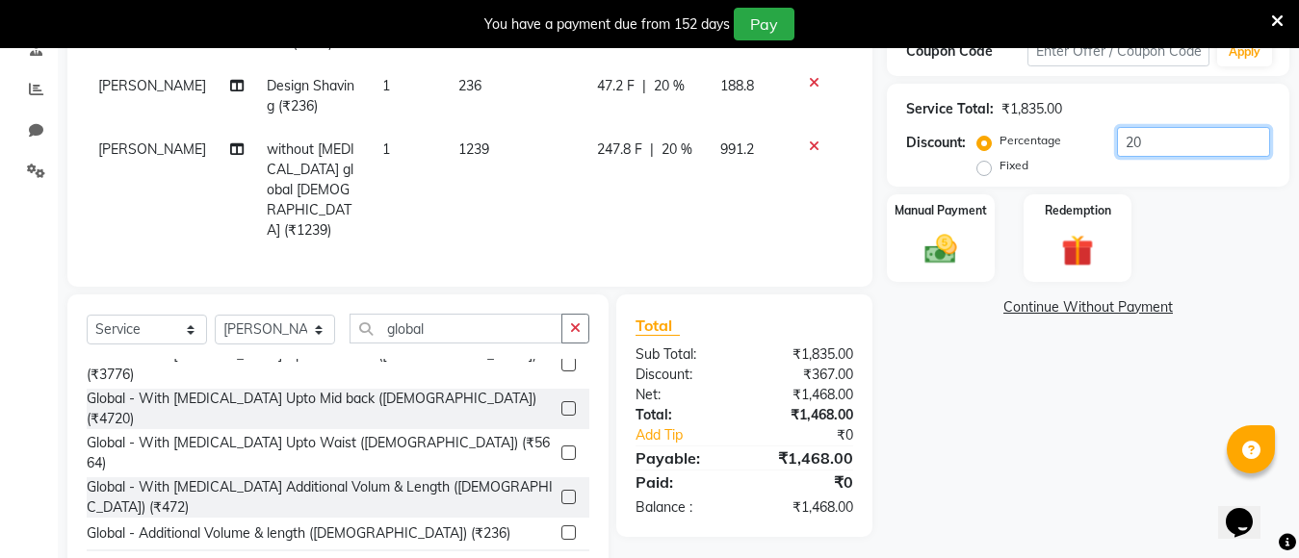
click at [1149, 138] on input "20" at bounding box center [1193, 142] width 153 height 30
type input "2"
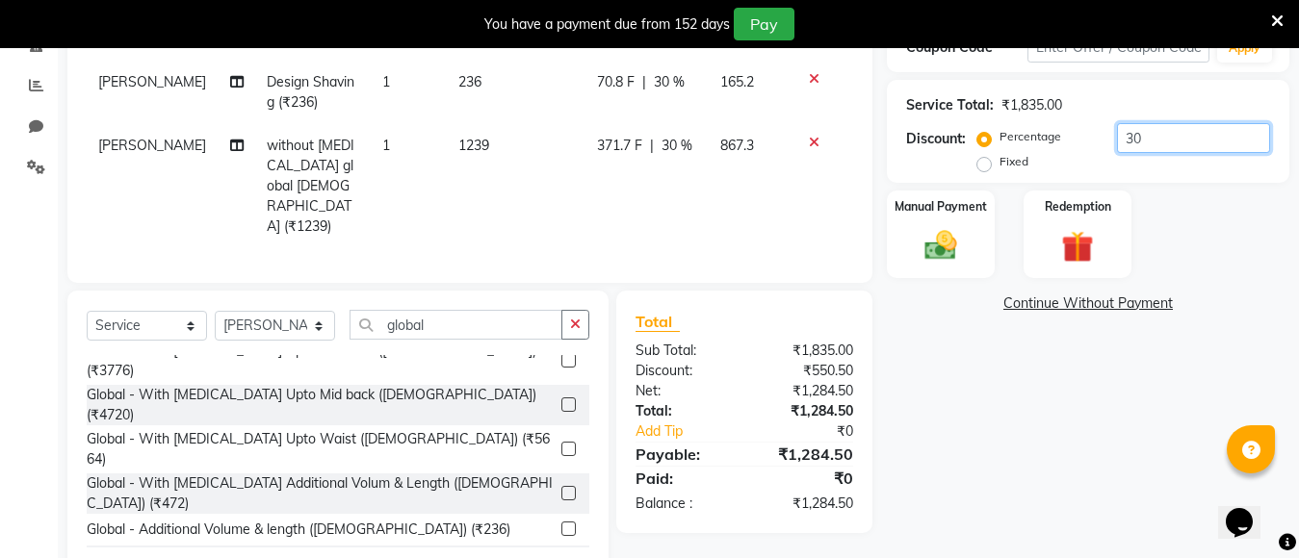
scroll to position [390, 0]
type input "30"
click at [931, 246] on img at bounding box center [941, 244] width 54 height 39
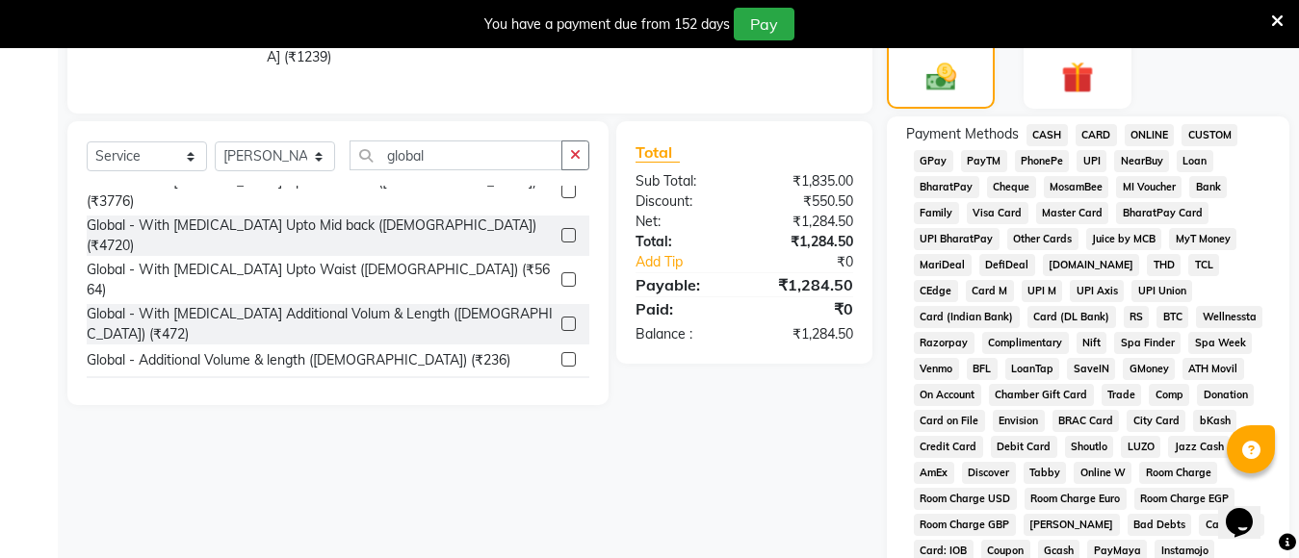
scroll to position [486, 0]
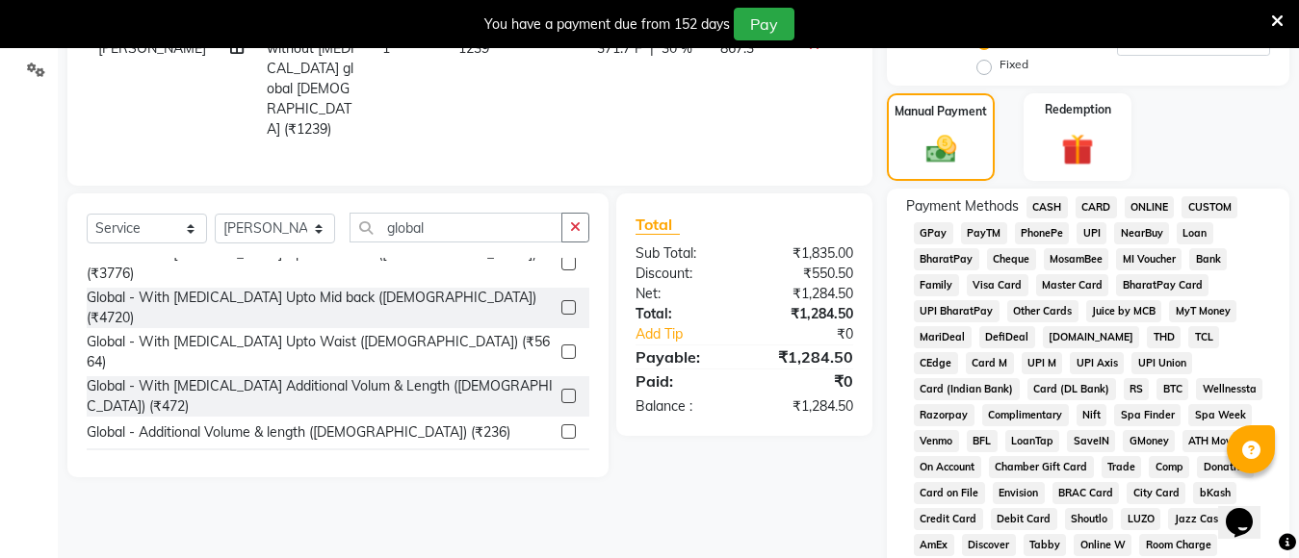
click at [943, 232] on span "GPay" at bounding box center [933, 233] width 39 height 22
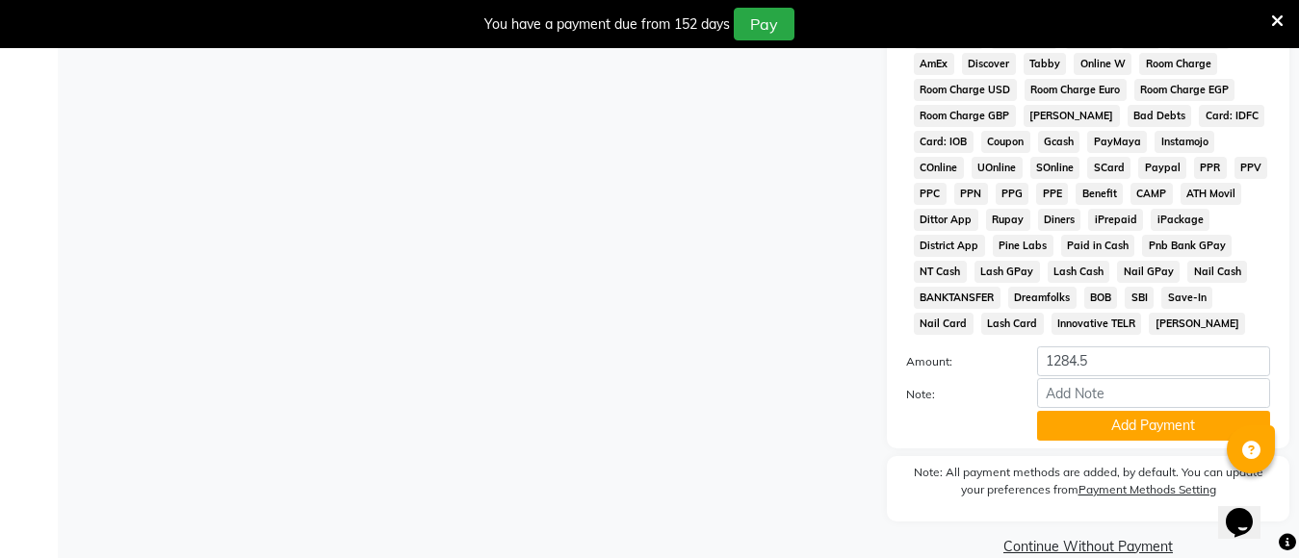
scroll to position [999, 0]
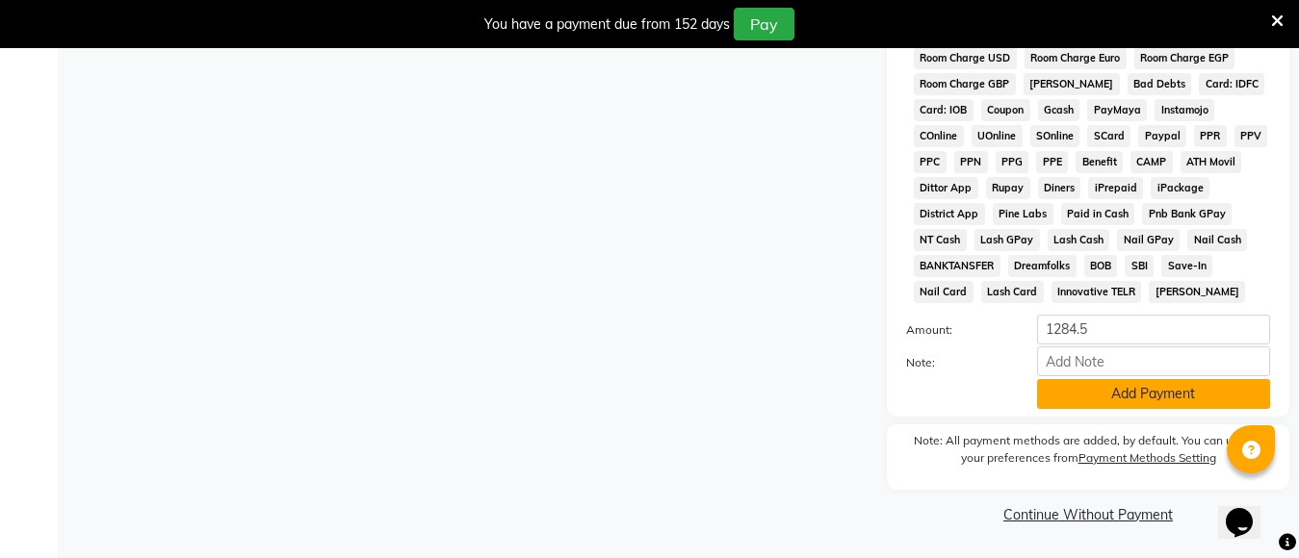
click at [1135, 394] on button "Add Payment" at bounding box center [1153, 394] width 233 height 30
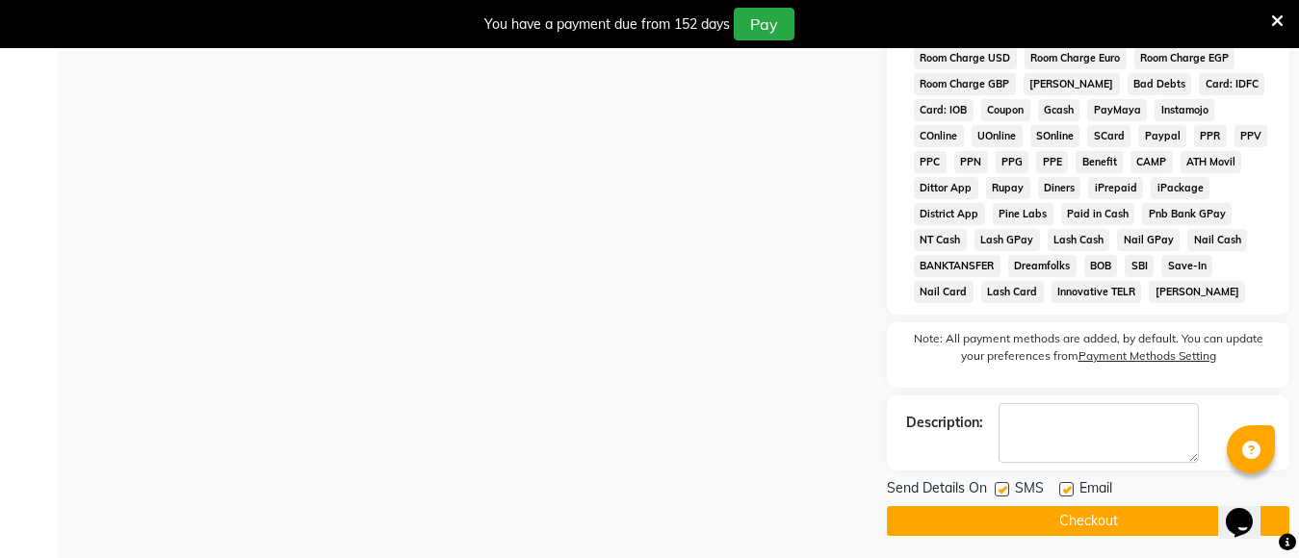
click at [1091, 521] on button "Checkout" at bounding box center [1088, 521] width 402 height 30
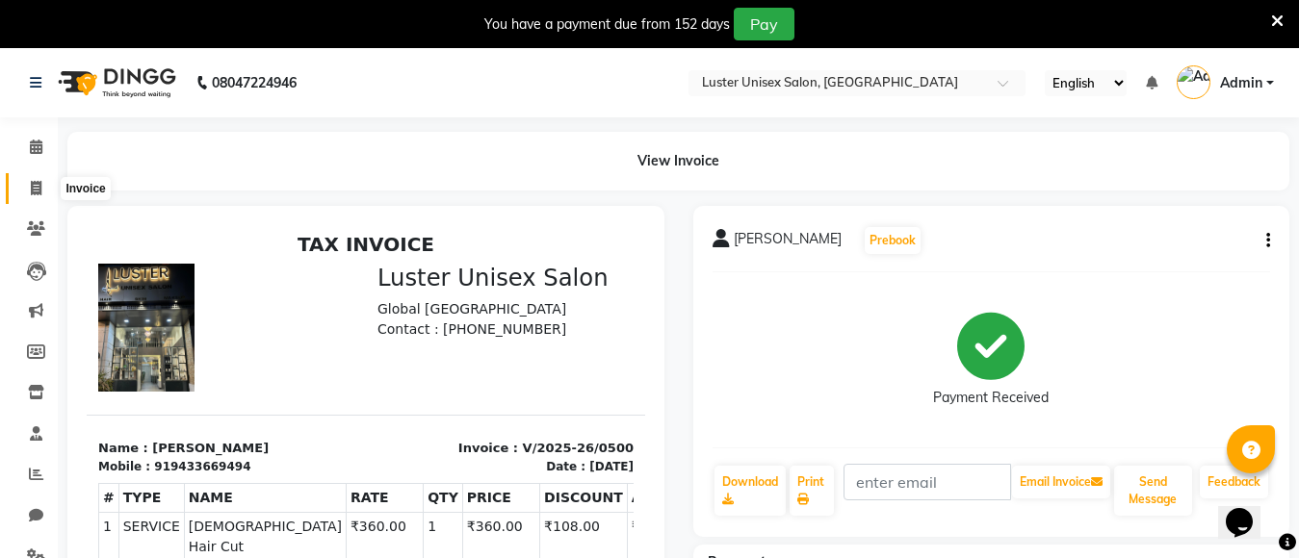
click at [36, 190] on icon at bounding box center [36, 188] width 11 height 14
select select "service"
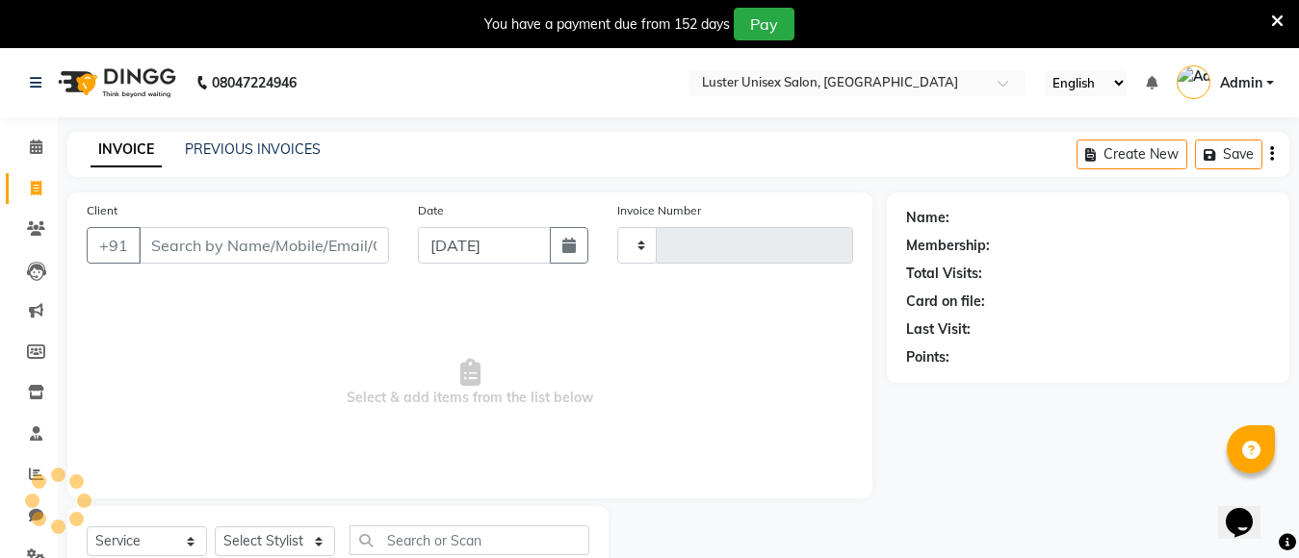
scroll to position [68, 0]
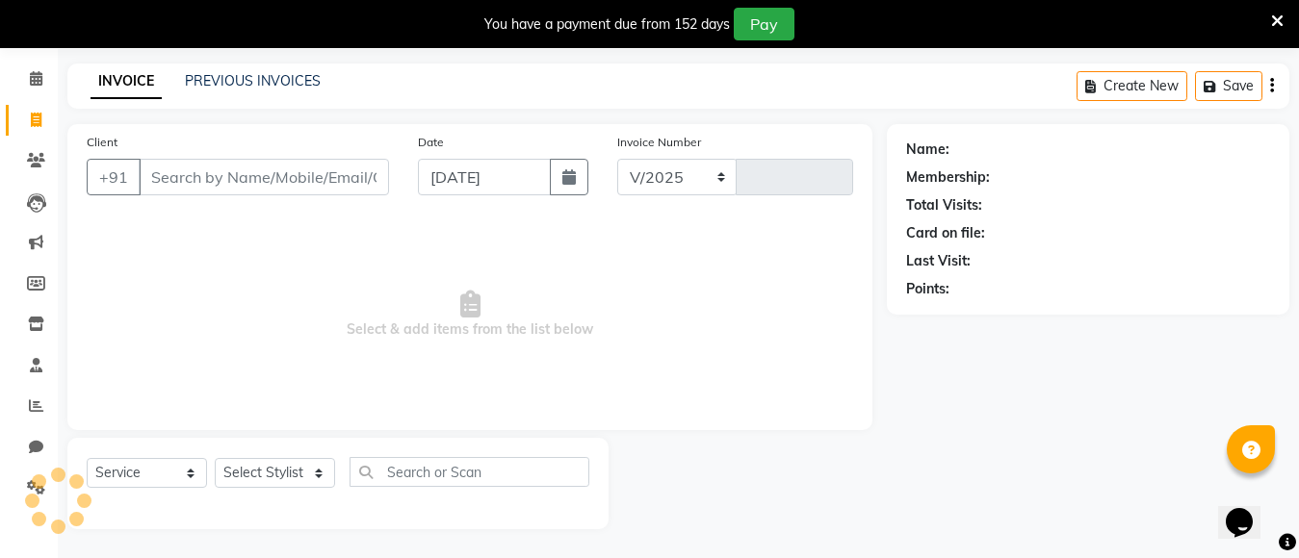
select select "7467"
type input "0501"
click at [281, 474] on select "Select Stylist [PERSON_NAME] kajal [PERSON_NAME]" at bounding box center [275, 473] width 120 height 30
select select "68086"
click at [215, 458] on select "Select Stylist [PERSON_NAME] kajal [PERSON_NAME]" at bounding box center [275, 473] width 120 height 30
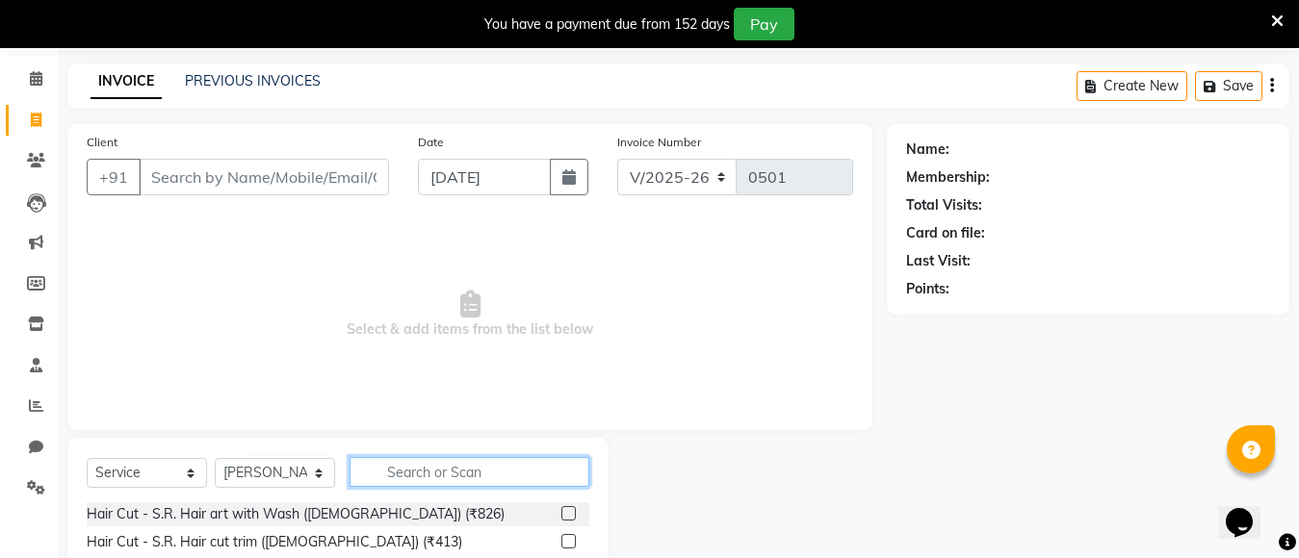
click at [416, 473] on input "text" at bounding box center [469, 472] width 240 height 30
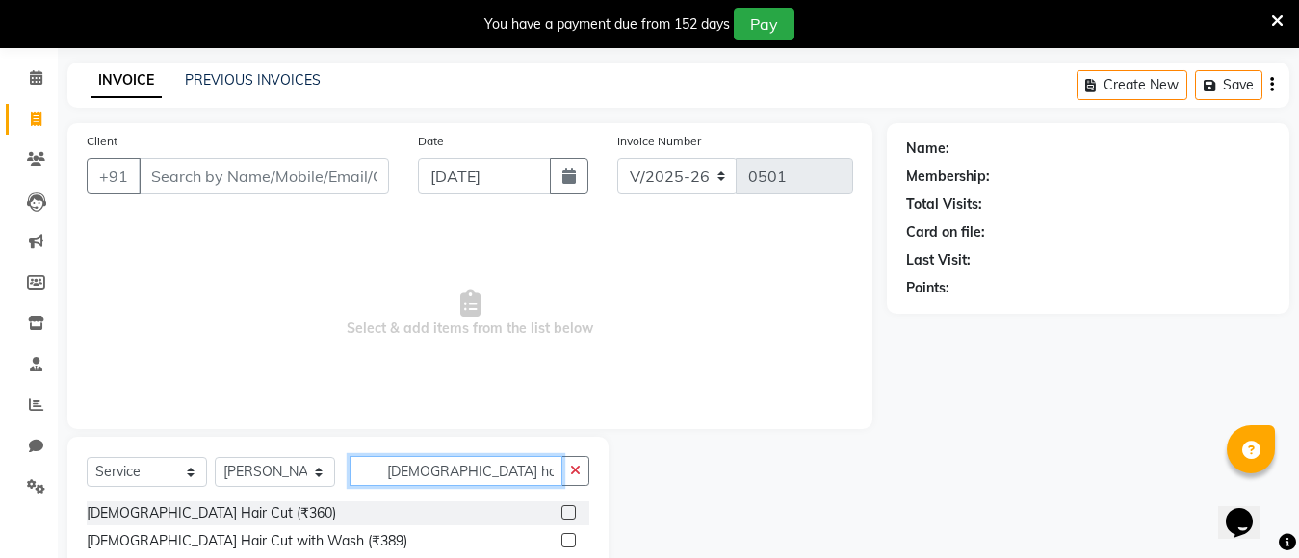
scroll to position [124, 0]
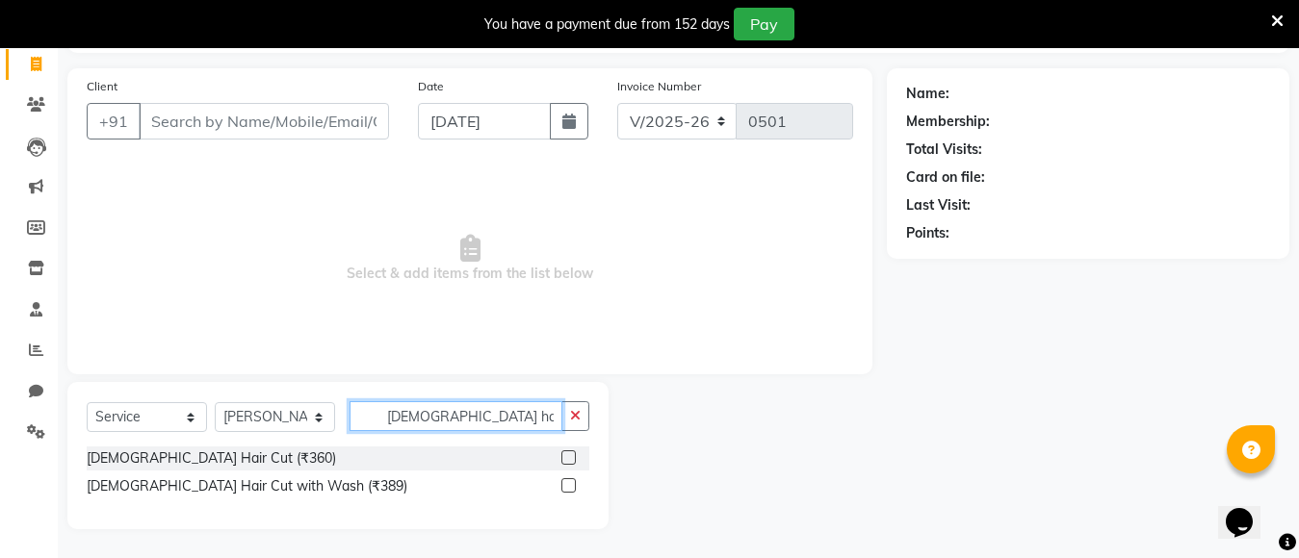
type input "[DEMOGRAPHIC_DATA] hair"
click at [945, 386] on div "Name: Membership: Total Visits: Card on file: Last Visit: Points:" at bounding box center [1095, 298] width 417 height 461
click at [627, 312] on span "Select & add items from the list below" at bounding box center [470, 259] width 766 height 193
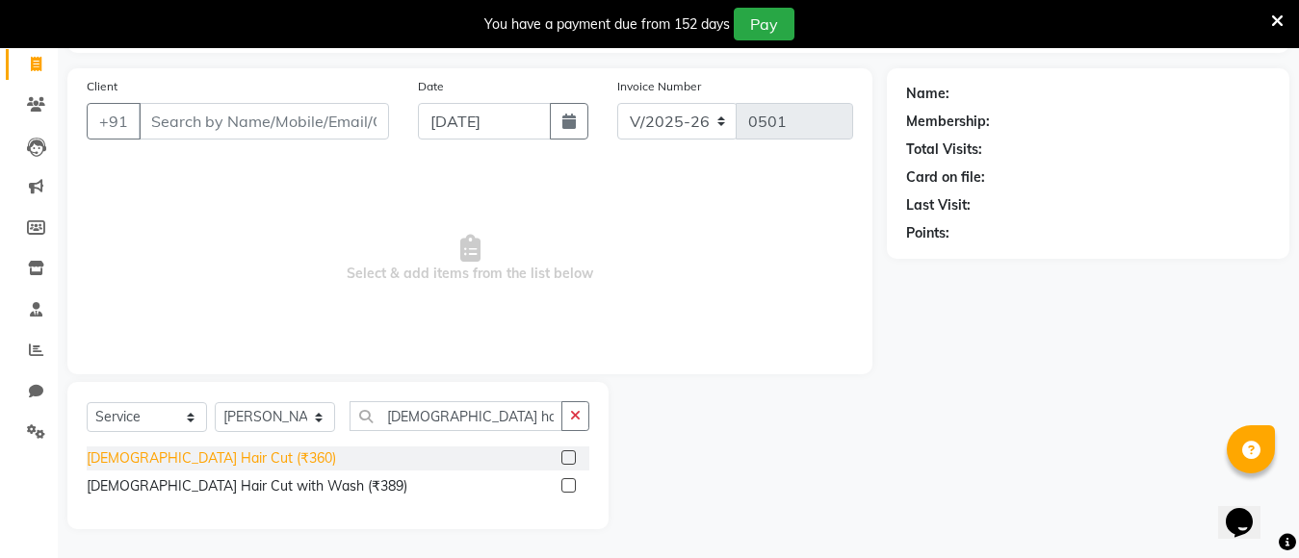
click at [114, 464] on div "[DEMOGRAPHIC_DATA] Hair Cut (₹360)" at bounding box center [211, 459] width 249 height 20
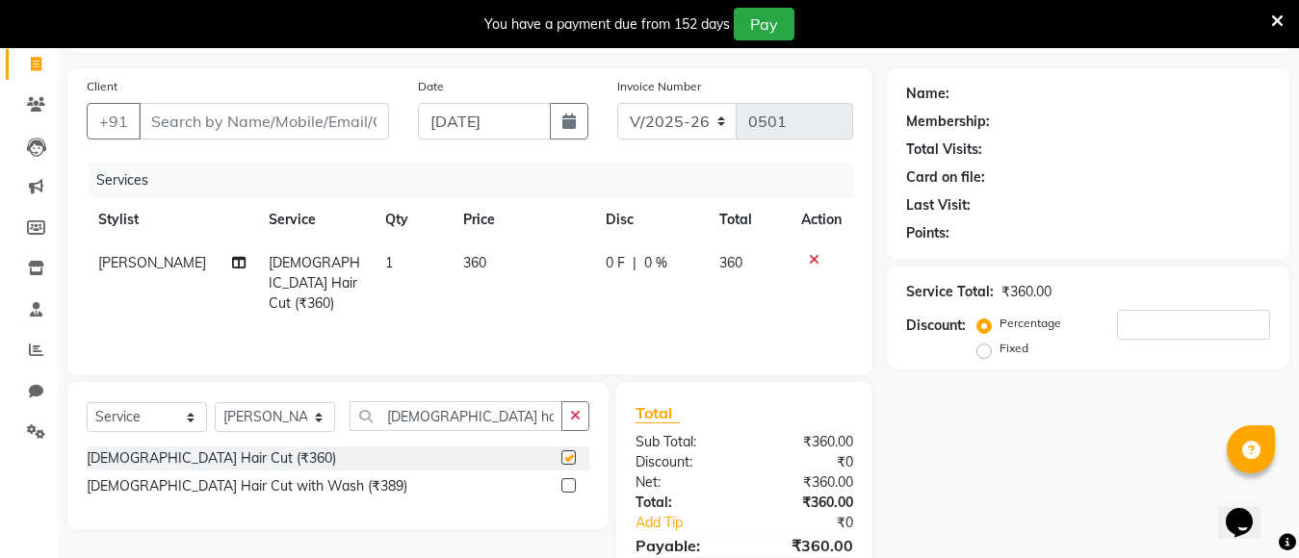
checkbox input "false"
click at [222, 121] on input "Client" at bounding box center [264, 121] width 250 height 37
type input "8"
type input "0"
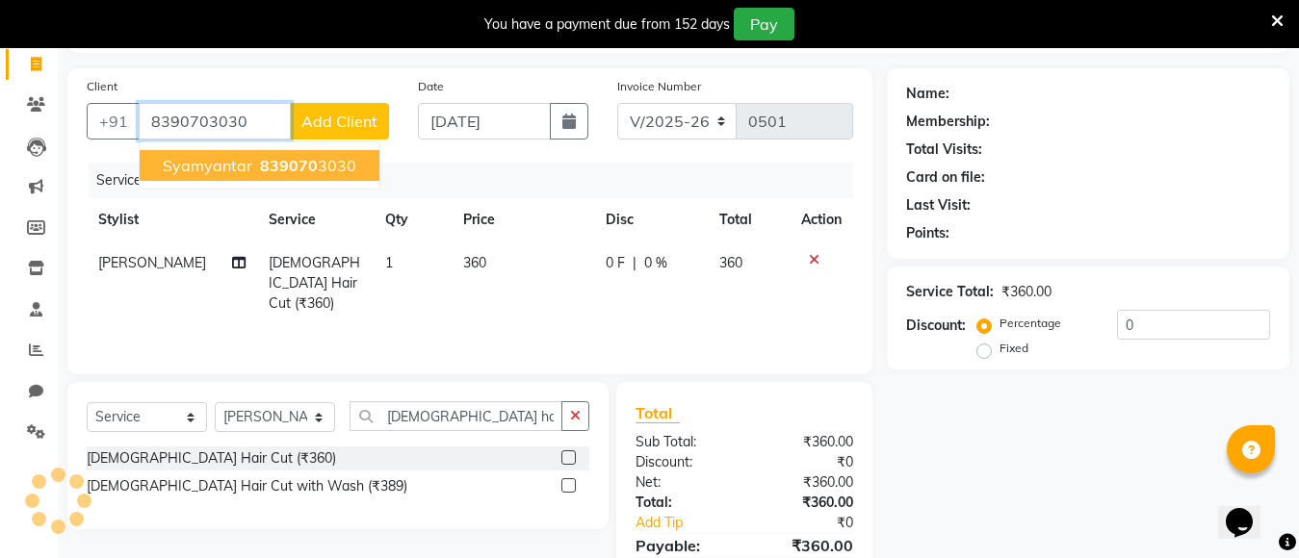
type input "8390703030"
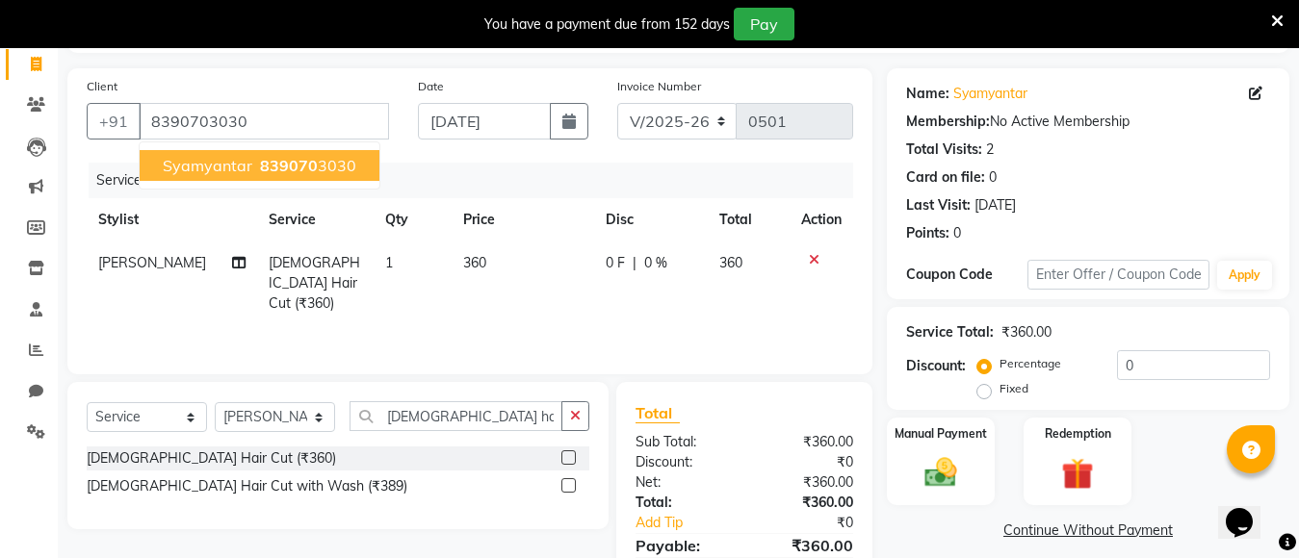
click at [208, 168] on span "syamyantar" at bounding box center [208, 165] width 90 height 19
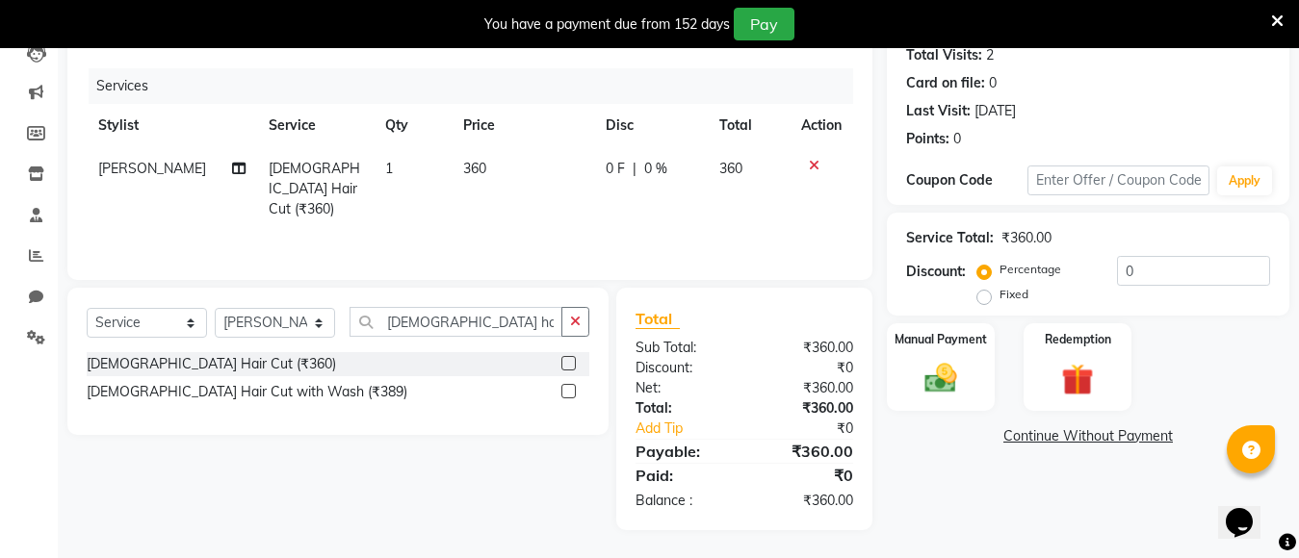
scroll to position [220, 0]
click at [933, 361] on img at bounding box center [941, 377] width 54 height 39
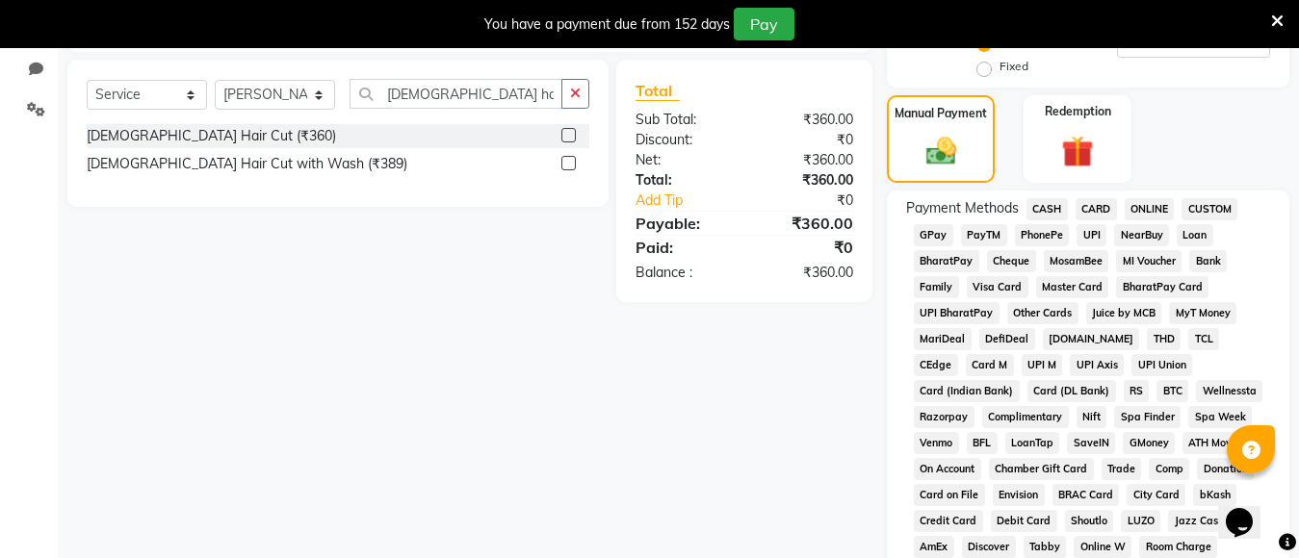
scroll to position [412, 0]
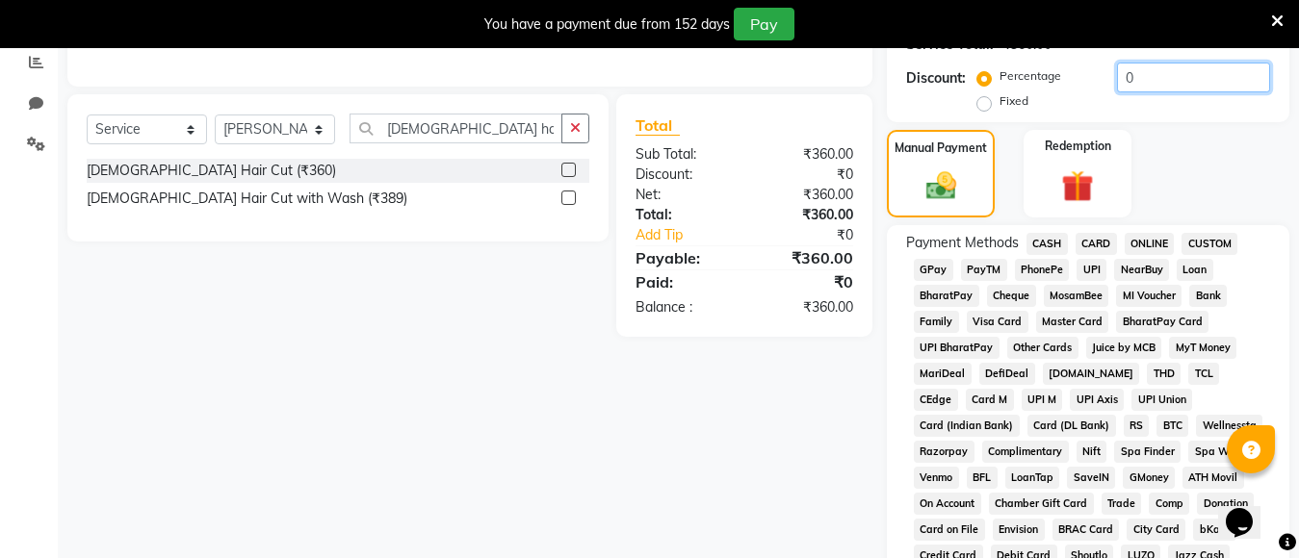
click at [1146, 72] on input "0" at bounding box center [1193, 78] width 153 height 30
type input "20"
click at [932, 270] on span "GPay" at bounding box center [933, 270] width 39 height 22
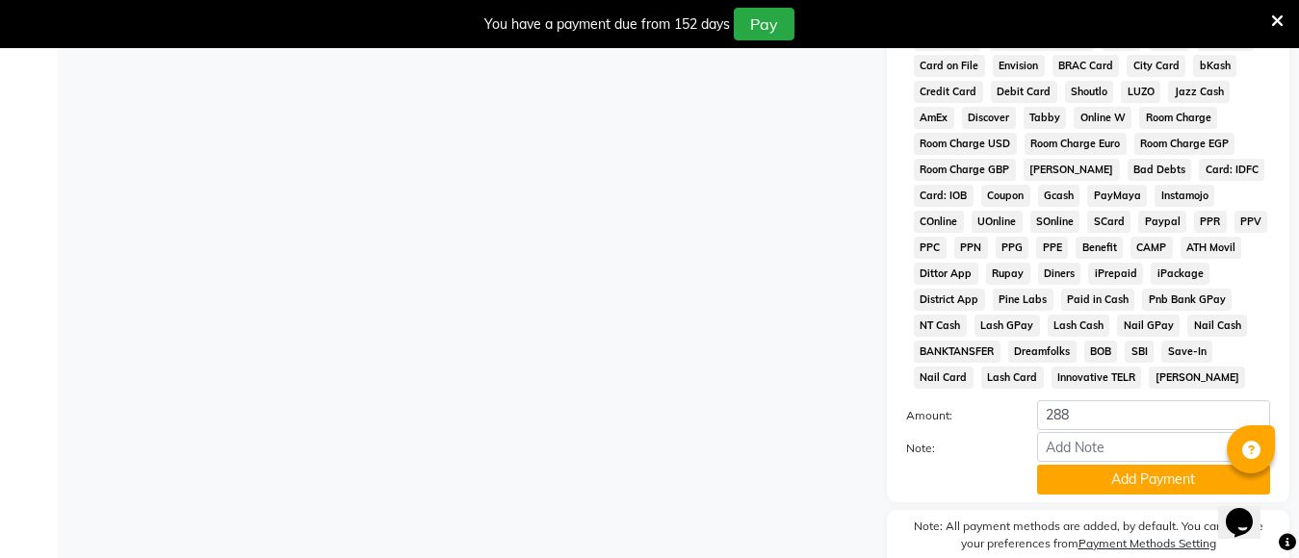
scroll to position [962, 0]
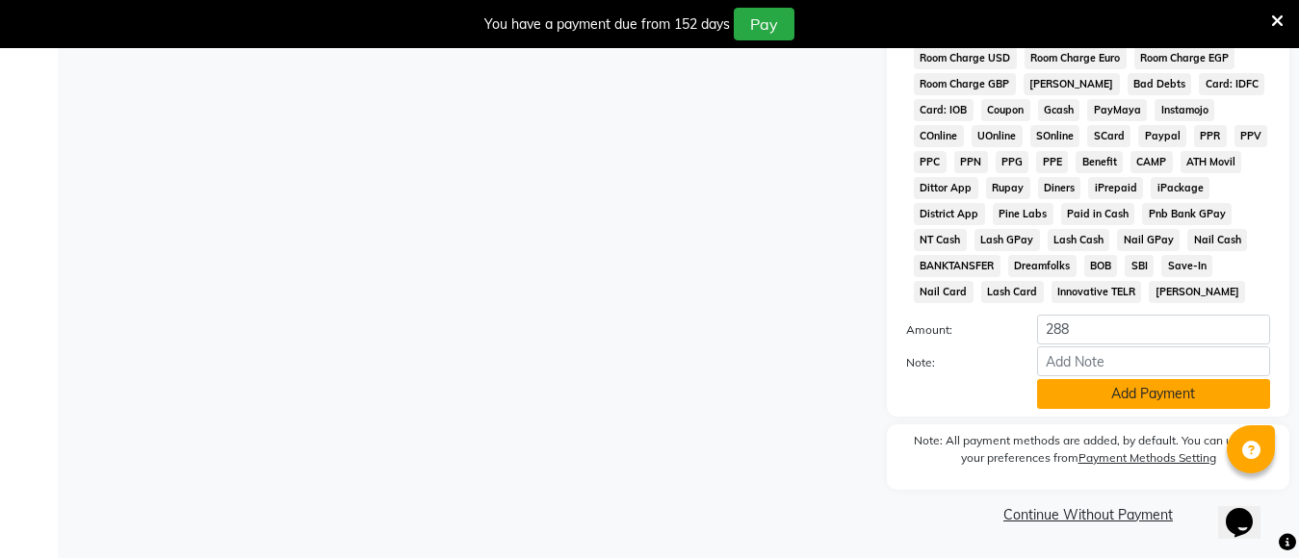
click at [1109, 404] on button "Add Payment" at bounding box center [1153, 394] width 233 height 30
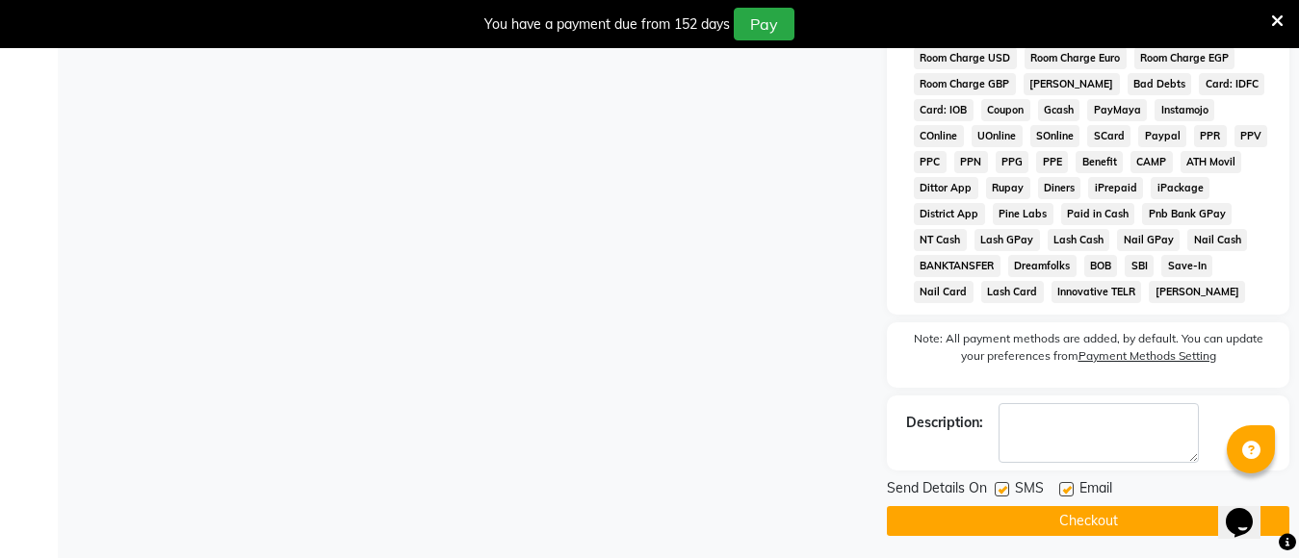
click at [1097, 522] on button "Checkout" at bounding box center [1088, 521] width 402 height 30
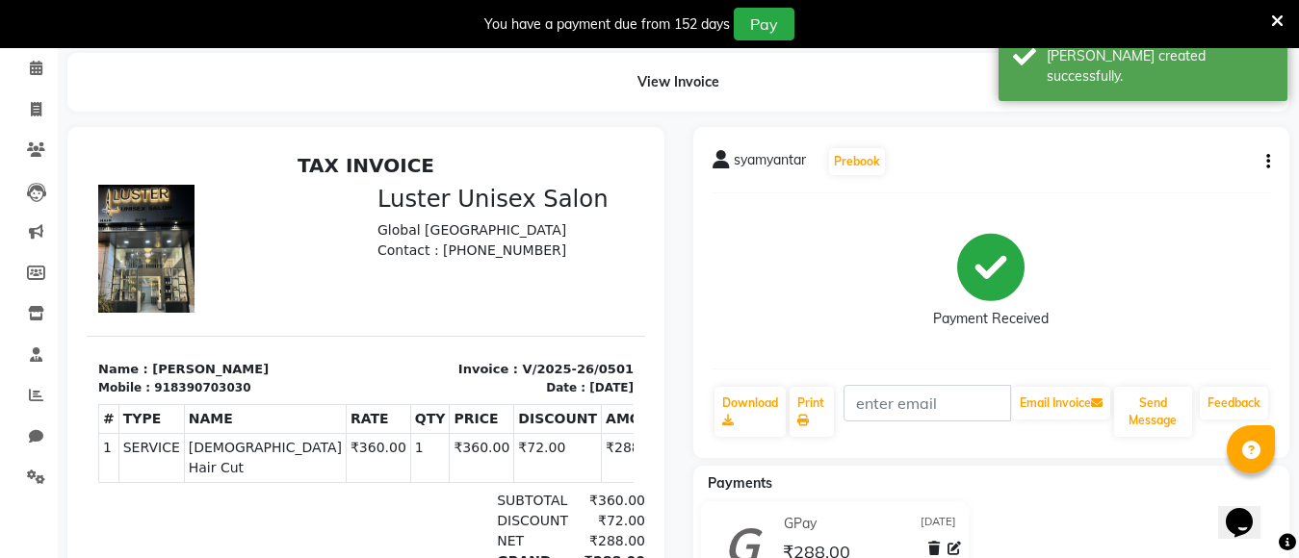
scroll to position [49, 0]
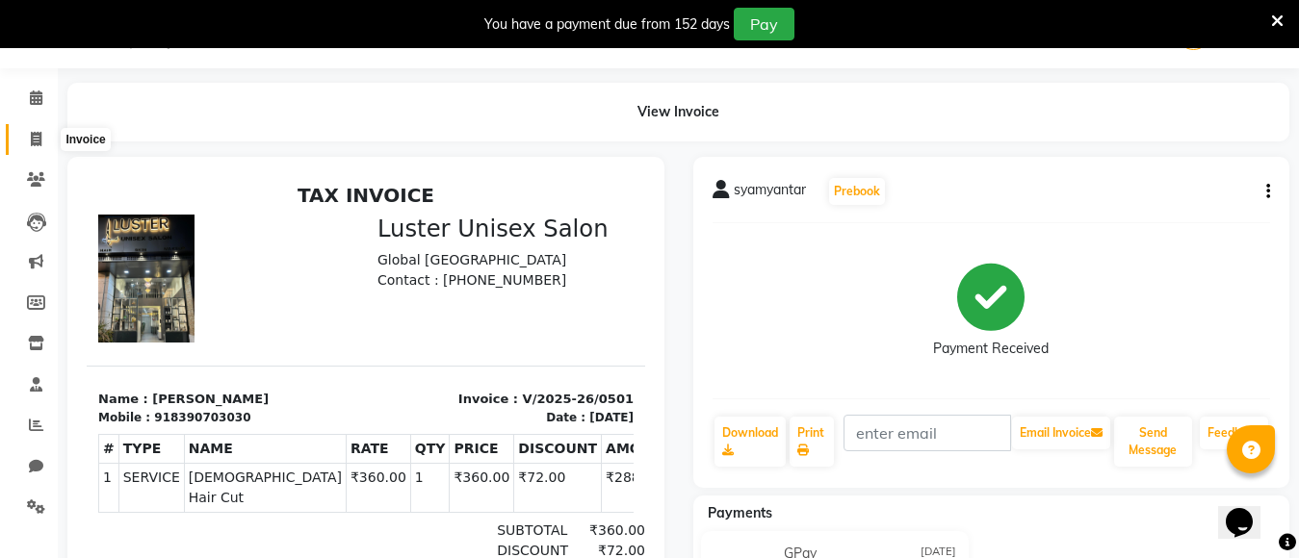
click at [28, 139] on span at bounding box center [36, 140] width 34 height 22
select select "service"
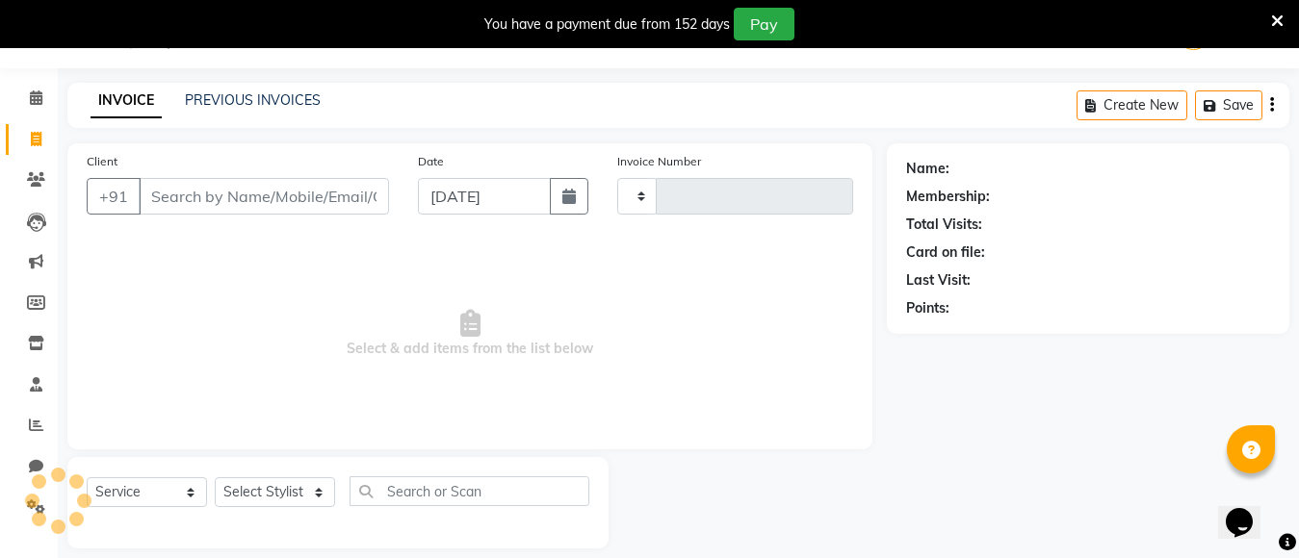
type input "0502"
select select "7467"
